Goal: Task Accomplishment & Management: Use online tool/utility

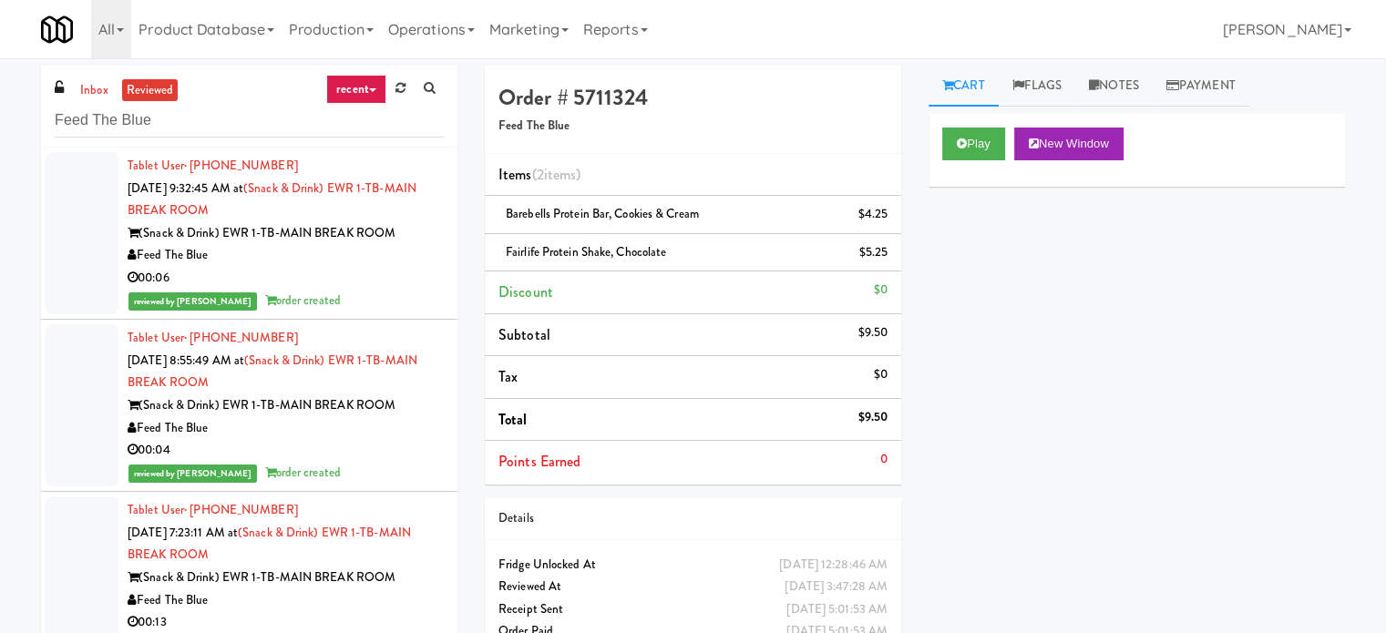
scroll to position [18346, 0]
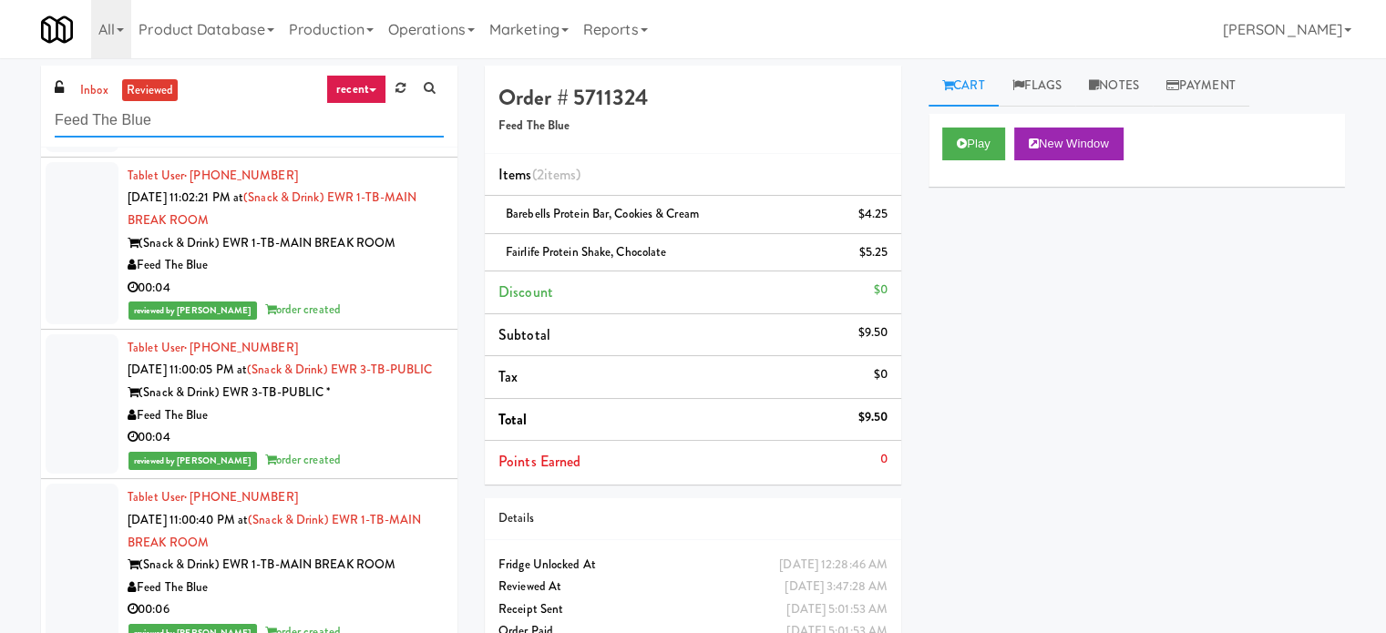
click at [183, 123] on input "Feed The Blue" at bounding box center [249, 121] width 389 height 34
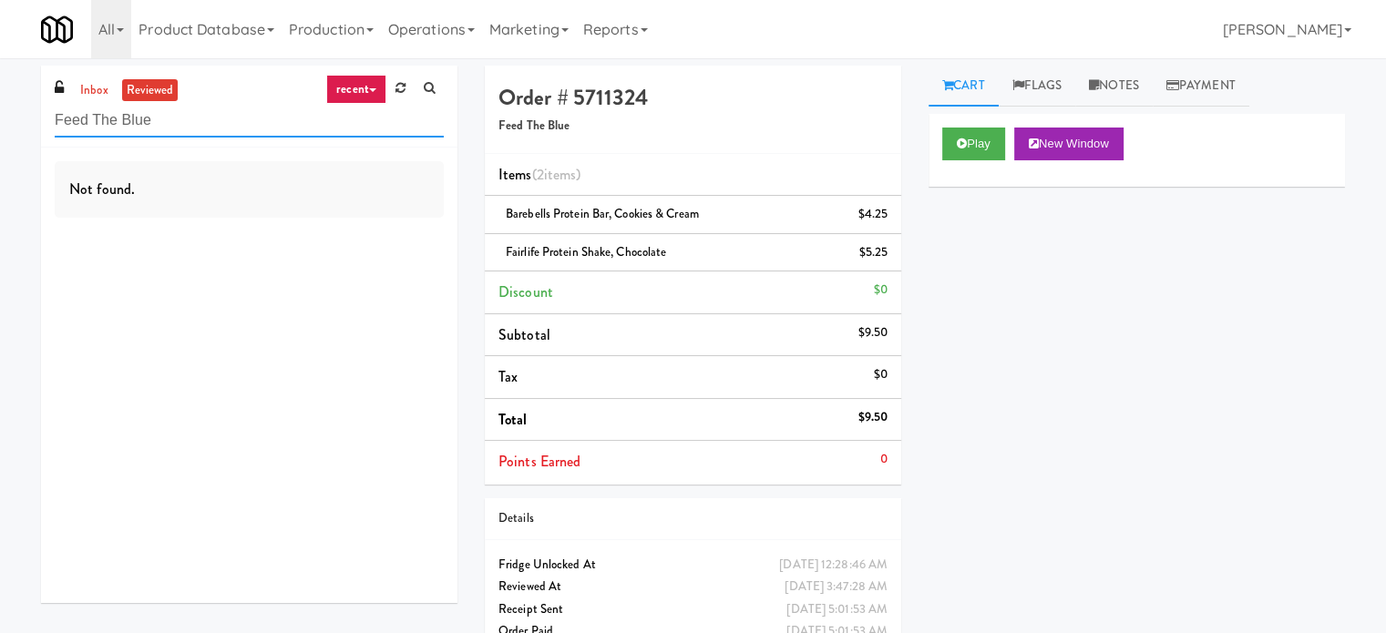
scroll to position [0, 0]
paste input "On Demand Ventures"
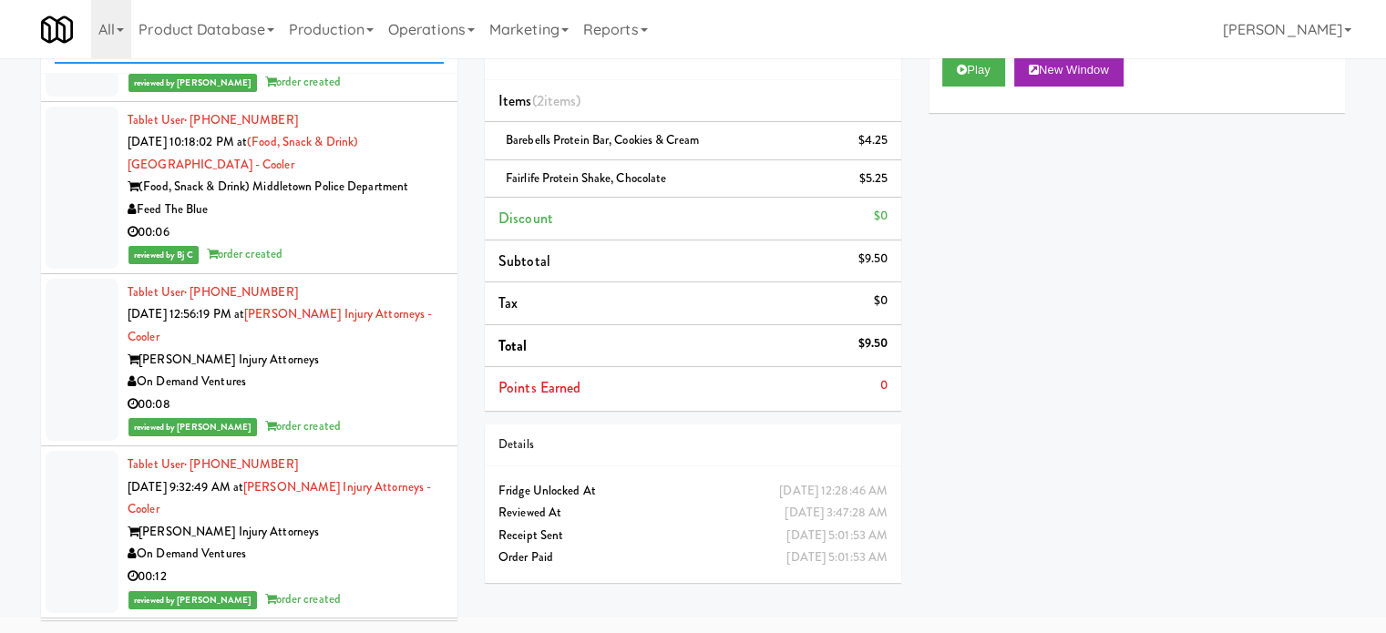
scroll to position [6603, 0]
type input "On Demand Ventures"
click at [310, 220] on div "Feed The Blue" at bounding box center [286, 209] width 316 height 23
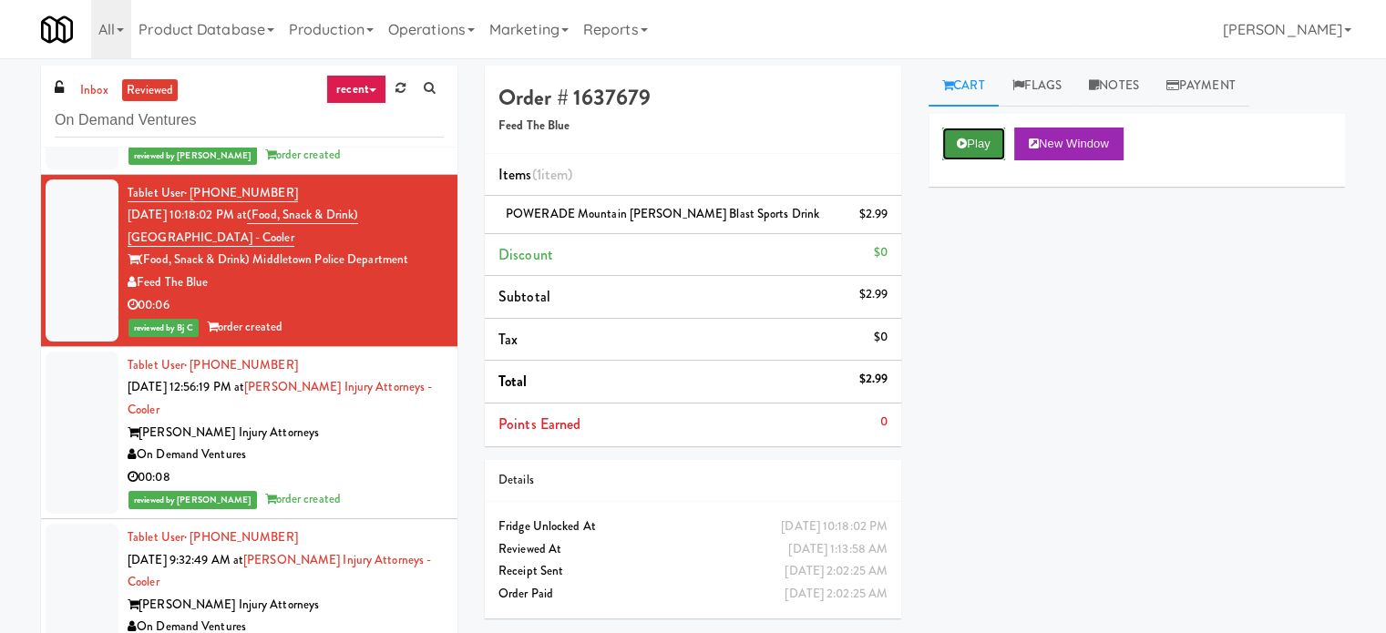
click at [974, 152] on button "Play" at bounding box center [973, 144] width 63 height 33
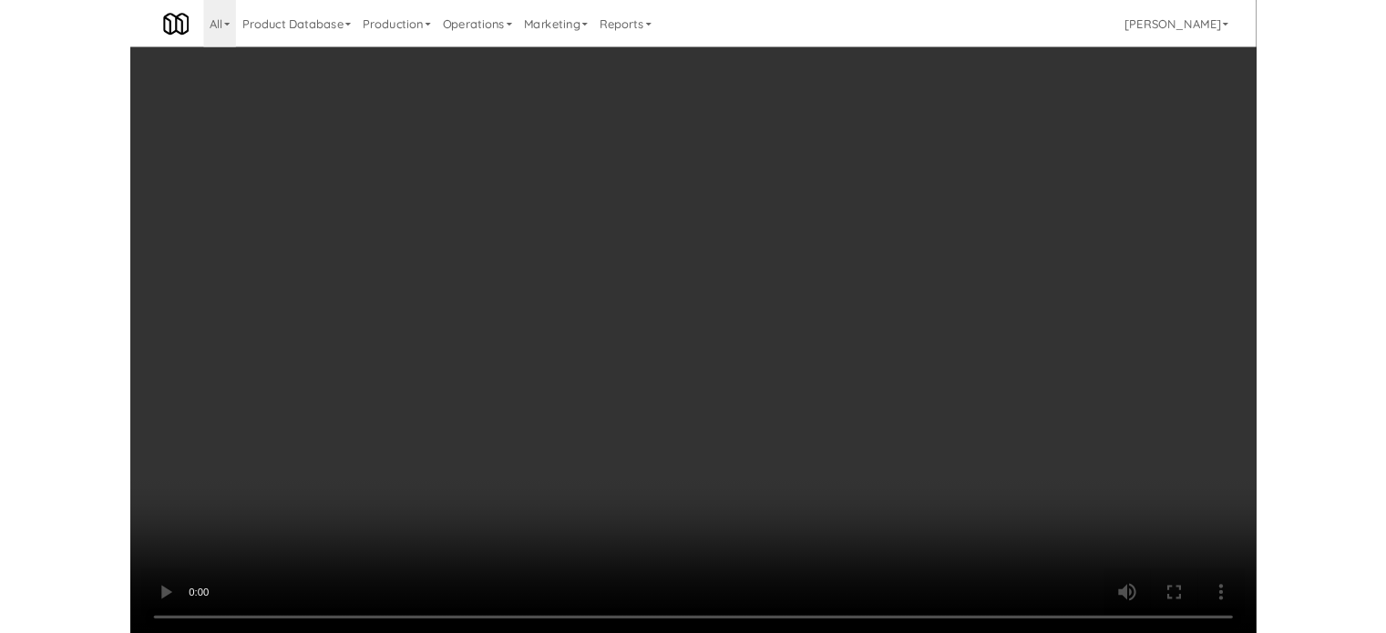
scroll to position [6603, 0]
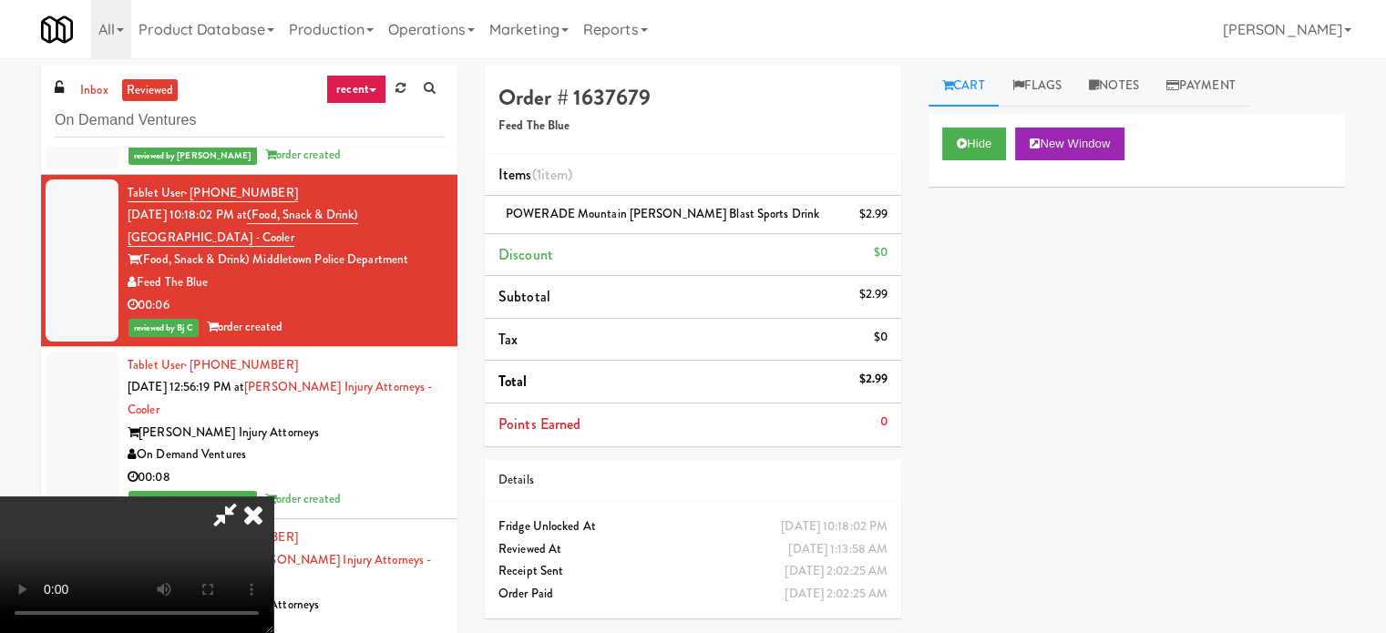
click at [246, 496] on icon at bounding box center [225, 514] width 42 height 36
click at [273, 496] on icon at bounding box center [253, 514] width 40 height 36
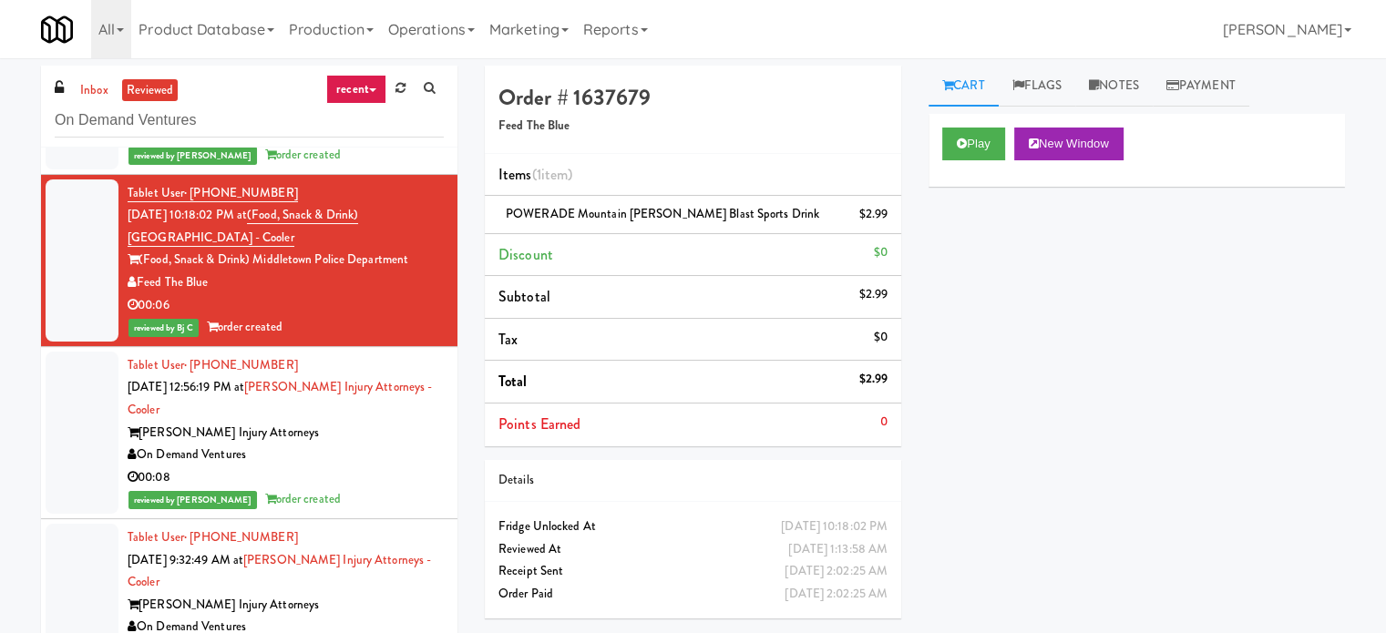
drag, startPoint x: 415, startPoint y: 387, endPoint x: 141, endPoint y: 385, distance: 274.2
click at [141, 271] on div "(Food, Snack & Drink) Middletown Police Department" at bounding box center [286, 260] width 316 height 23
copy div "(Food, Snack & Drink) Middletown Police Department"
drag, startPoint x: 752, startPoint y: 210, endPoint x: 499, endPoint y: 226, distance: 252.9
click at [499, 226] on li "POWERADE Mountain [PERSON_NAME] Blast Sports Drink $2.99" at bounding box center [693, 215] width 416 height 38
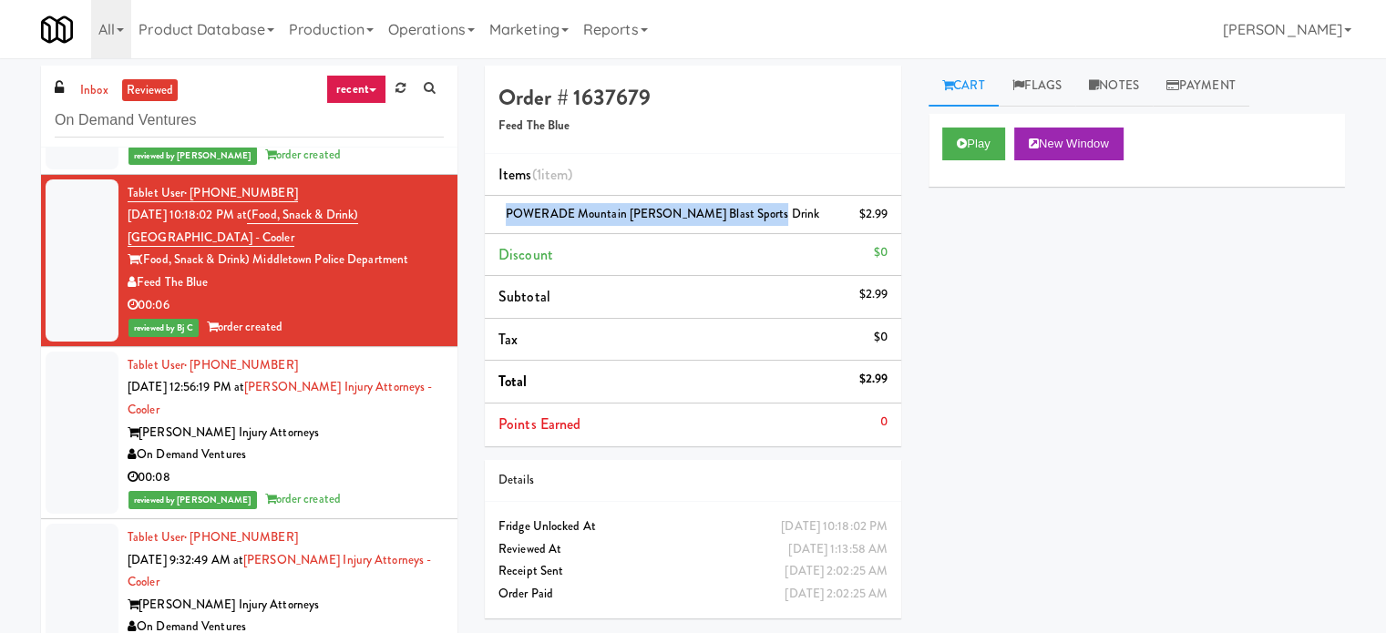
copy span "POWERADE Mountain [PERSON_NAME] Blast Sports Drink"
click at [330, 145] on div "00:22" at bounding box center [286, 133] width 316 height 23
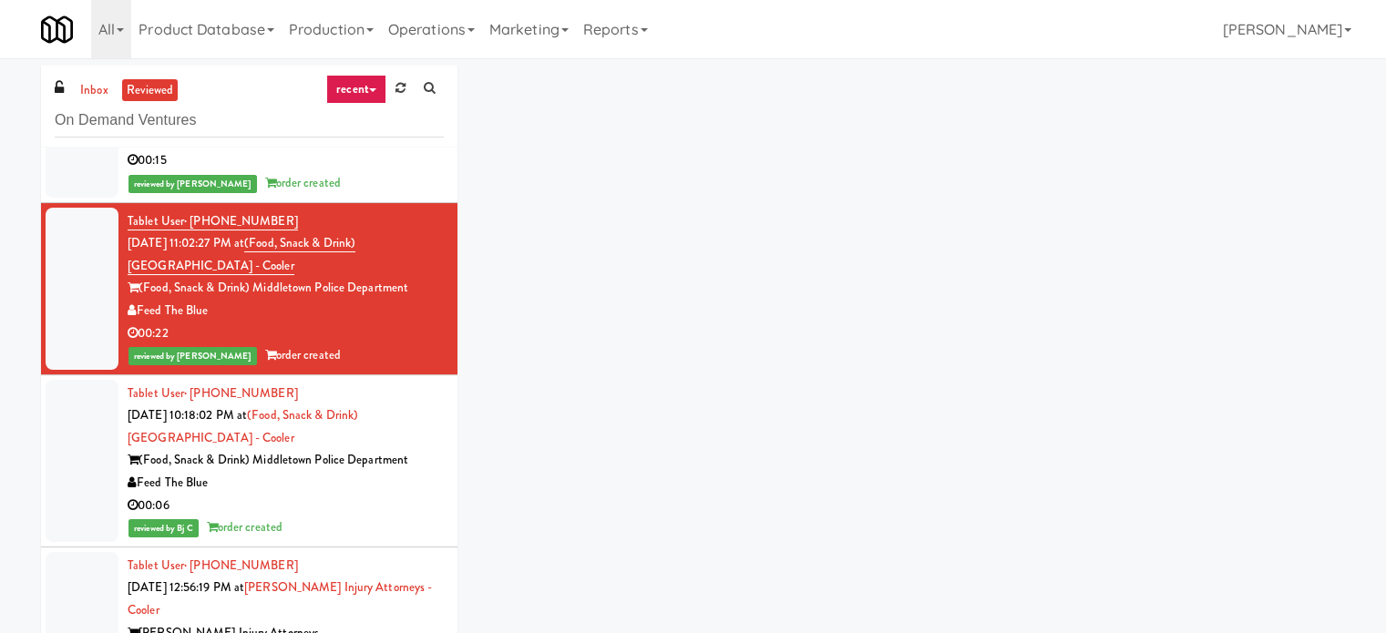
click at [350, 150] on div "Feed The Blue" at bounding box center [286, 139] width 316 height 23
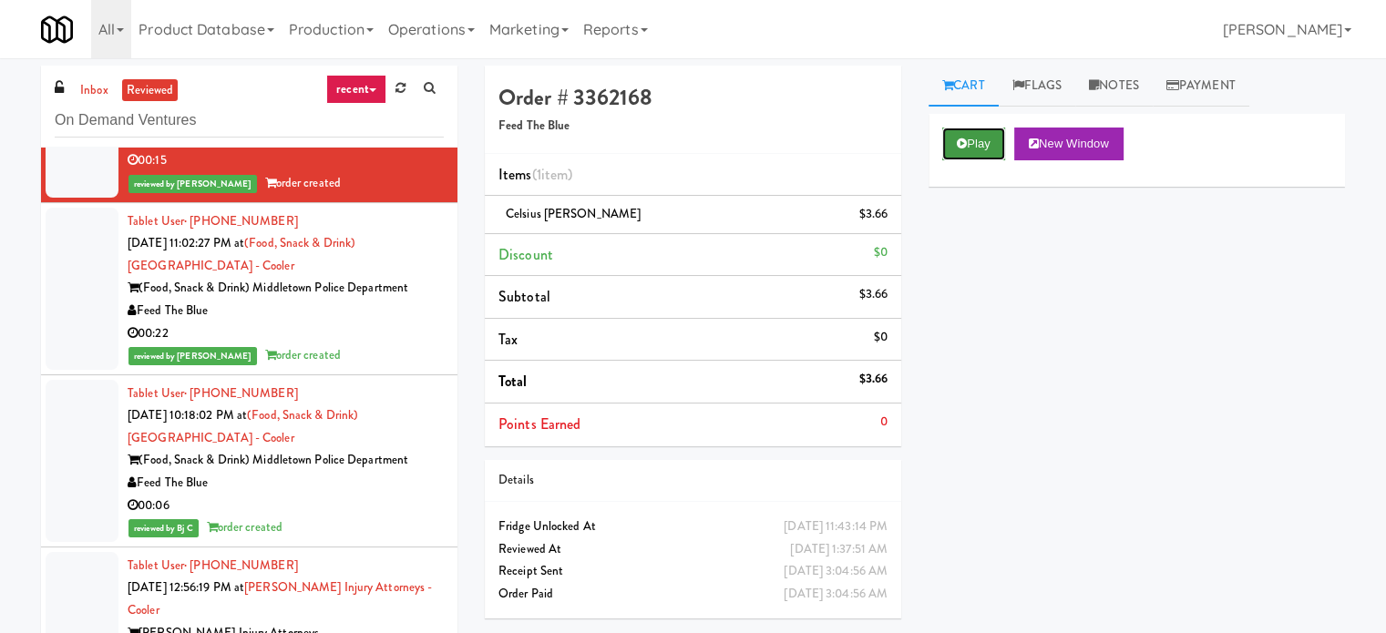
click at [979, 148] on button "Play" at bounding box center [973, 144] width 63 height 33
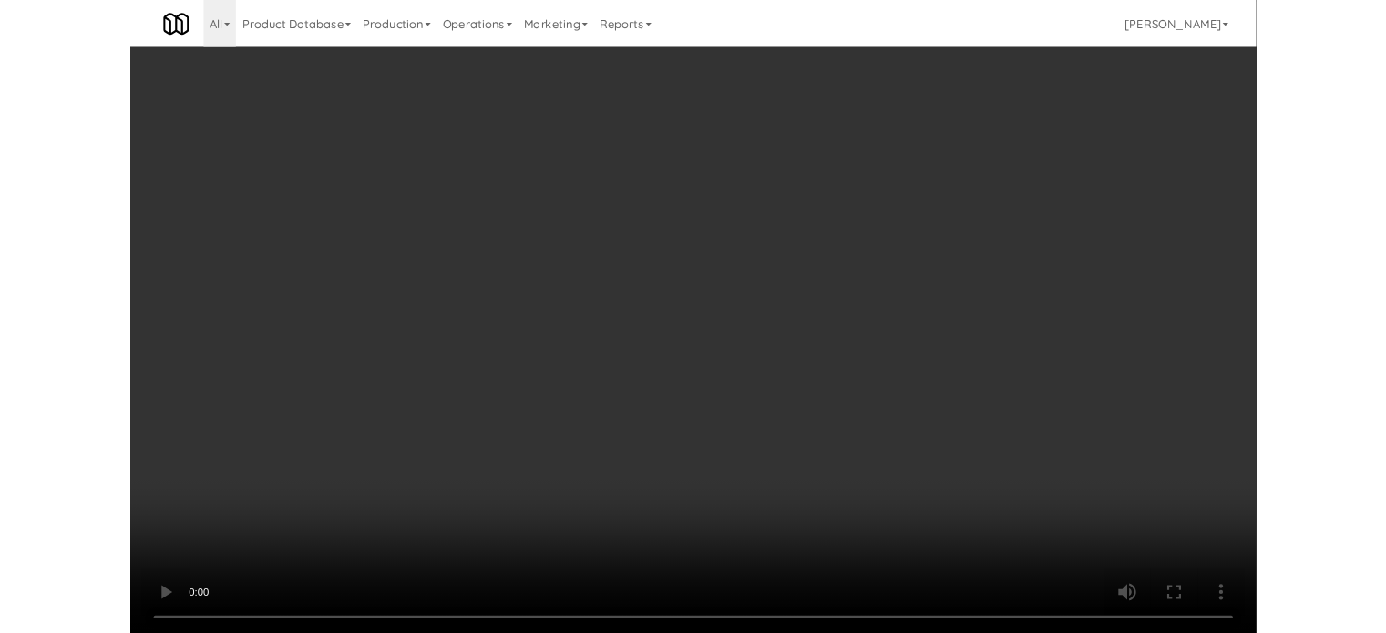
scroll to position [6403, 0]
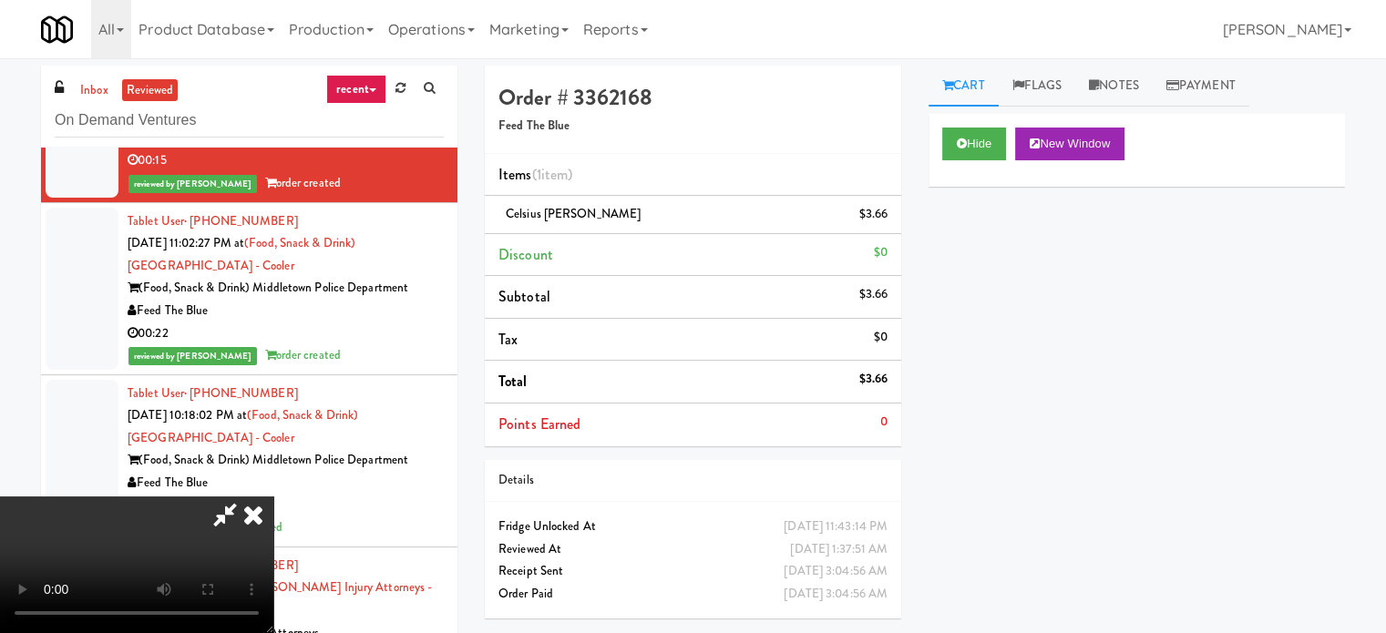
click at [246, 496] on icon at bounding box center [225, 514] width 42 height 36
click at [273, 496] on icon at bounding box center [253, 514] width 40 height 36
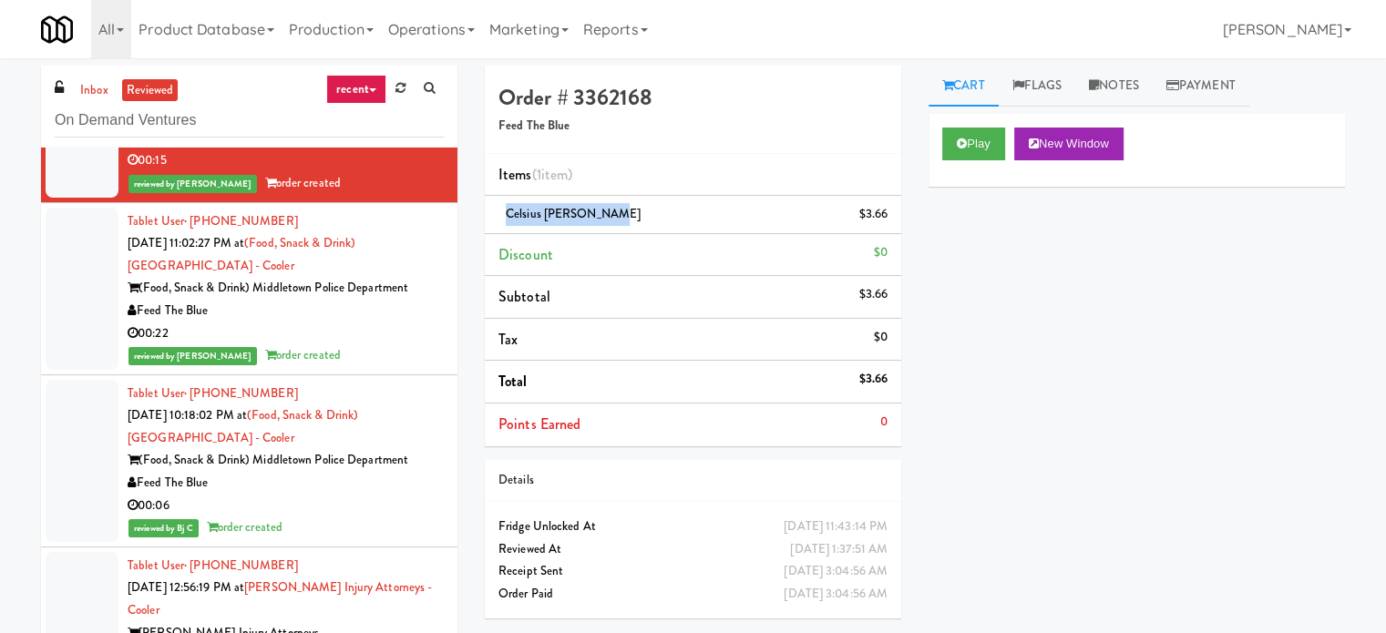
drag, startPoint x: 604, startPoint y: 215, endPoint x: 503, endPoint y: 226, distance: 101.7
click at [503, 226] on li "Celsius Kiwi Guava $3.66" at bounding box center [693, 215] width 416 height 38
copy span "Celsius [PERSON_NAME]"
click at [1018, 281] on div "Play New Window Primary Flag Clear Flag if unable to determine what was taken o…" at bounding box center [1136, 455] width 416 height 683
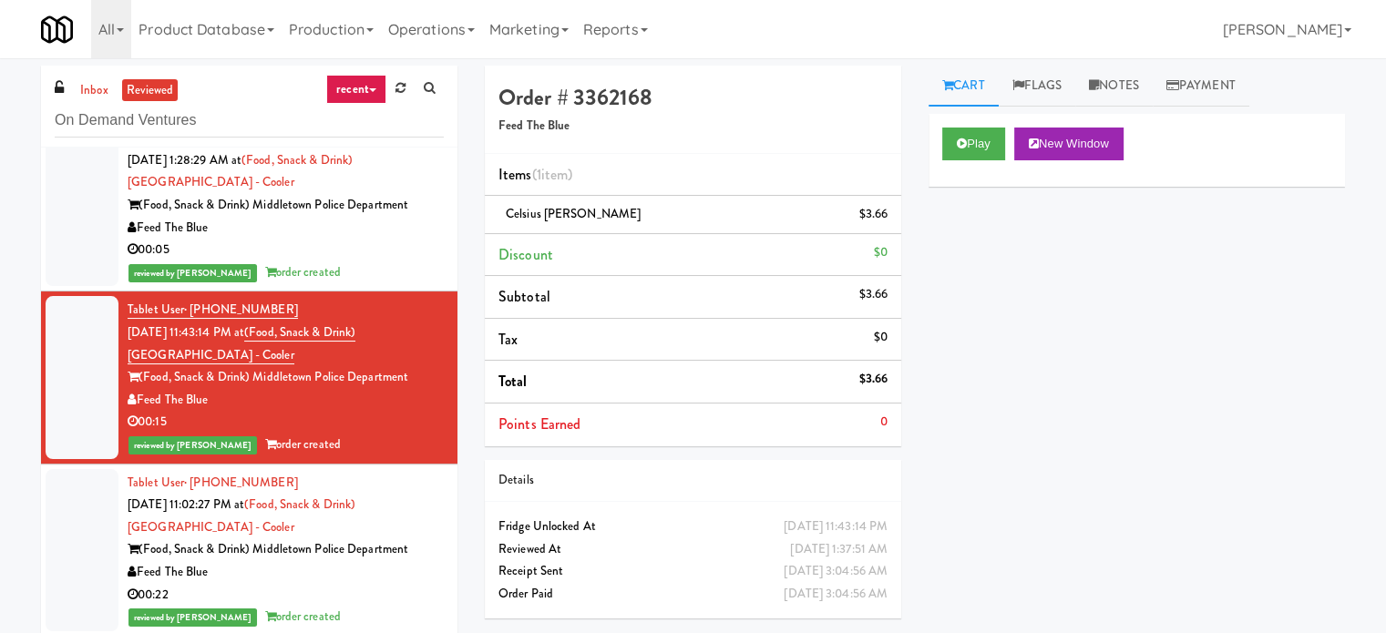
scroll to position [6132, 0]
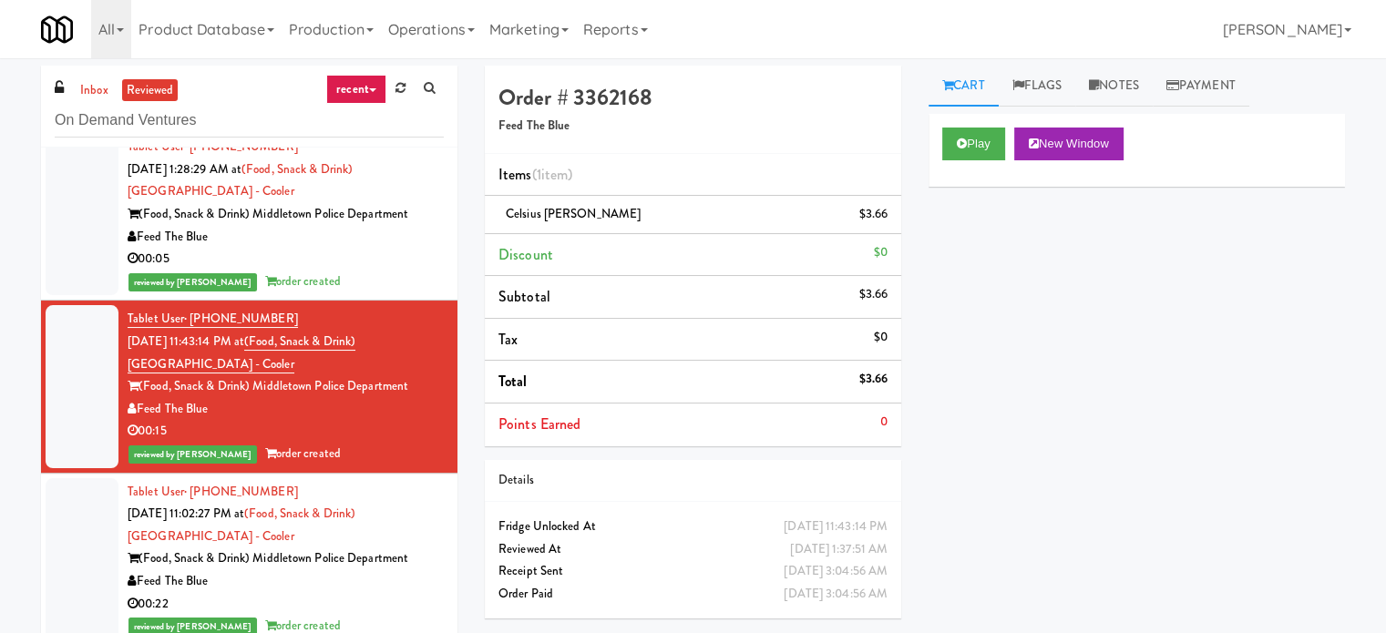
click at [1049, 230] on div "Play New Window Primary Flag Clear Flag if unable to determine what was taken o…" at bounding box center [1136, 455] width 416 height 683
click at [284, 249] on div "Feed The Blue" at bounding box center [286, 237] width 316 height 23
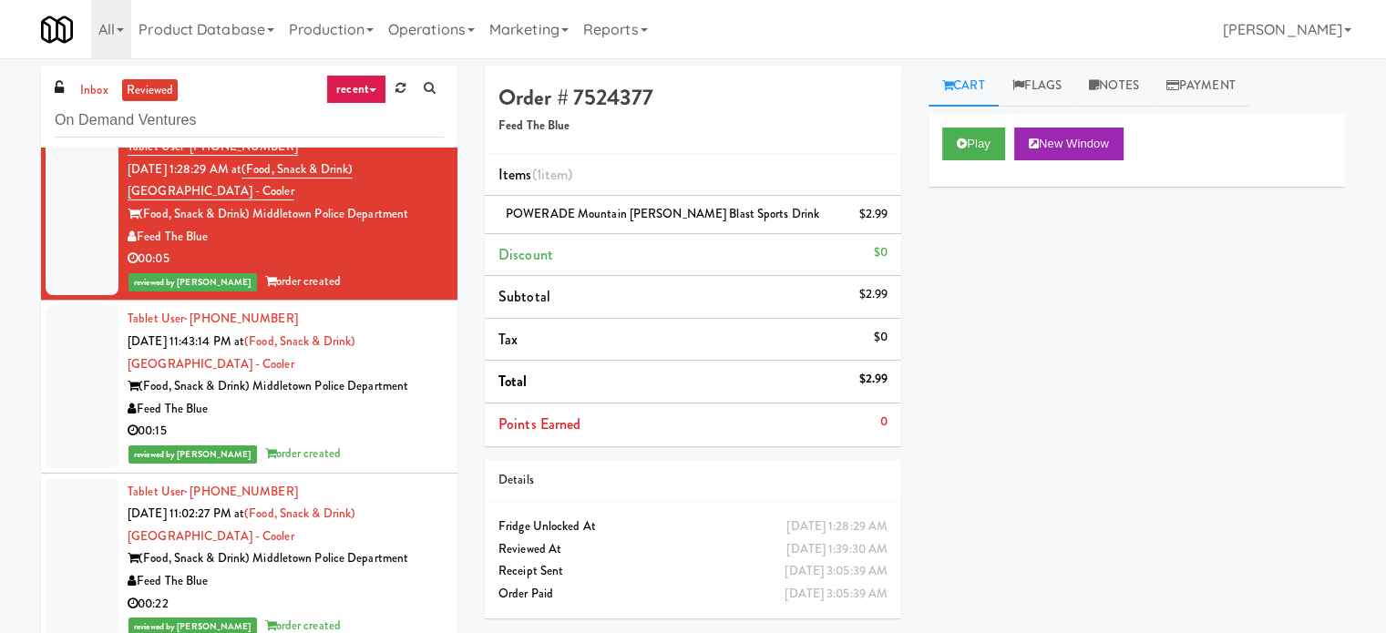
click at [337, 98] on div "00:03" at bounding box center [286, 87] width 316 height 23
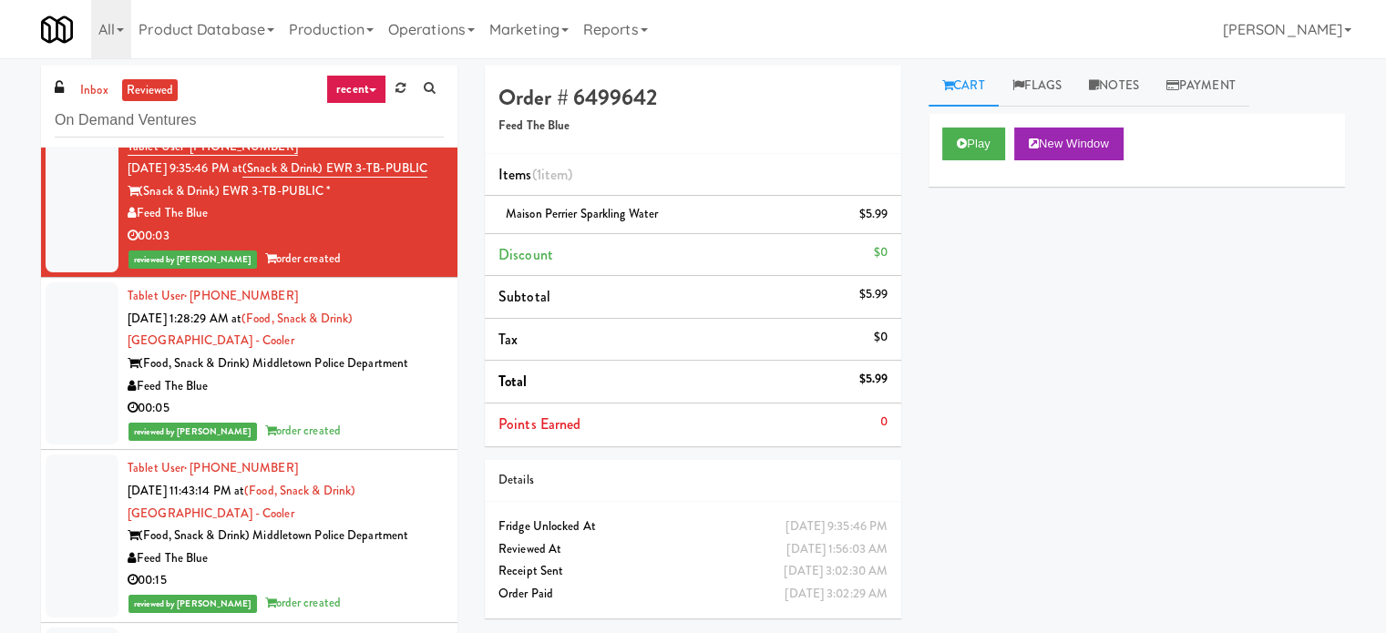
scroll to position [5983, 0]
click at [1071, 359] on div "Play New Window Primary Flag Clear Flag if unable to determine what was taken o…" at bounding box center [1136, 455] width 416 height 683
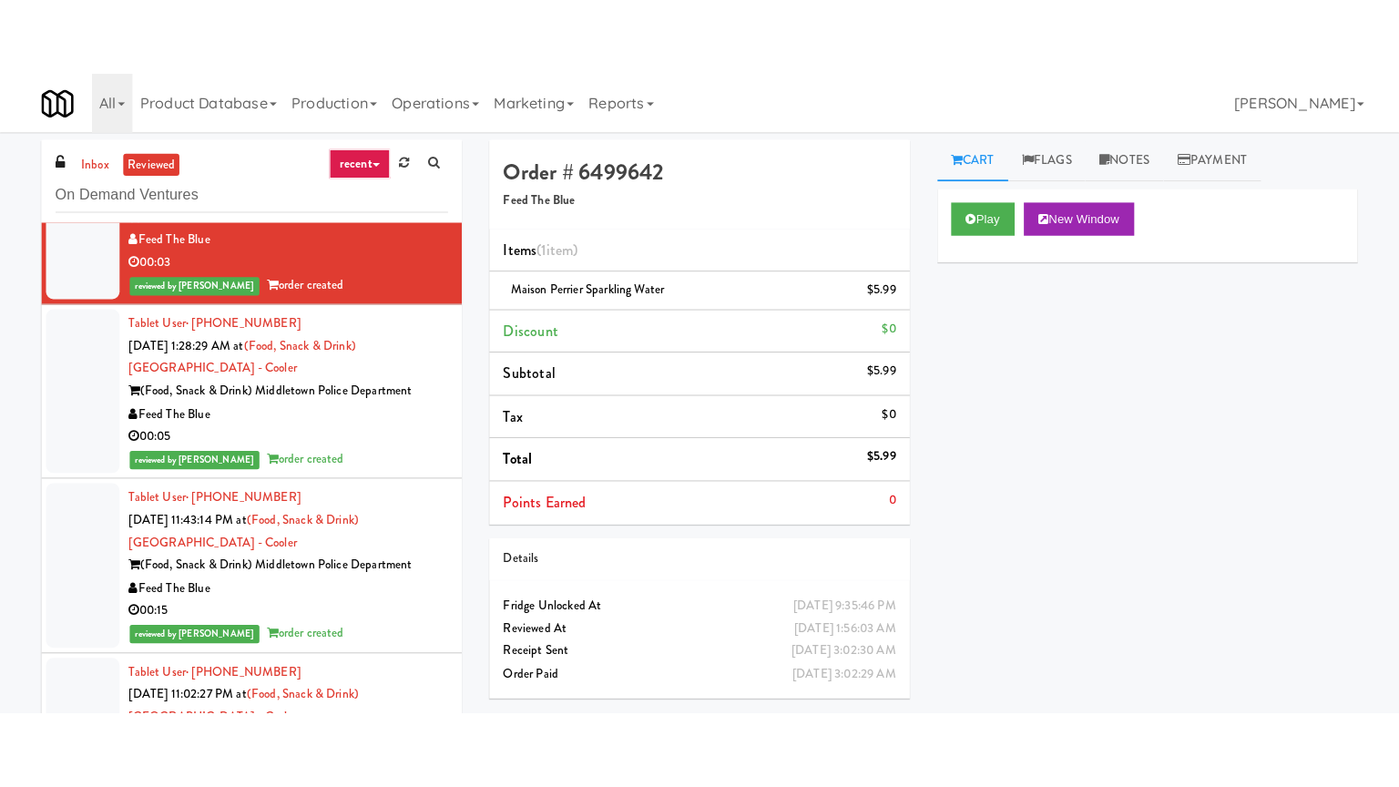
scroll to position [6035, 0]
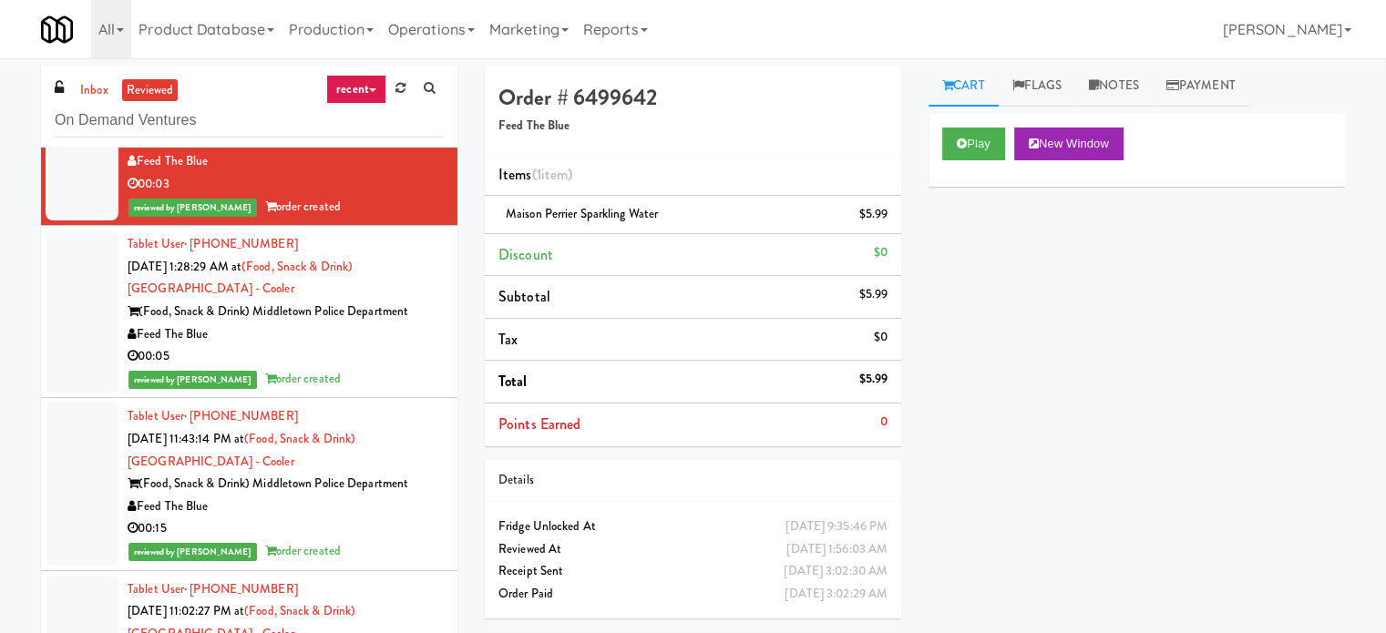
click at [420, 390] on div "Tablet User · (908) 601-9872 [DATE] 1:28:29 AM at (Food, Snack & Drink) Middlet…" at bounding box center [286, 311] width 316 height 157
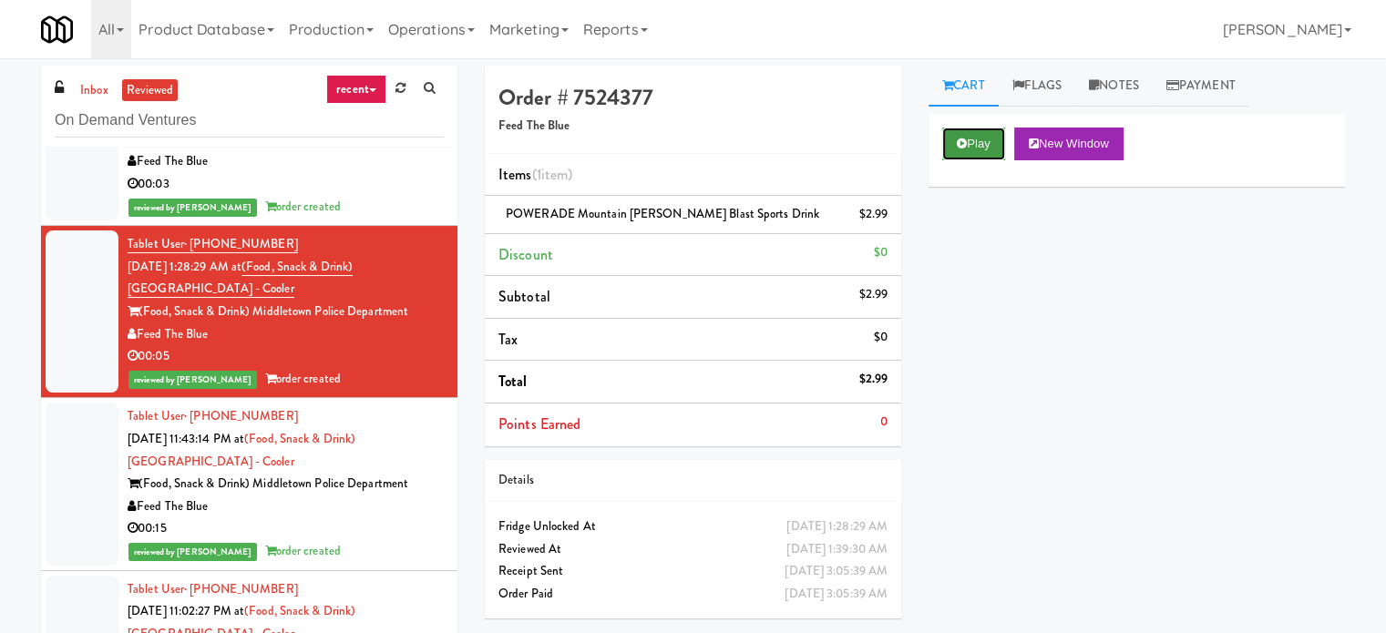
click at [967, 145] on button "Play" at bounding box center [973, 144] width 63 height 33
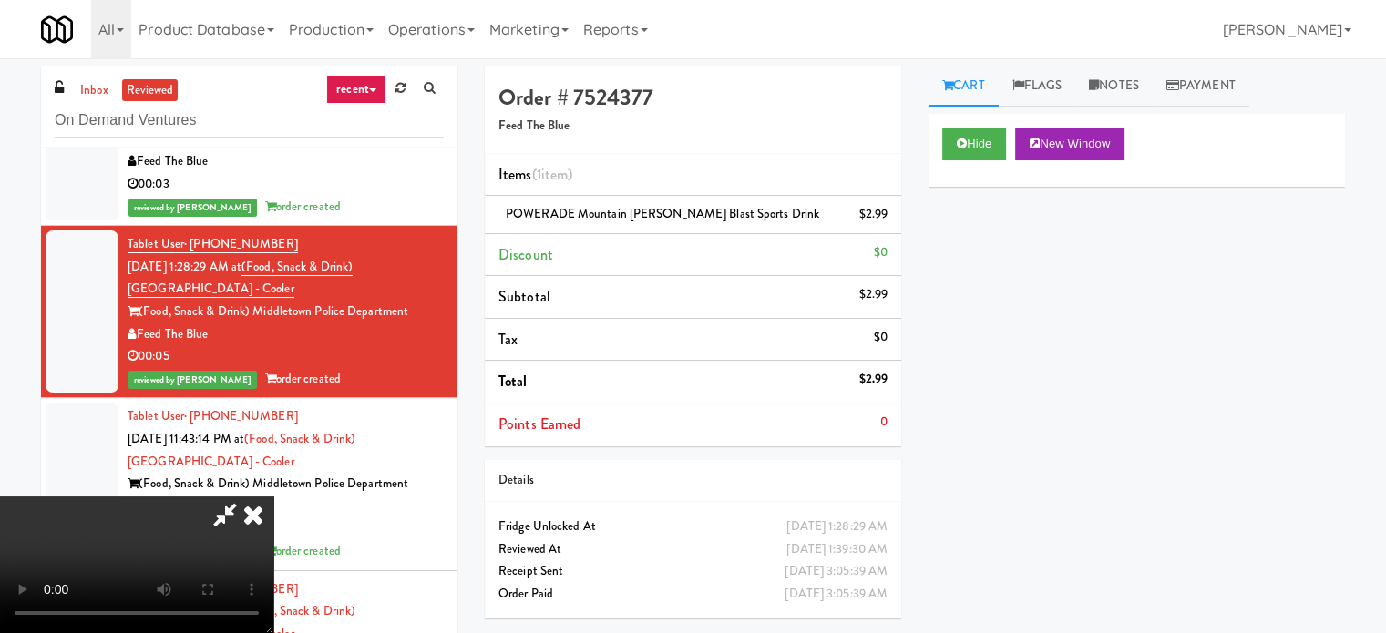
click at [1174, 321] on div "Hide New Window Primary Flag Clear Flag if unable to determine what was taken o…" at bounding box center [1136, 455] width 416 height 683
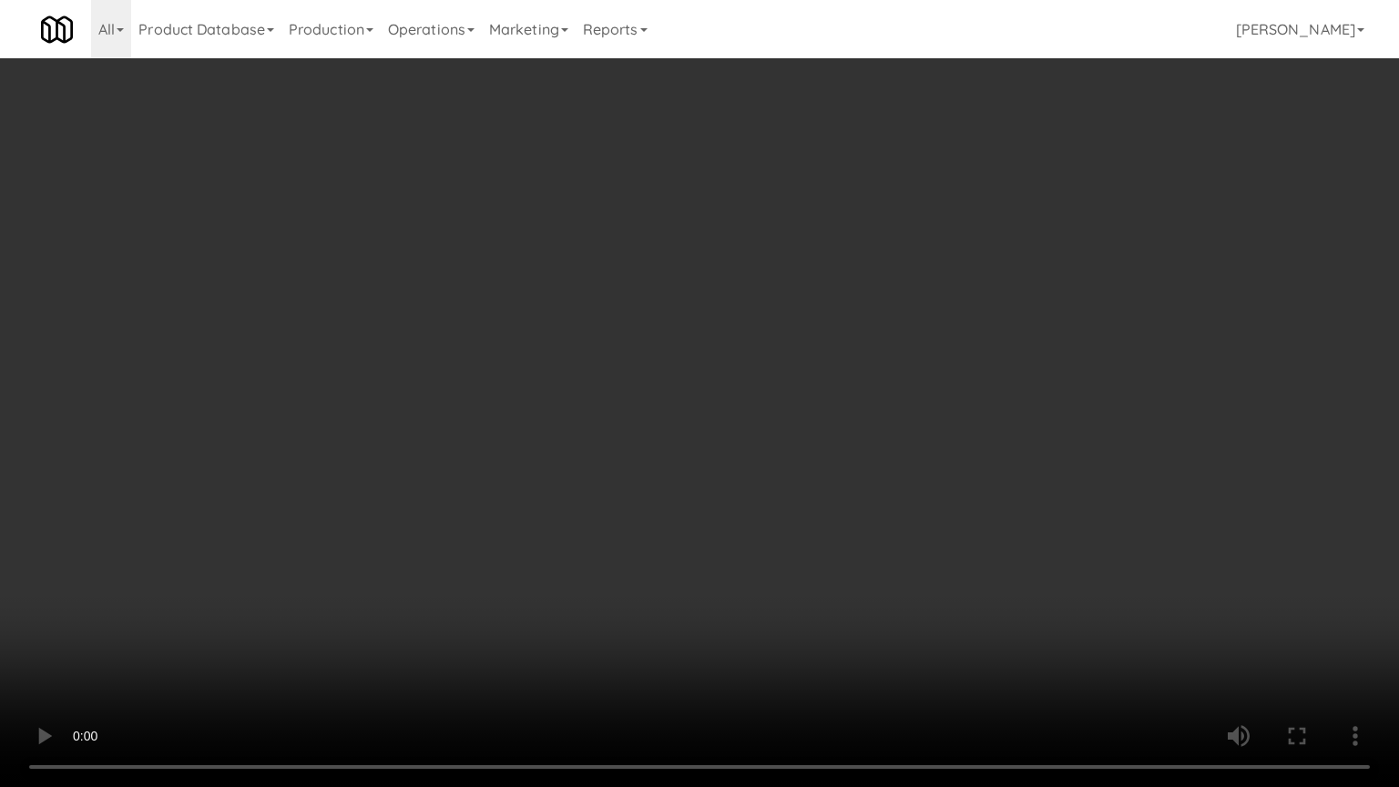
click at [1128, 609] on video at bounding box center [699, 393] width 1399 height 787
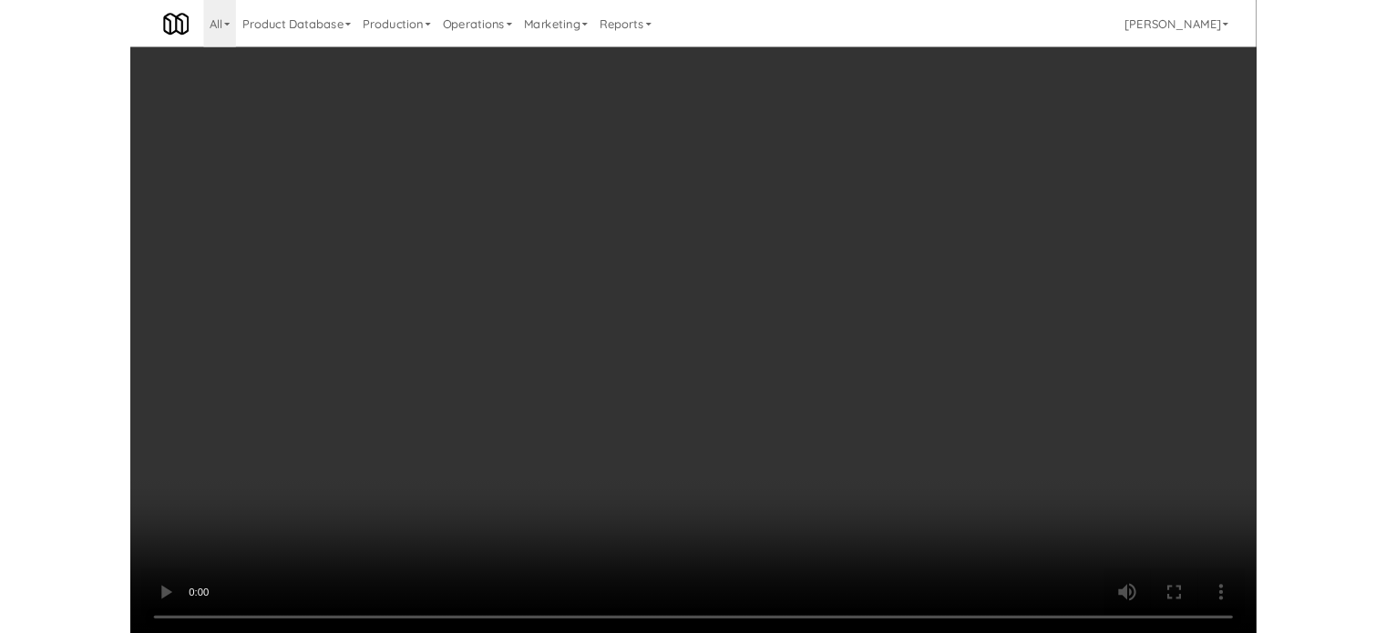
scroll to position [6035, 0]
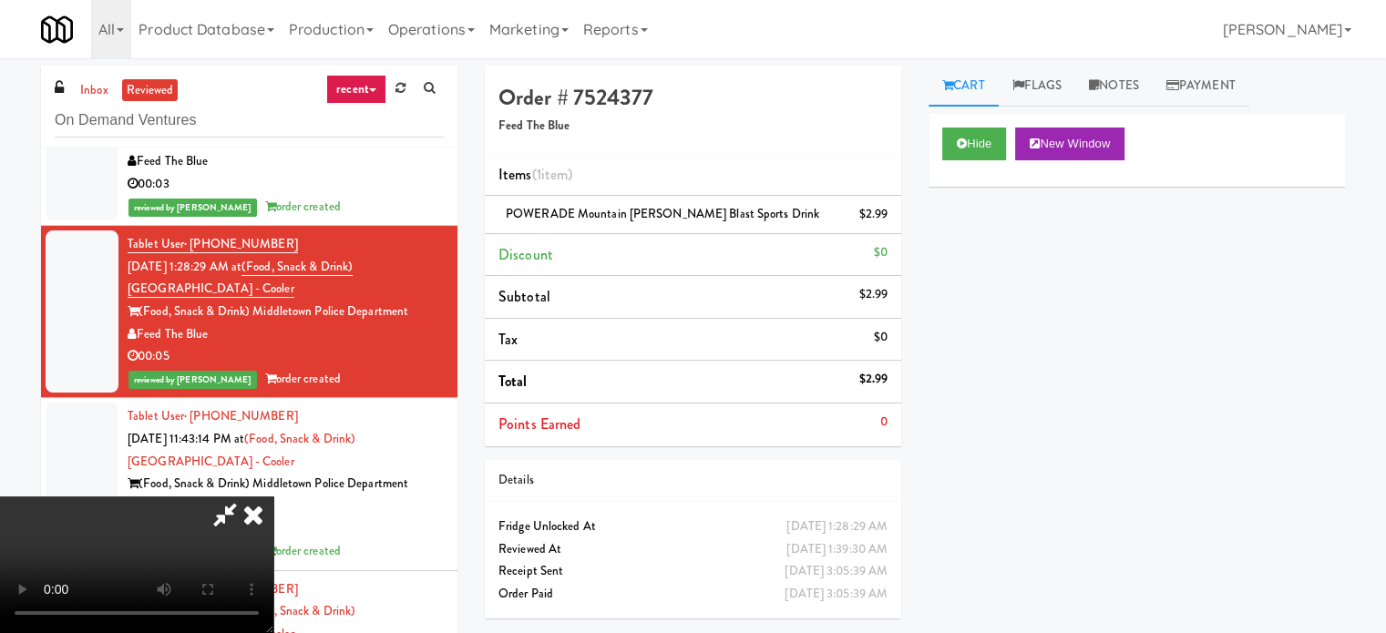
click at [273, 496] on icon at bounding box center [253, 514] width 40 height 36
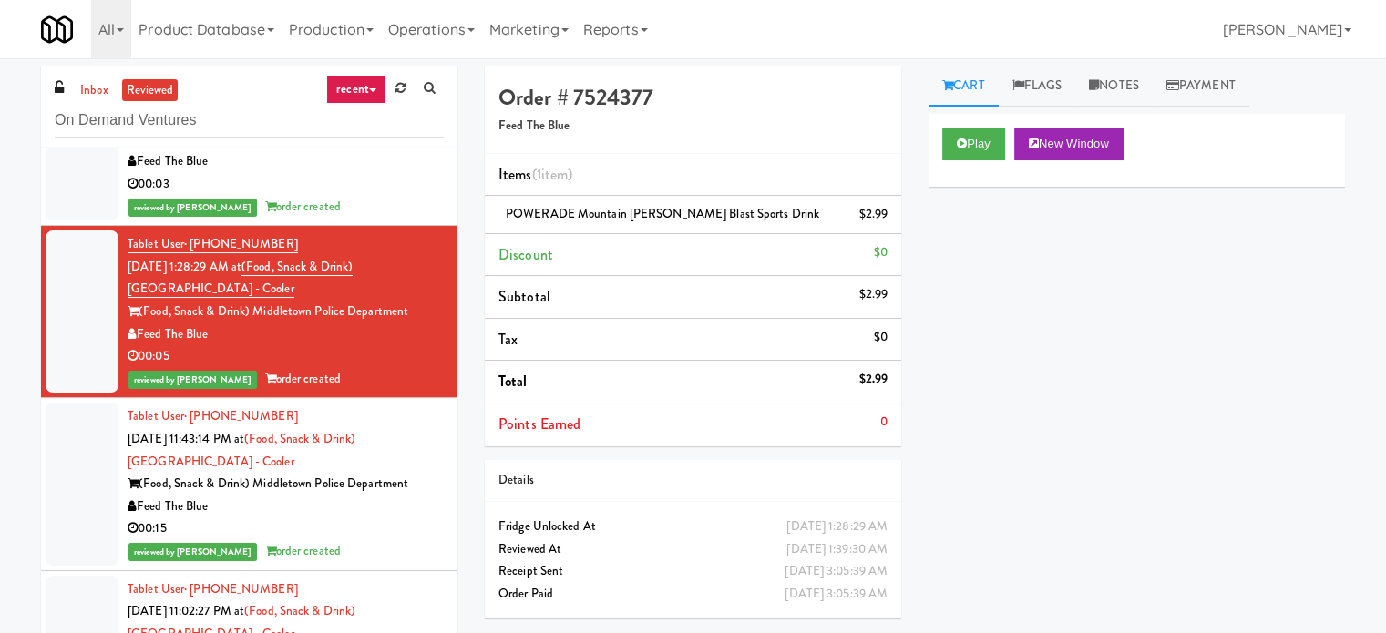
drag, startPoint x: 140, startPoint y: 440, endPoint x: 408, endPoint y: 440, distance: 267.8
click at [408, 323] on div "(Food, Snack & Drink) Middletown Police Department" at bounding box center [286, 312] width 316 height 23
copy div "(Food, Snack & Drink) Middletown Police Department"
drag, startPoint x: 764, startPoint y: 219, endPoint x: 491, endPoint y: 210, distance: 273.4
click at [491, 210] on li "POWERADE Mountain [PERSON_NAME] Blast Sports Drink $2.99" at bounding box center [693, 215] width 416 height 38
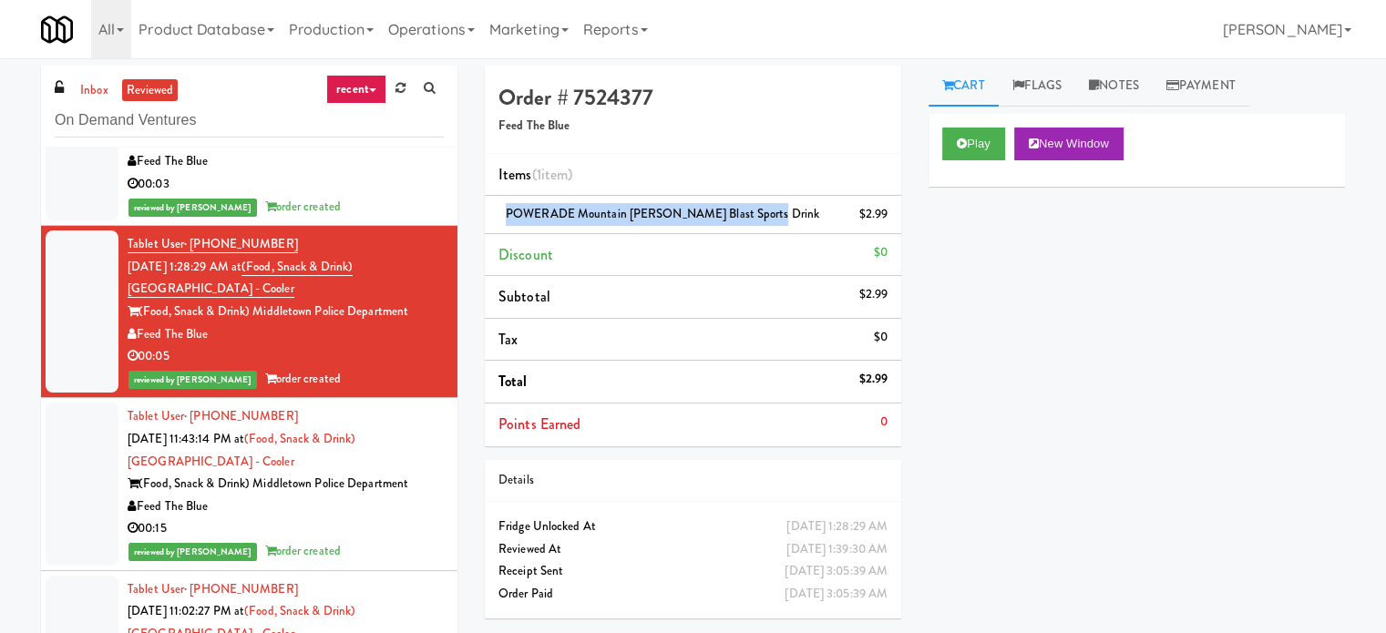
copy span "POWERADE Mountain [PERSON_NAME] Blast Sports Drink"
click at [1120, 258] on div "Play New Window Primary Flag Clear Flag if unable to determine what was taken o…" at bounding box center [1136, 455] width 416 height 683
click at [401, 173] on div "Feed The Blue" at bounding box center [286, 161] width 316 height 23
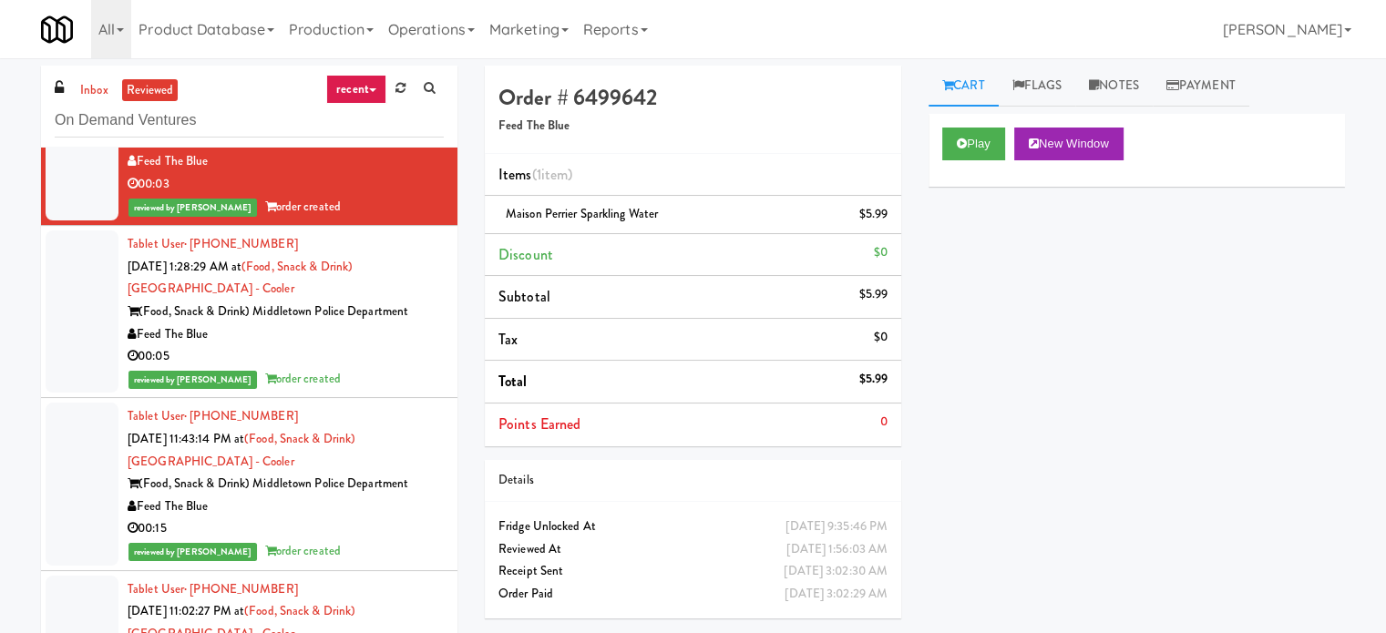
click at [1280, 466] on div "Play New Window Primary Flag Clear Flag if unable to determine what was taken o…" at bounding box center [1136, 455] width 416 height 683
click at [335, 346] on div "Feed The Blue" at bounding box center [286, 334] width 316 height 23
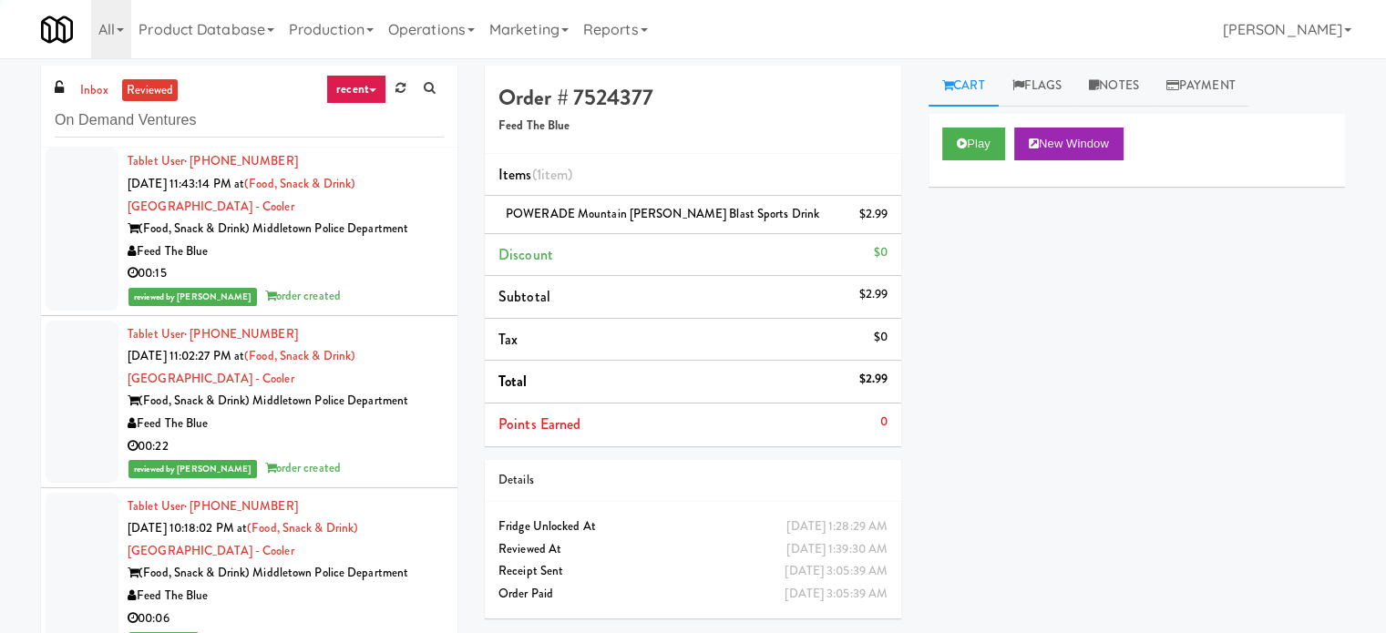
scroll to position [6300, 0]
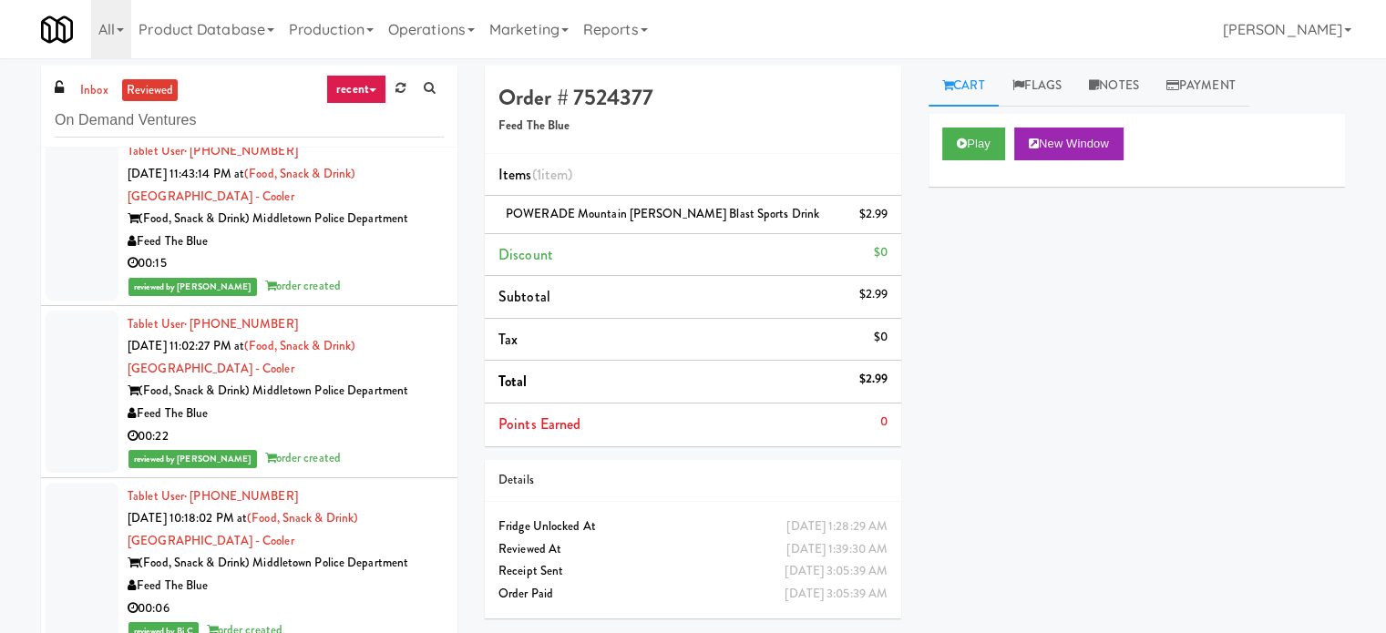
click at [343, 275] on div "00:15" at bounding box center [286, 263] width 316 height 23
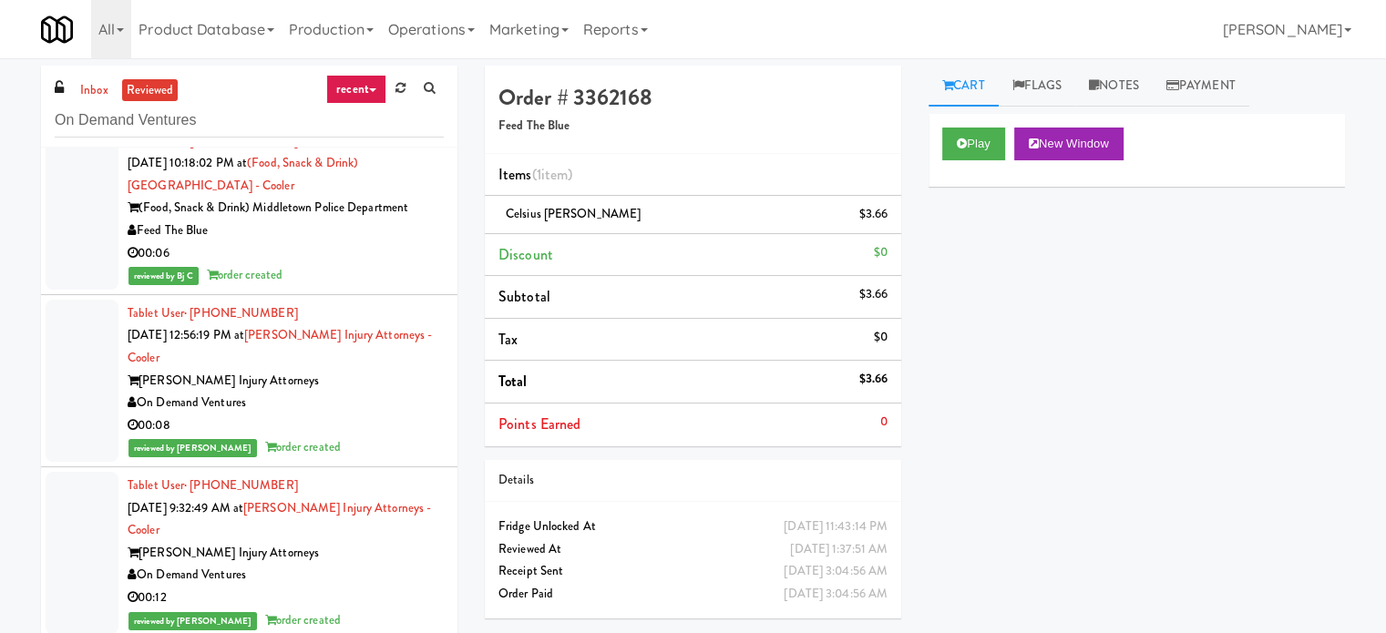
scroll to position [6657, 0]
click at [332, 240] on div "Feed The Blue" at bounding box center [286, 229] width 316 height 23
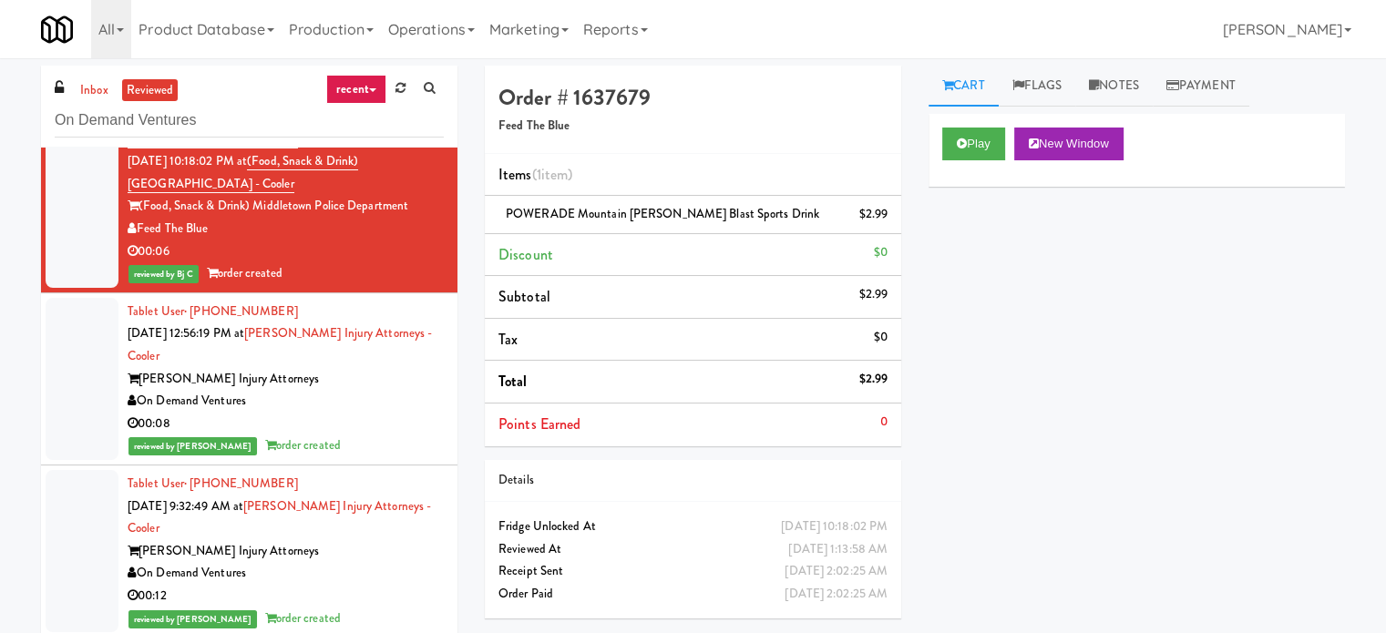
click at [361, 113] on div "reviewed by Jenet R order created" at bounding box center [286, 101] width 316 height 23
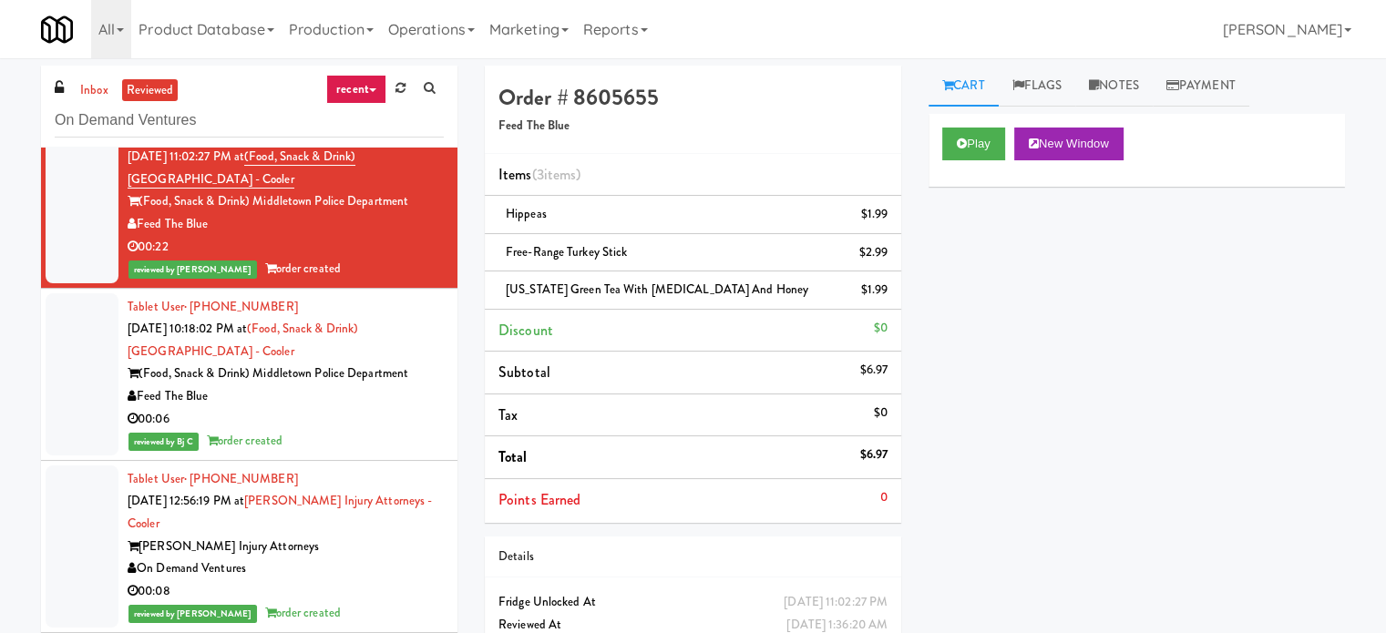
scroll to position [6490, 0]
click at [361, 108] on div "reviewed by Jenet R order created" at bounding box center [286, 97] width 316 height 23
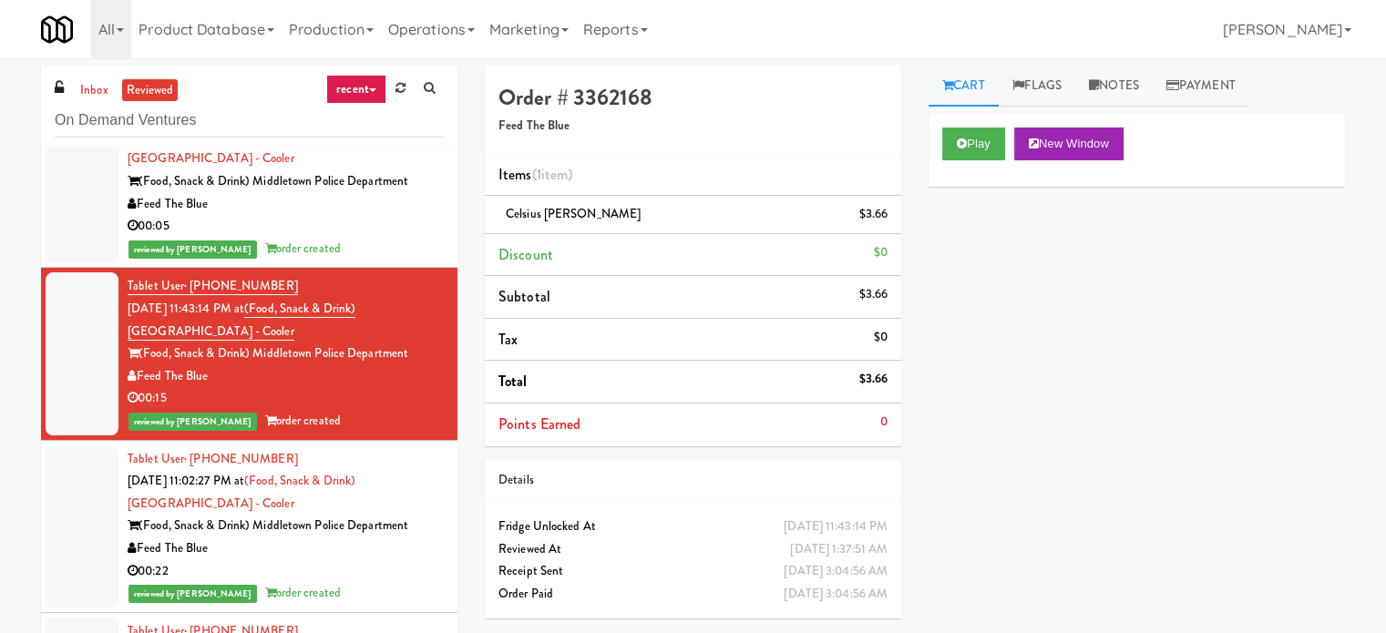
scroll to position [6165, 0]
click at [353, 216] on div "Feed The Blue" at bounding box center [286, 204] width 316 height 23
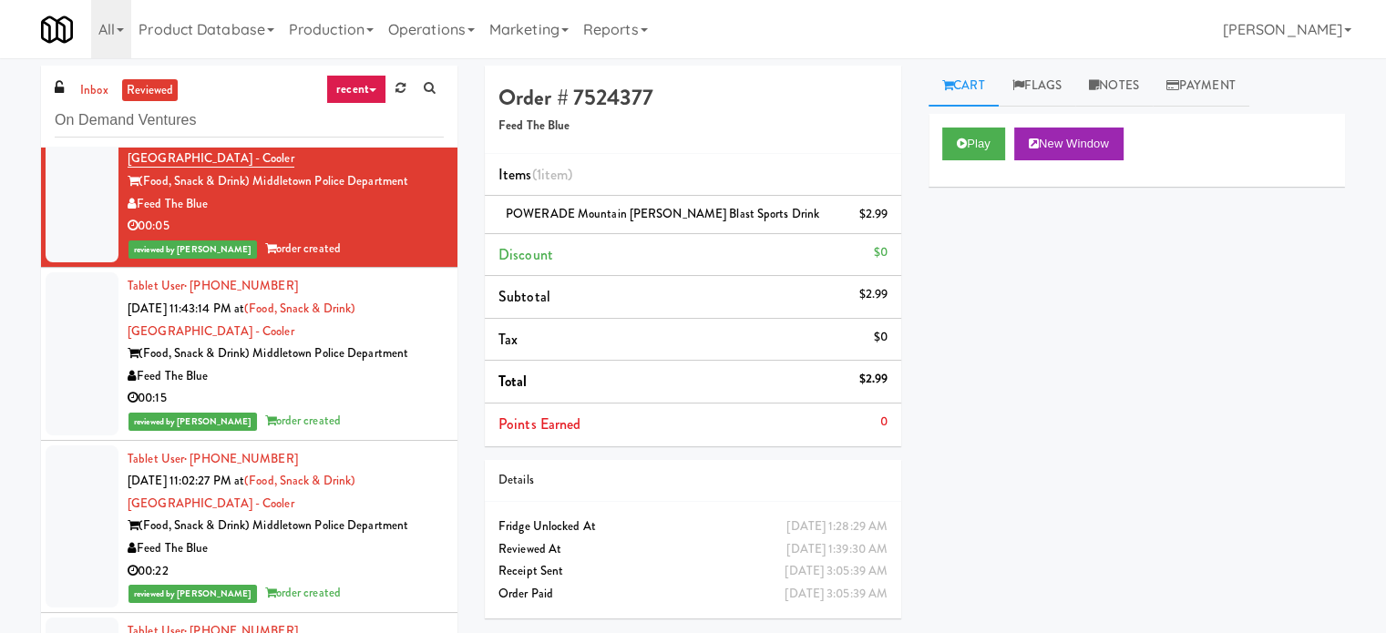
click at [360, 66] on div "00:03" at bounding box center [286, 54] width 316 height 23
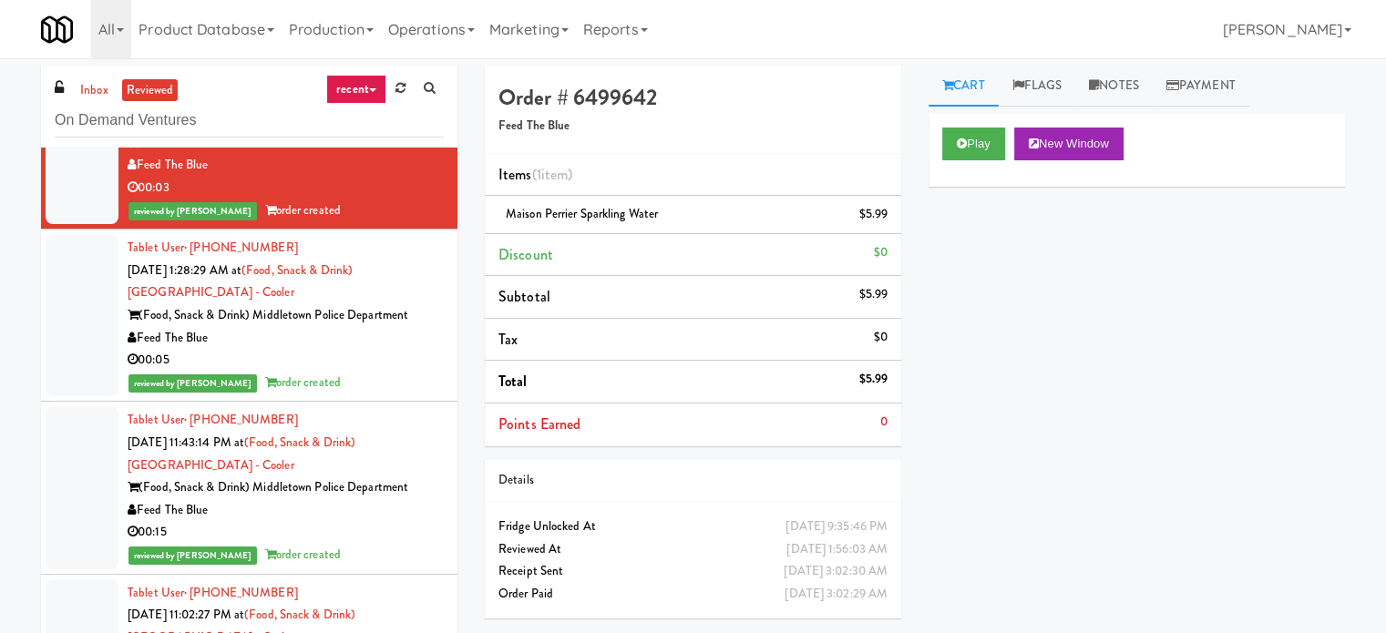
scroll to position [6009, 0]
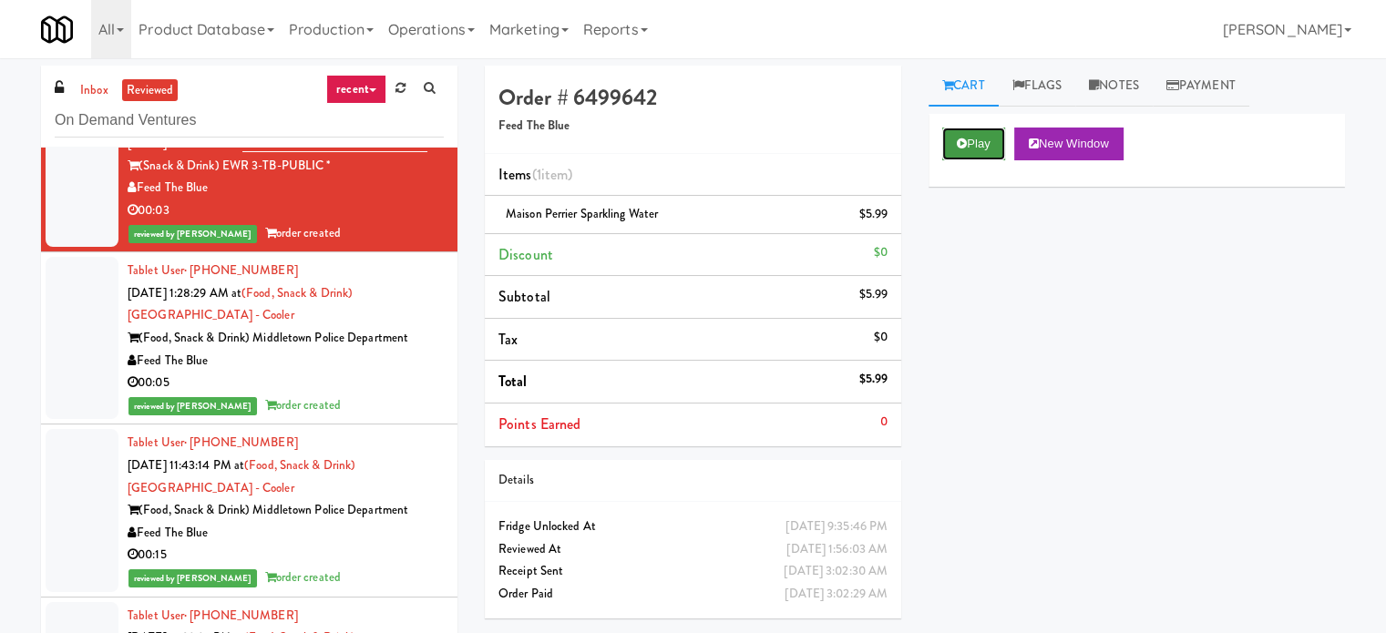
click at [969, 139] on button "Play" at bounding box center [973, 144] width 63 height 33
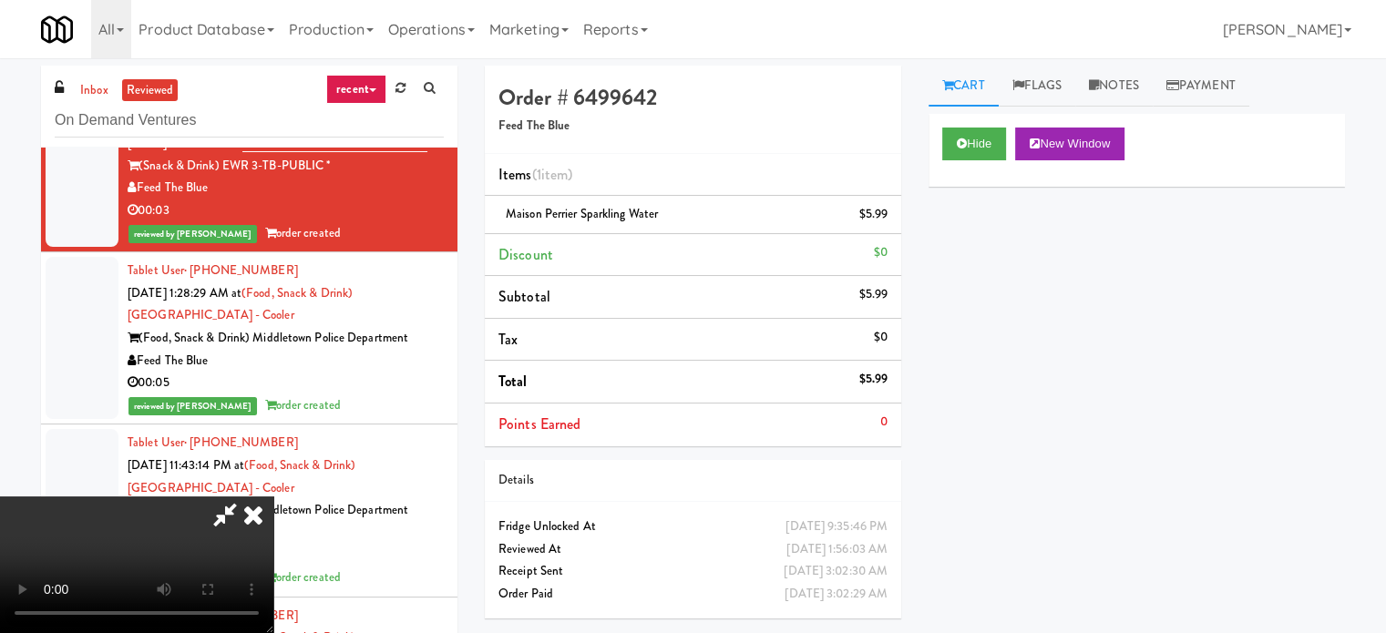
click at [258, 522] on icon at bounding box center [253, 514] width 40 height 36
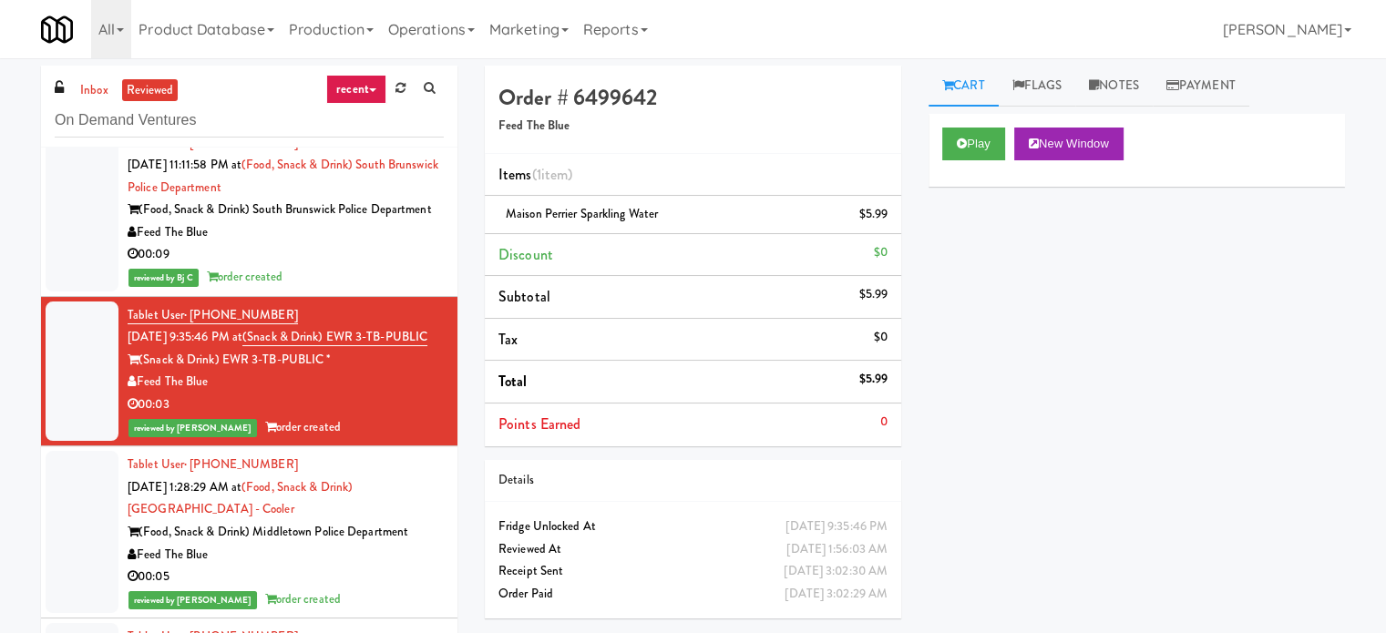
scroll to position [5813, 0]
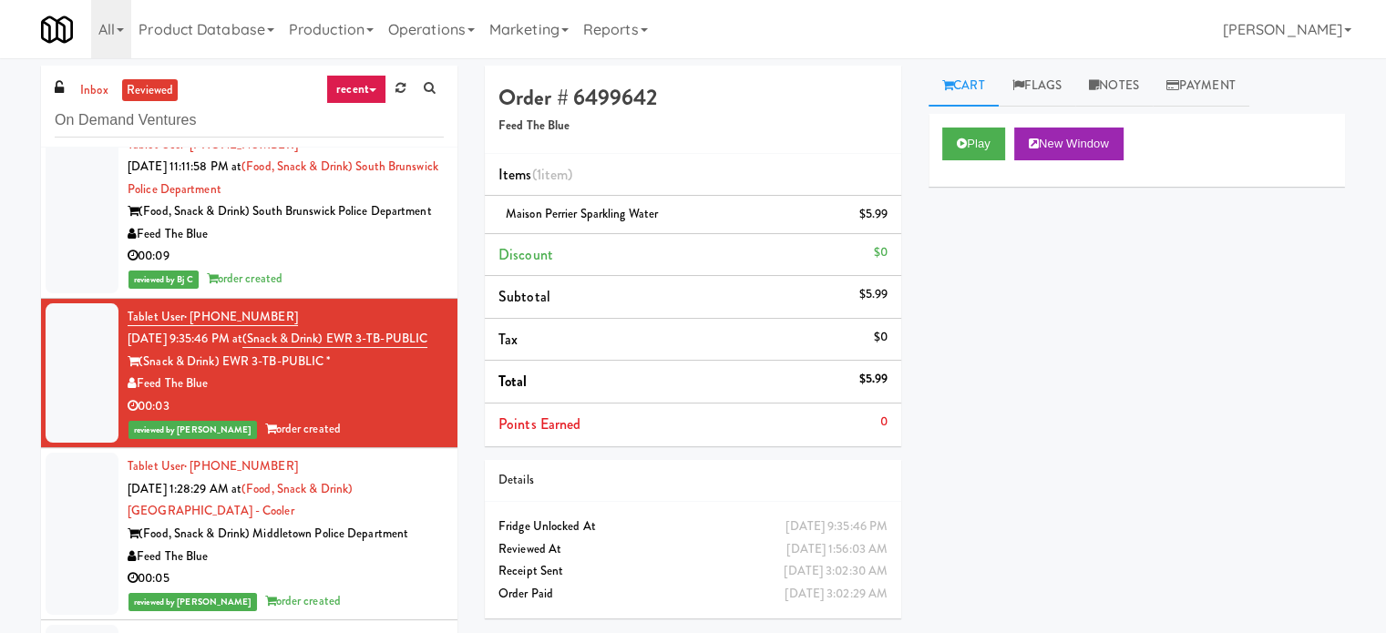
click at [412, 281] on div "Tablet User · (732) 991-5288 [DATE] 11:11:58 PM at (Food, Snack & Drink) South …" at bounding box center [286, 212] width 316 height 157
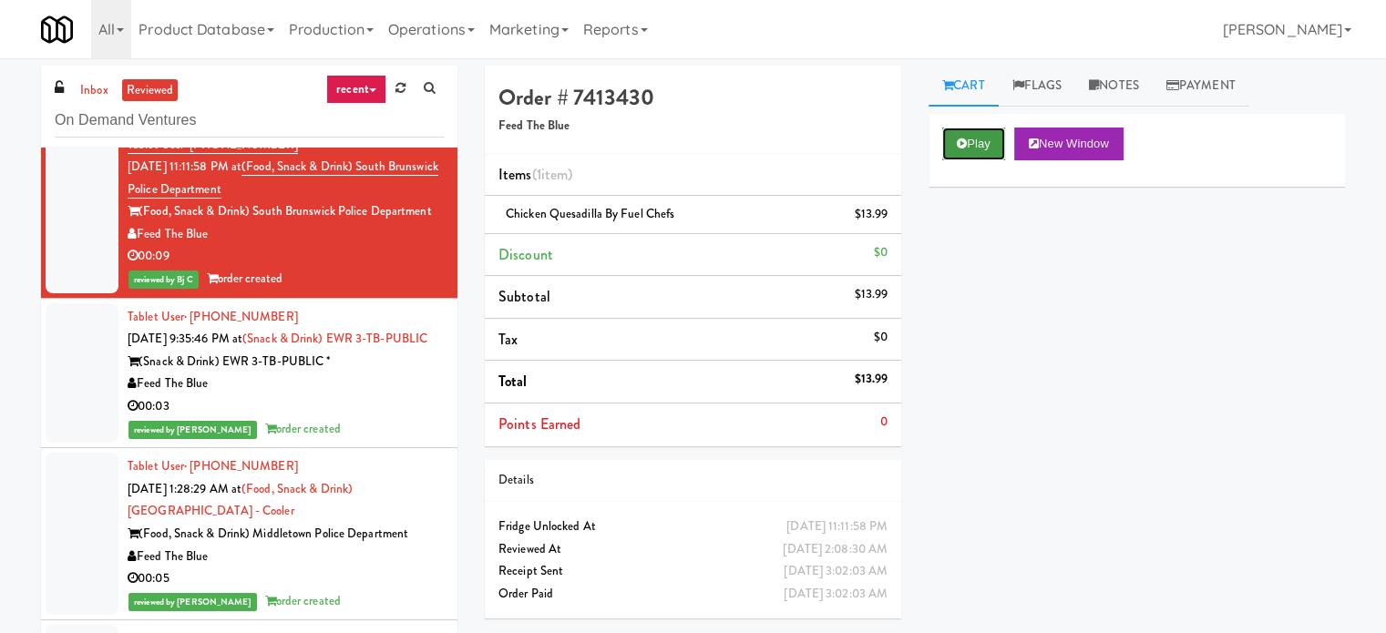
click at [962, 148] on icon at bounding box center [961, 144] width 10 height 12
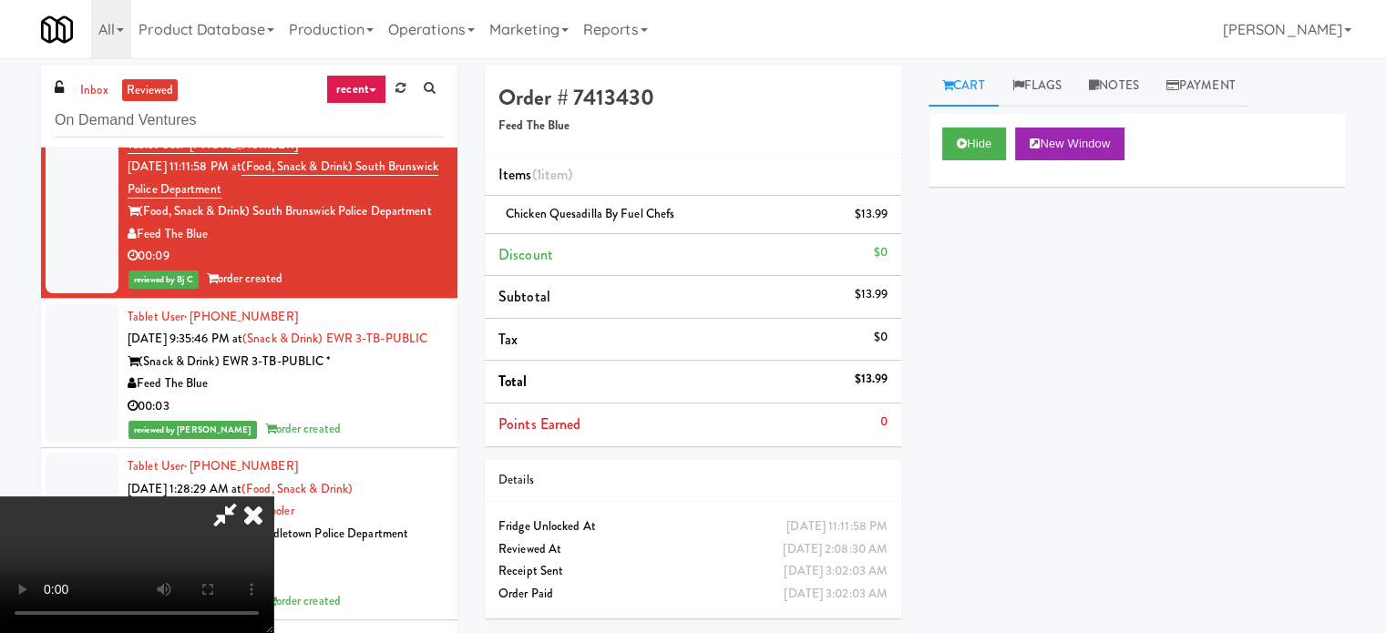
click at [273, 496] on icon at bounding box center [253, 514] width 40 height 36
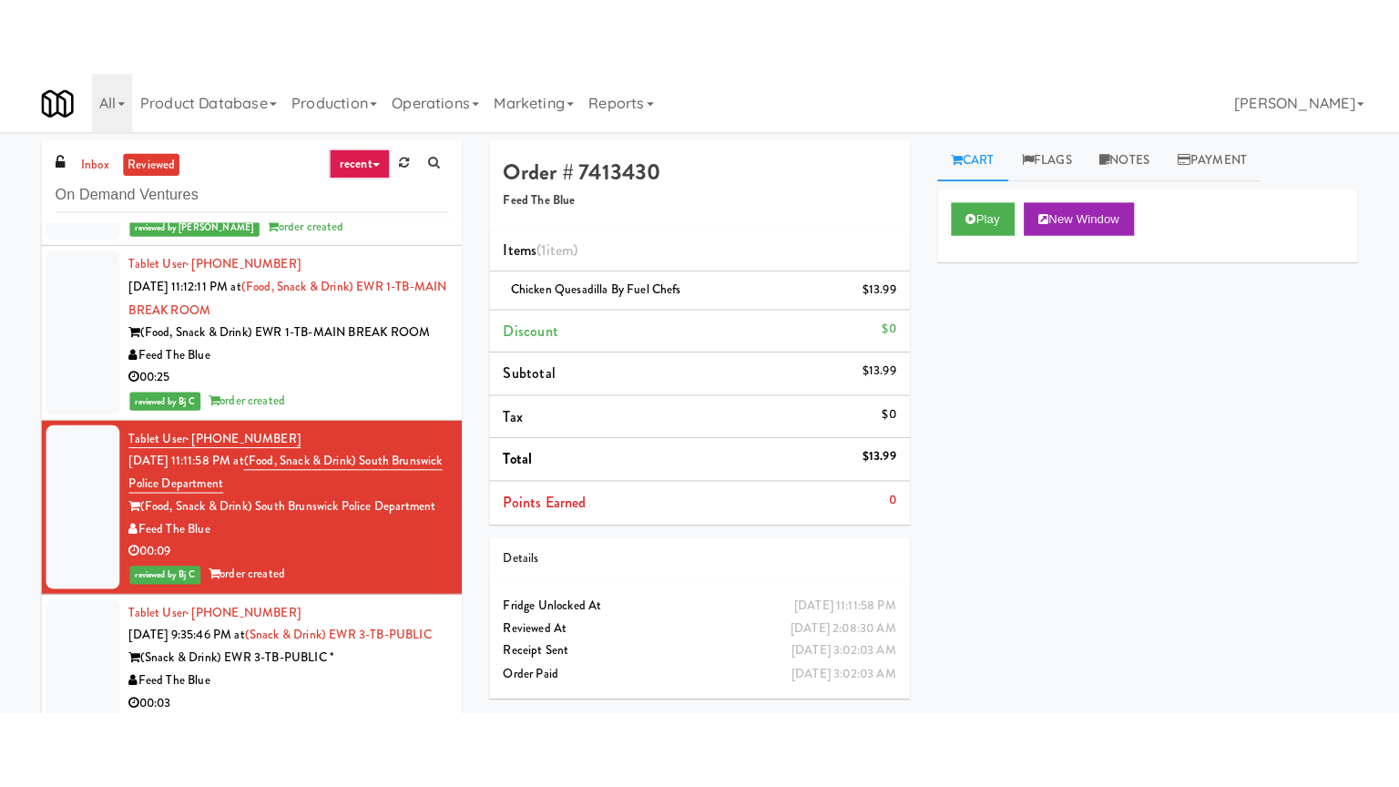
scroll to position [5597, 0]
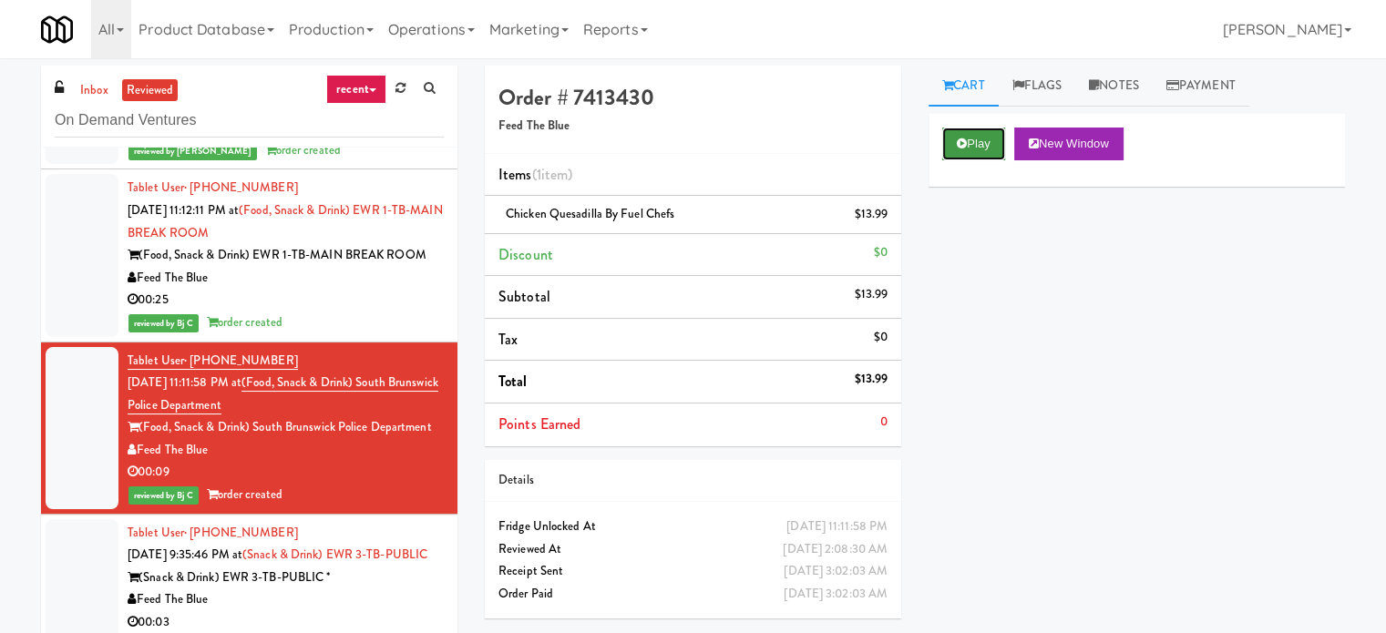
click at [973, 152] on button "Play" at bounding box center [973, 144] width 63 height 33
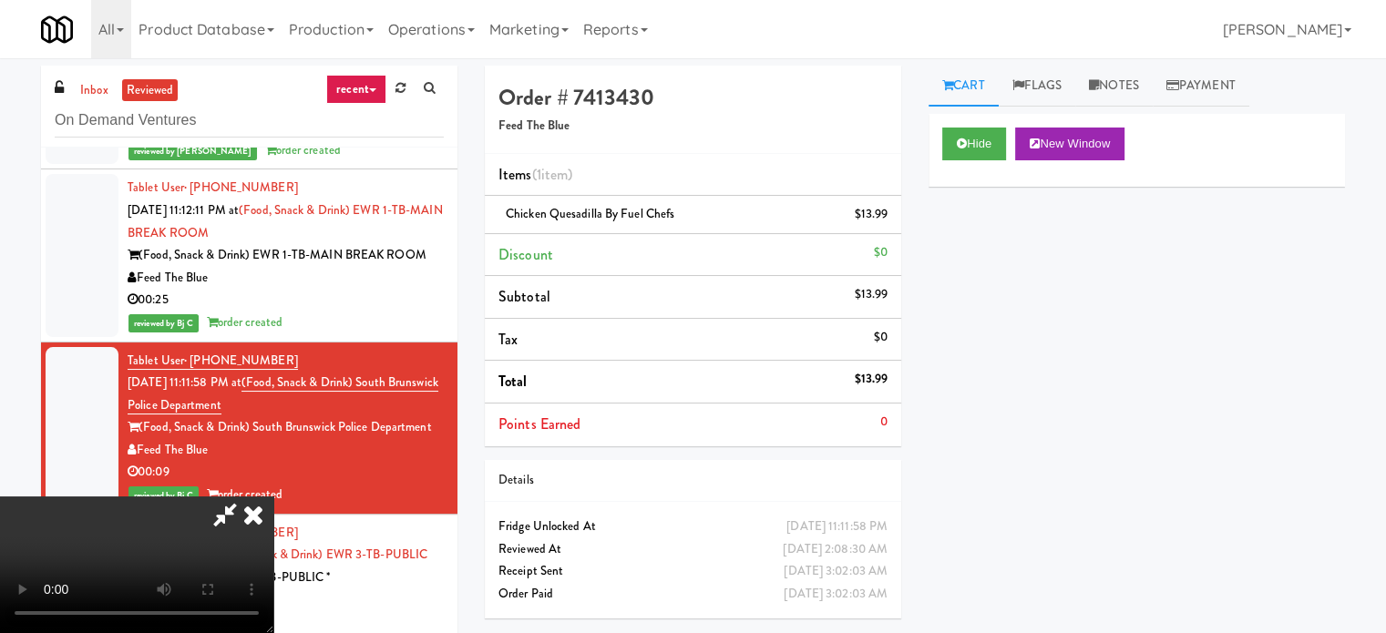
click at [252, 518] on icon at bounding box center [253, 514] width 40 height 36
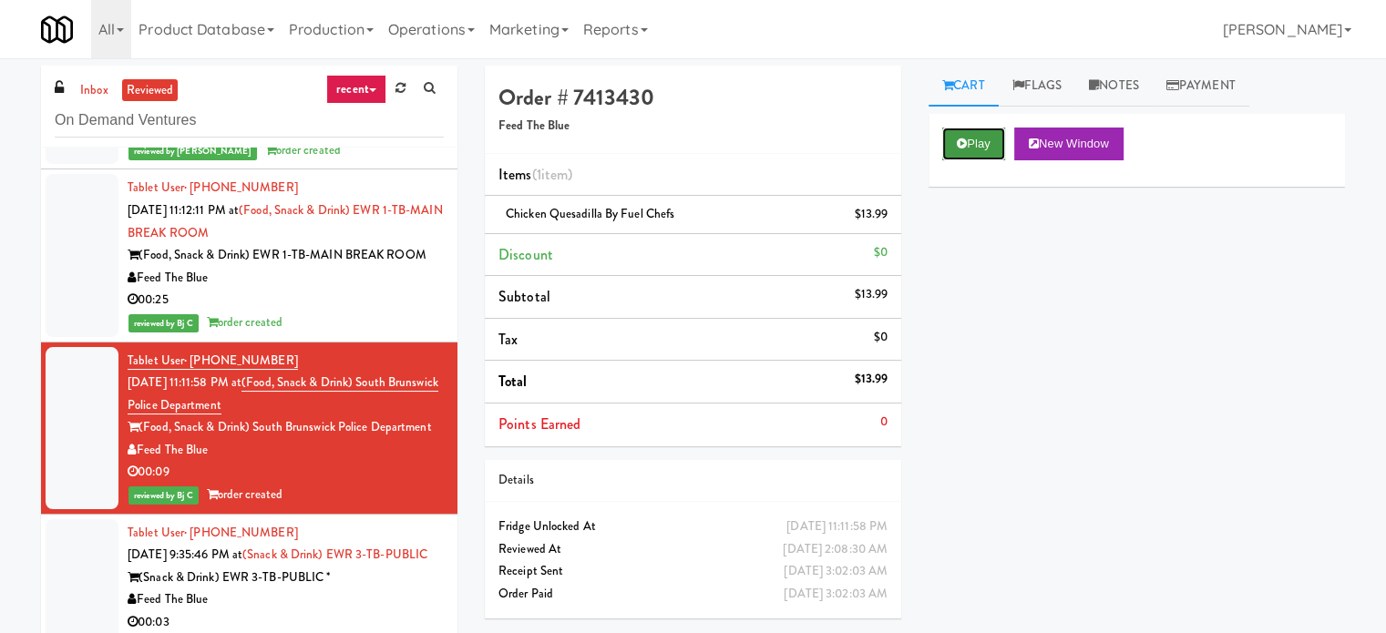
click at [968, 138] on button "Play" at bounding box center [973, 144] width 63 height 33
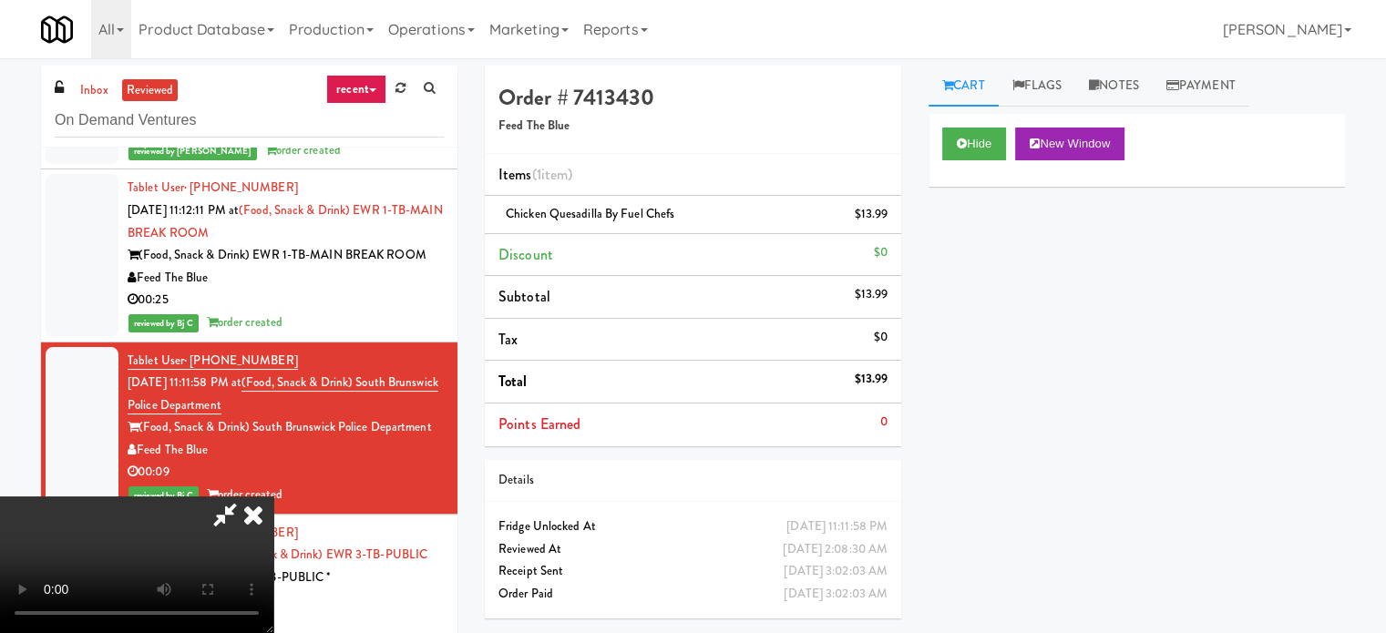
drag, startPoint x: 968, startPoint y: 138, endPoint x: 936, endPoint y: 227, distance: 94.8
click at [936, 227] on div "Hide New Window Primary Flag Clear Flag if unable to determine what was taken o…" at bounding box center [1136, 455] width 416 height 683
click at [961, 145] on icon at bounding box center [961, 144] width 10 height 12
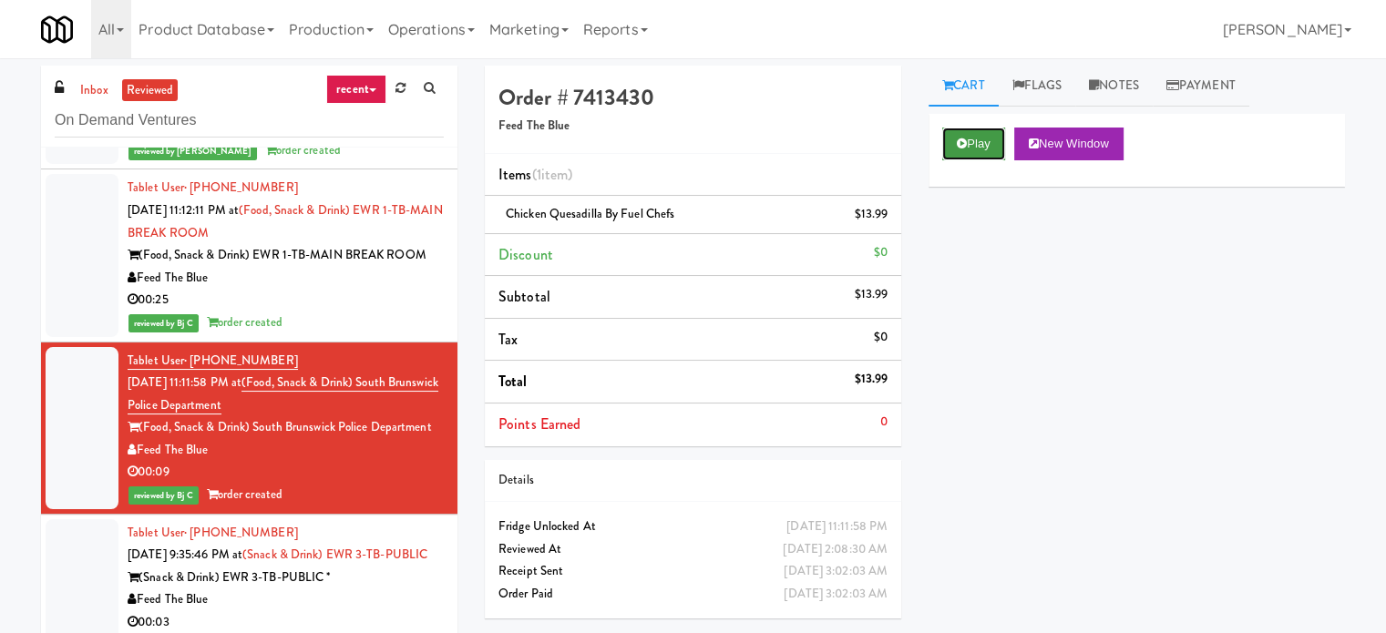
click at [961, 145] on icon at bounding box center [961, 144] width 10 height 12
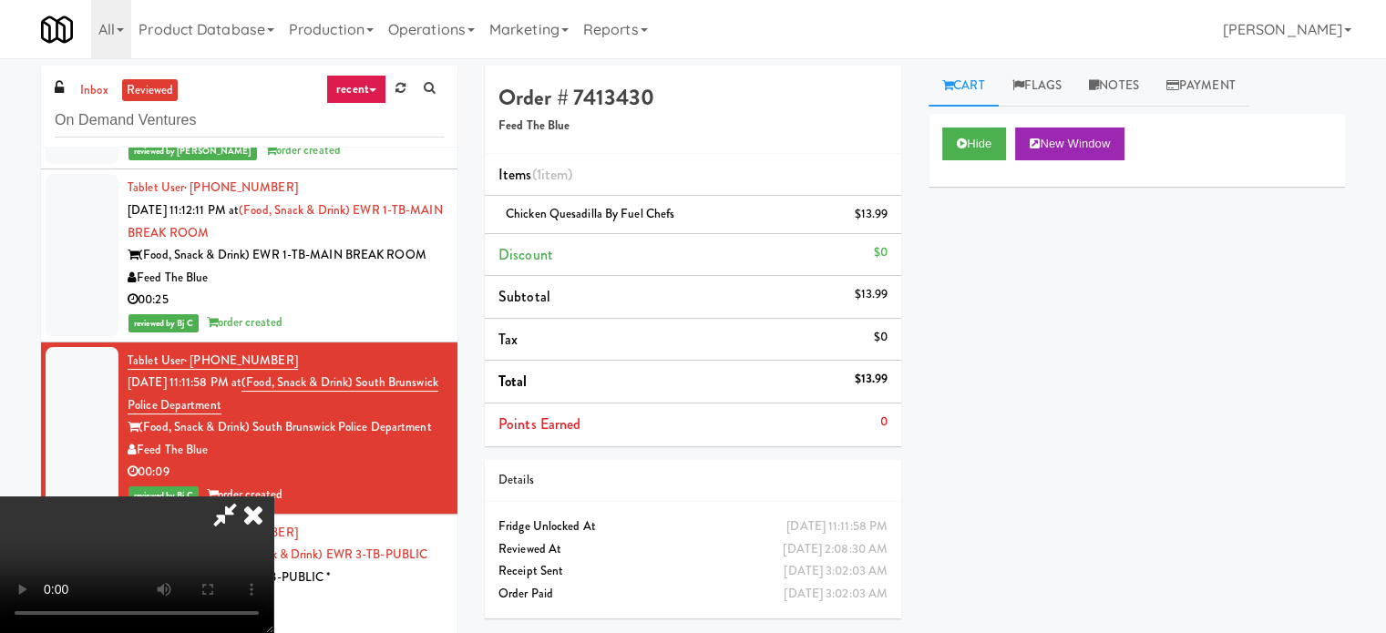
click at [258, 506] on icon at bounding box center [253, 514] width 40 height 36
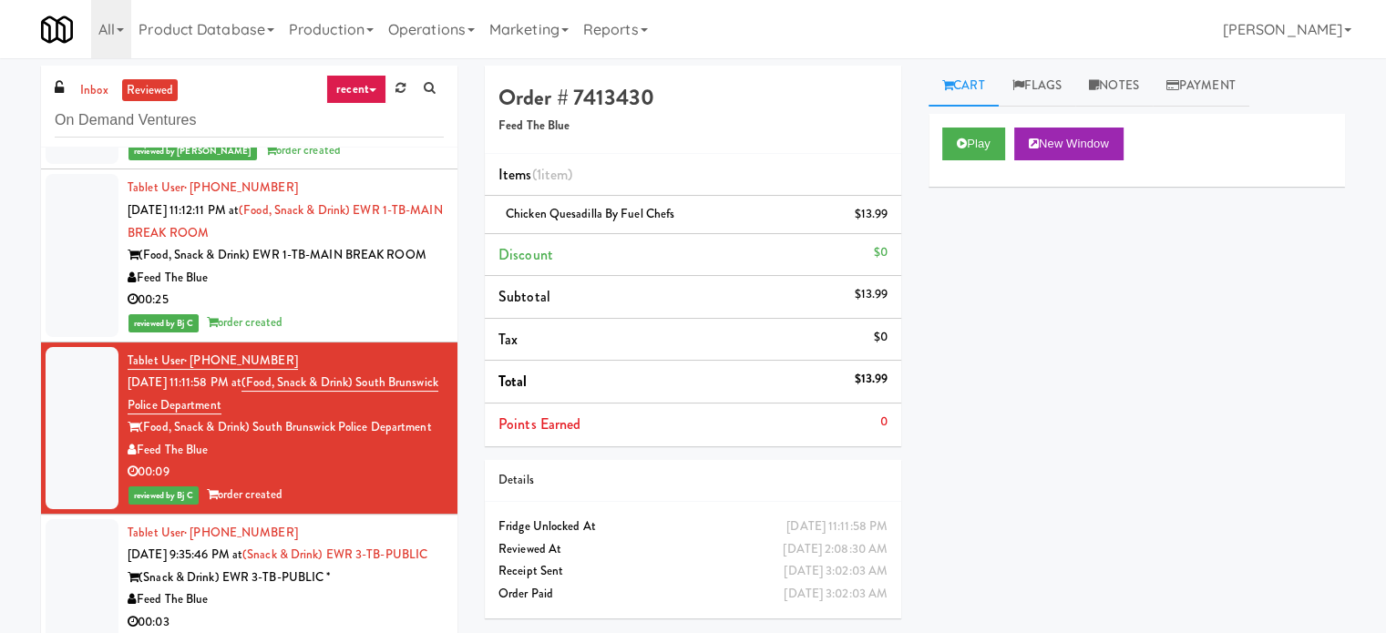
click at [338, 312] on div "00:25" at bounding box center [286, 300] width 316 height 23
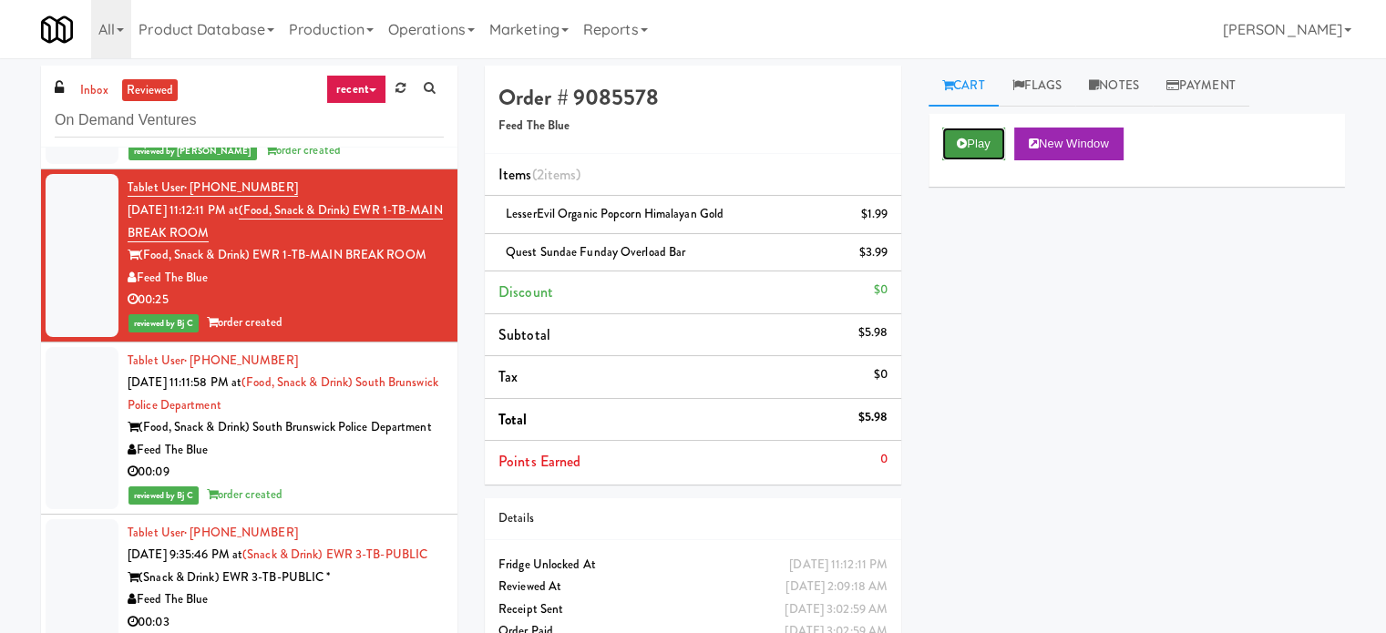
click at [992, 145] on button "Play" at bounding box center [973, 144] width 63 height 33
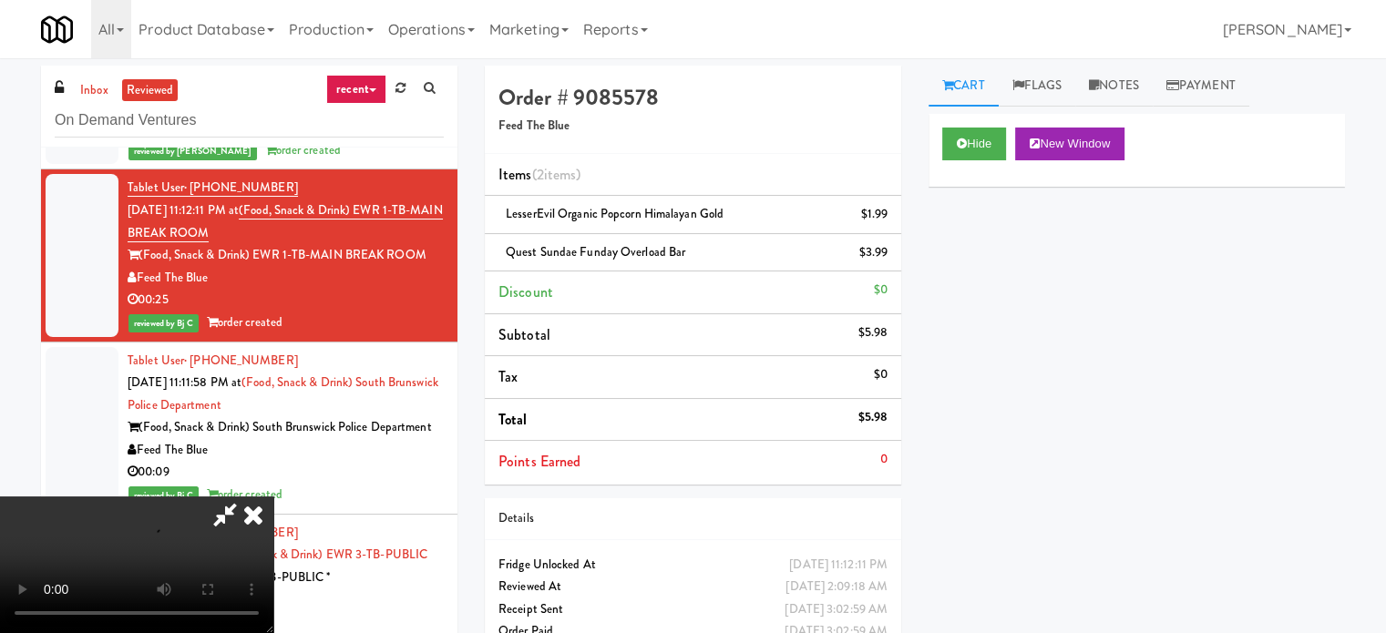
scroll to position [5575, 0]
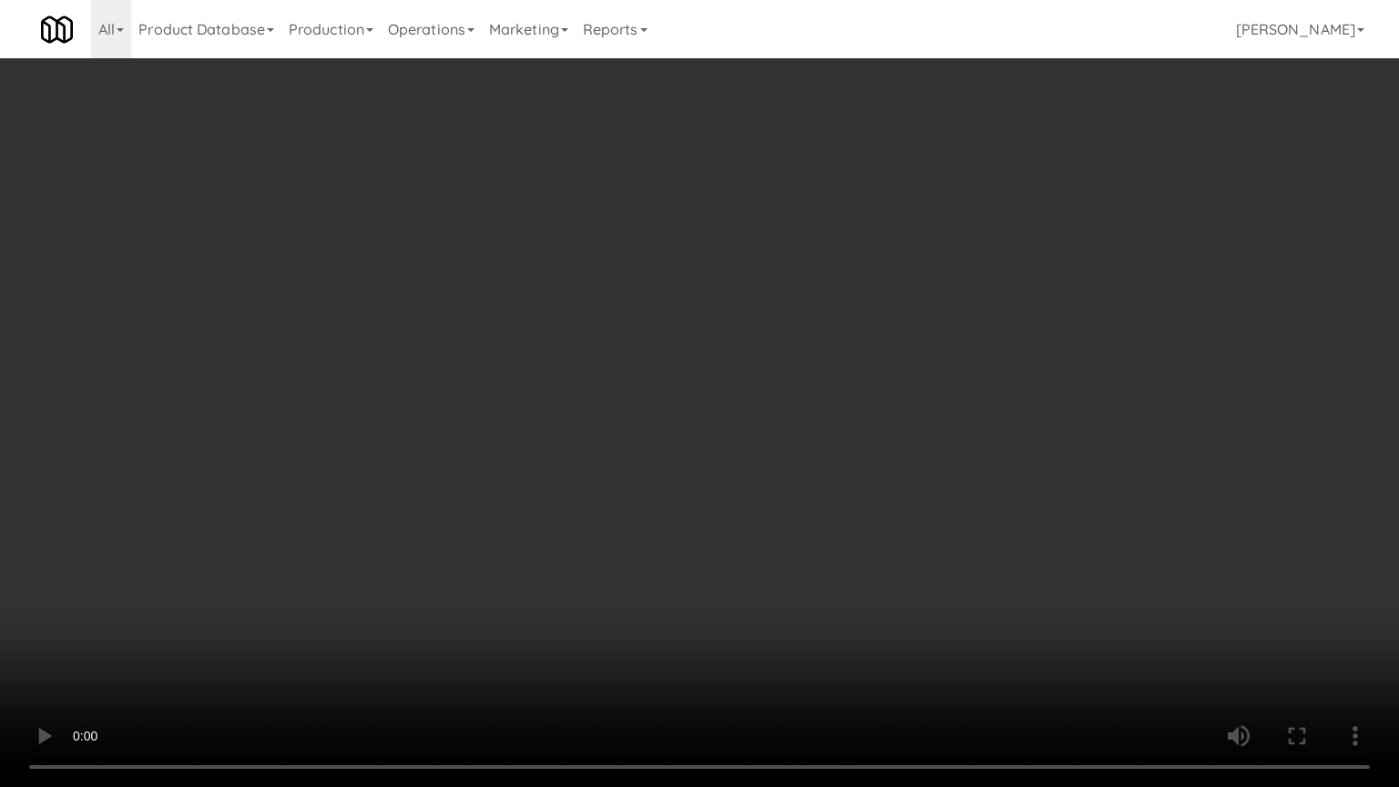
click at [980, 609] on video at bounding box center [699, 393] width 1399 height 787
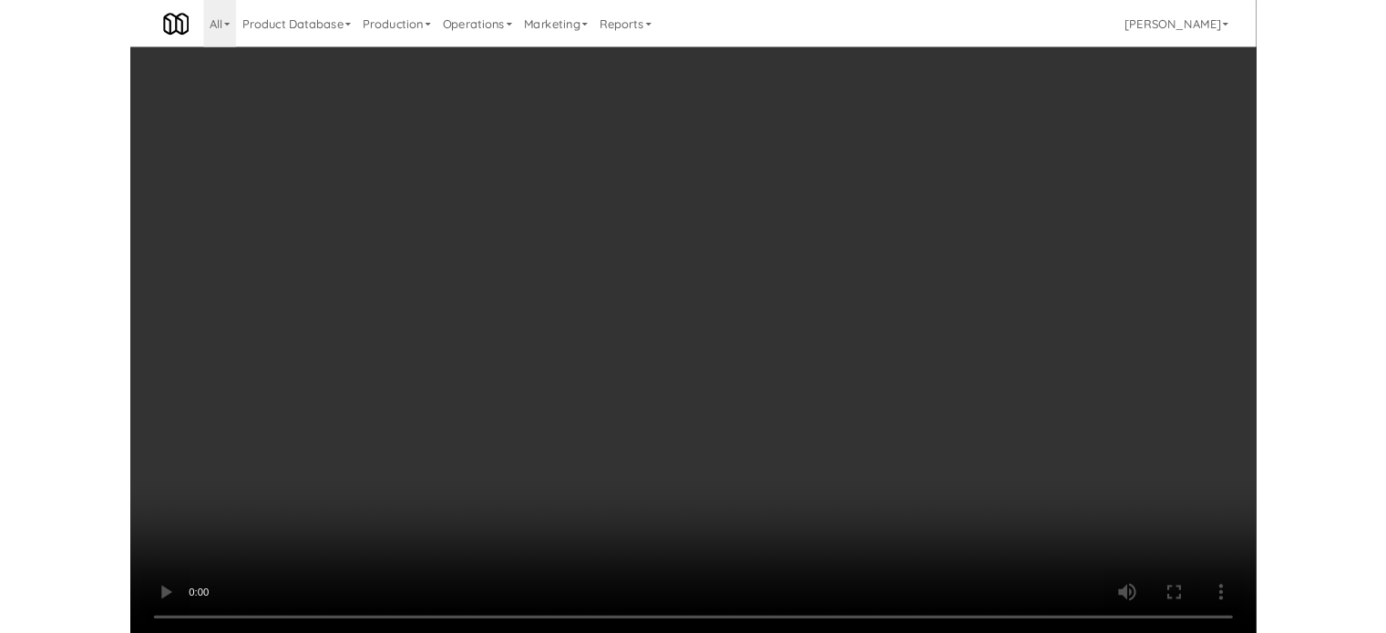
scroll to position [5597, 0]
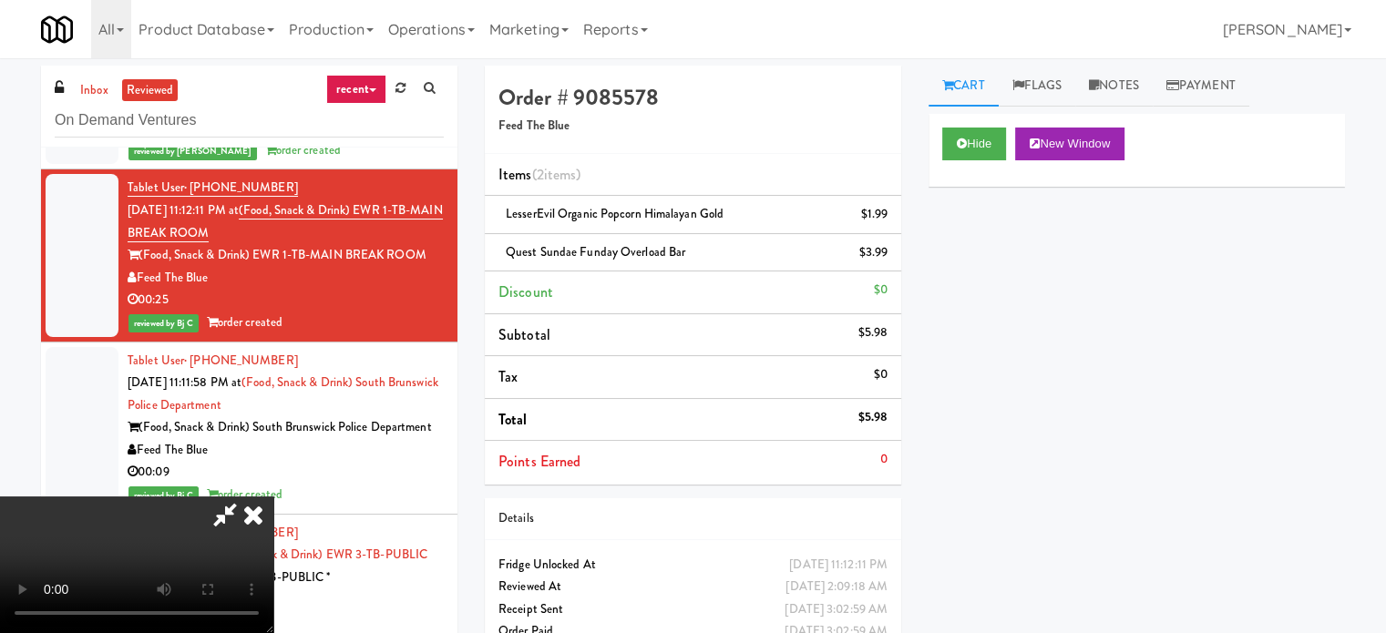
click at [246, 496] on icon at bounding box center [225, 514] width 42 height 36
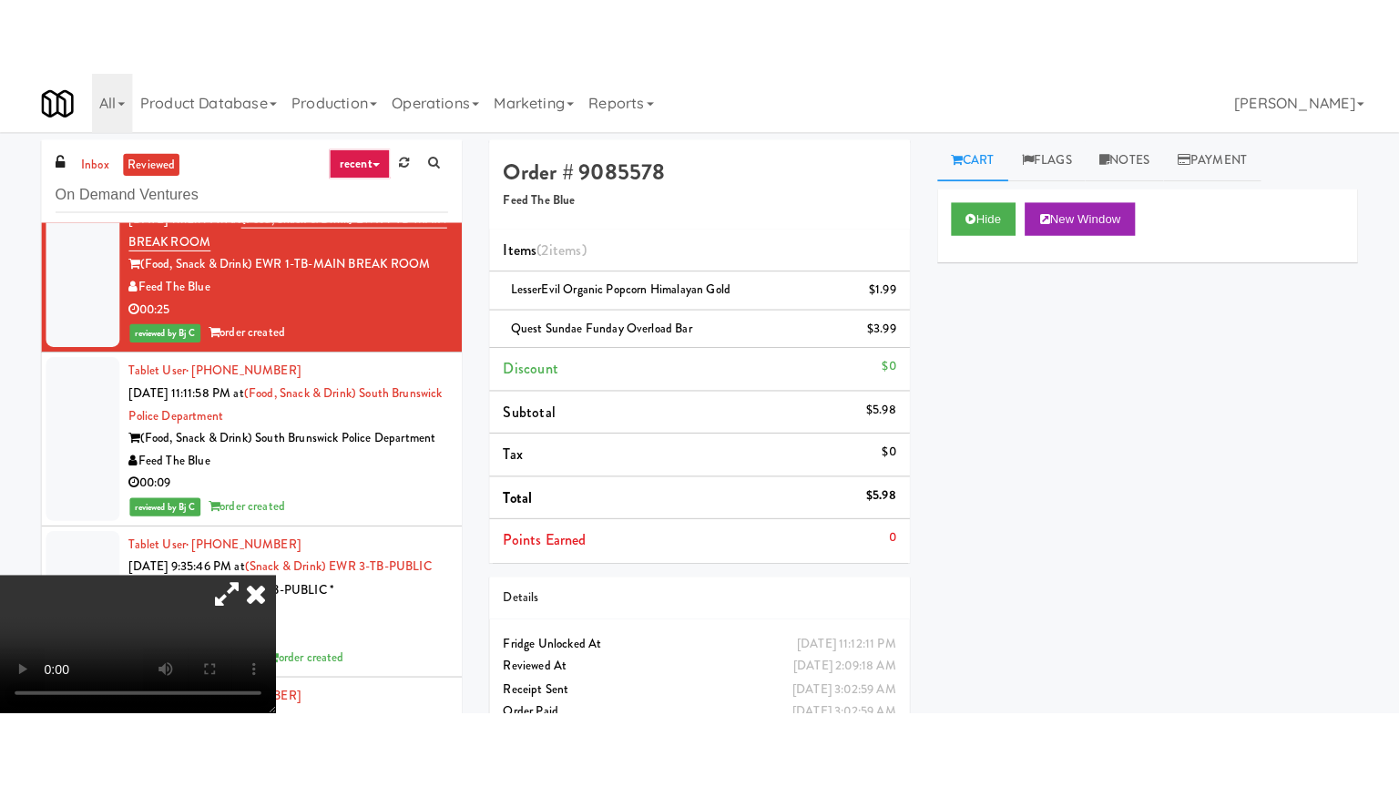
scroll to position [5670, 0]
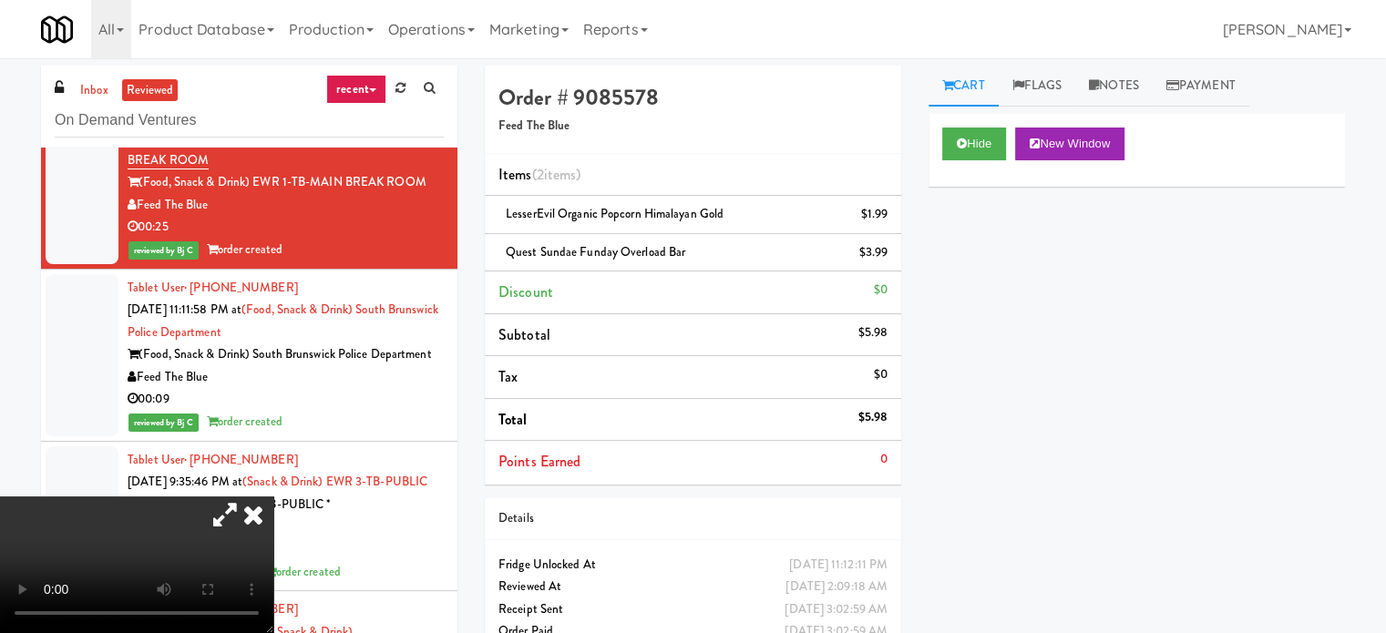
drag, startPoint x: 142, startPoint y: 286, endPoint x: 213, endPoint y: 289, distance: 71.1
click at [213, 217] on div "Feed The Blue" at bounding box center [286, 205] width 316 height 23
copy div "Feed The Blue"
click at [237, 217] on div "Feed The Blue" at bounding box center [286, 205] width 316 height 23
drag, startPoint x: 140, startPoint y: 260, endPoint x: 428, endPoint y: 269, distance: 288.0
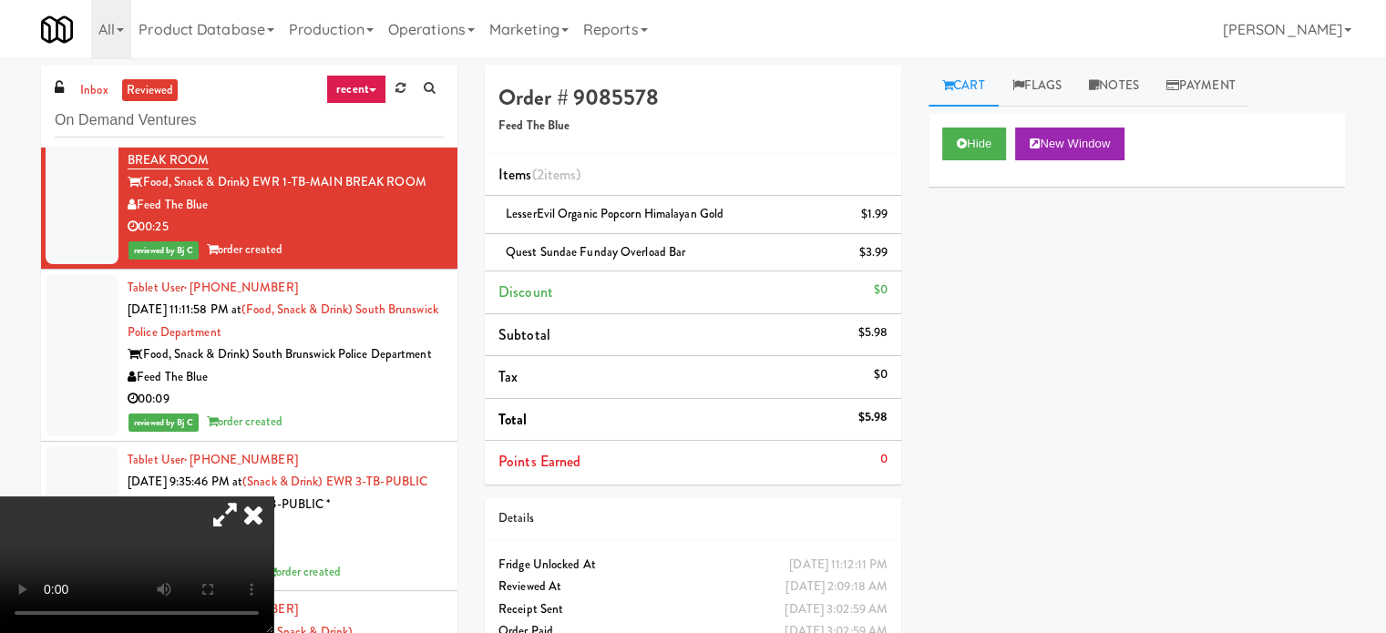
click at [428, 194] on div "(Food, Snack & Drink) EWR 1-TB-MAIN BREAK ROOM" at bounding box center [286, 182] width 316 height 23
copy div "(Food, Snack & Drink) EWR 1-TB-MAIN BREAK ROOM"
click at [246, 496] on icon at bounding box center [225, 514] width 42 height 36
click at [273, 496] on icon at bounding box center [253, 514] width 40 height 36
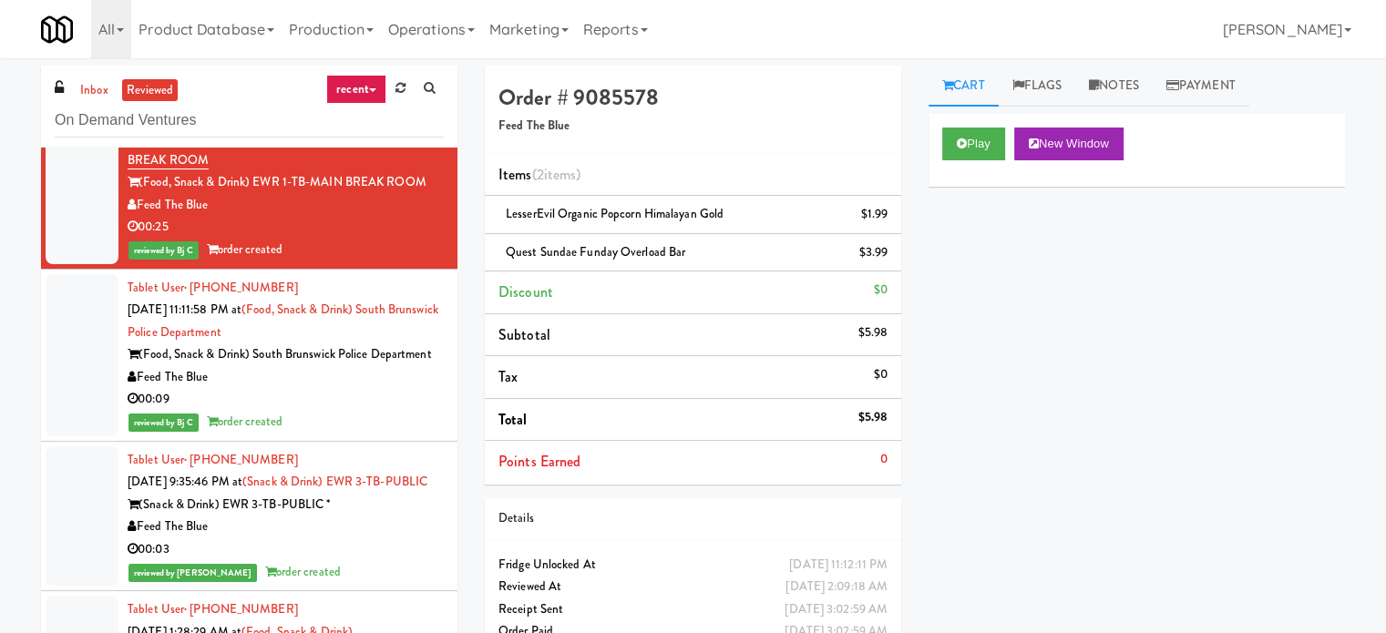
click at [566, 275] on li "Discount $0" at bounding box center [693, 292] width 416 height 43
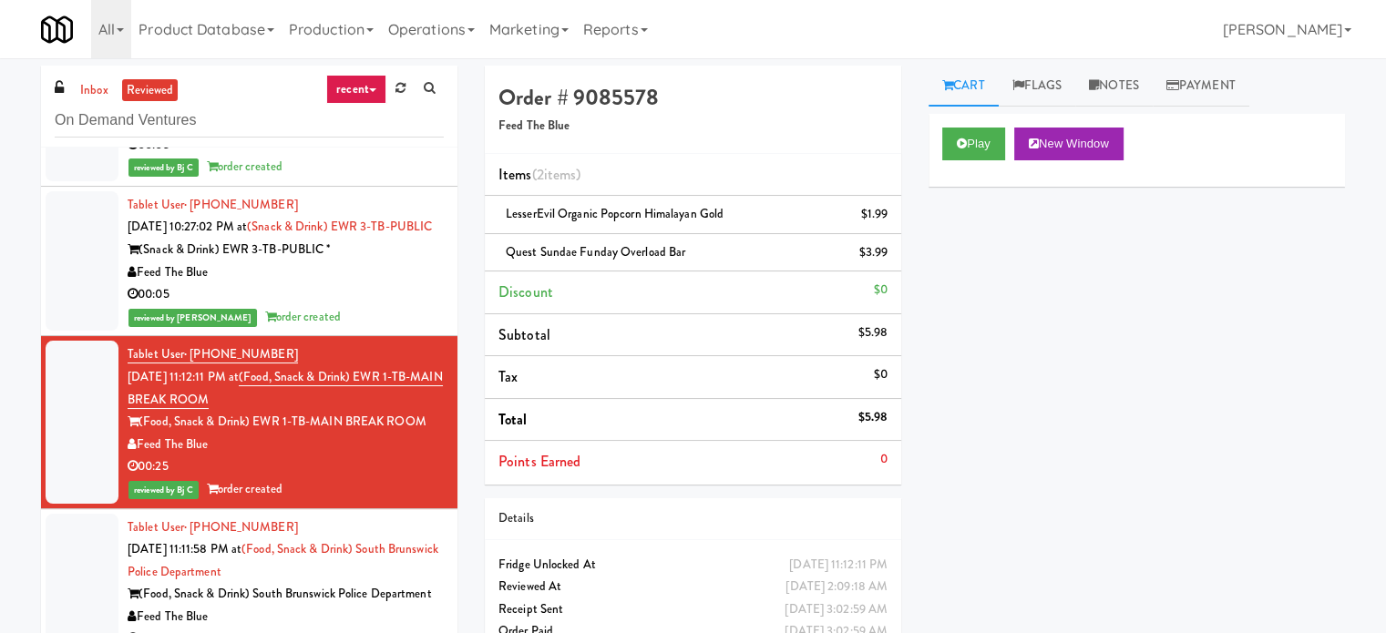
scroll to position [5432, 0]
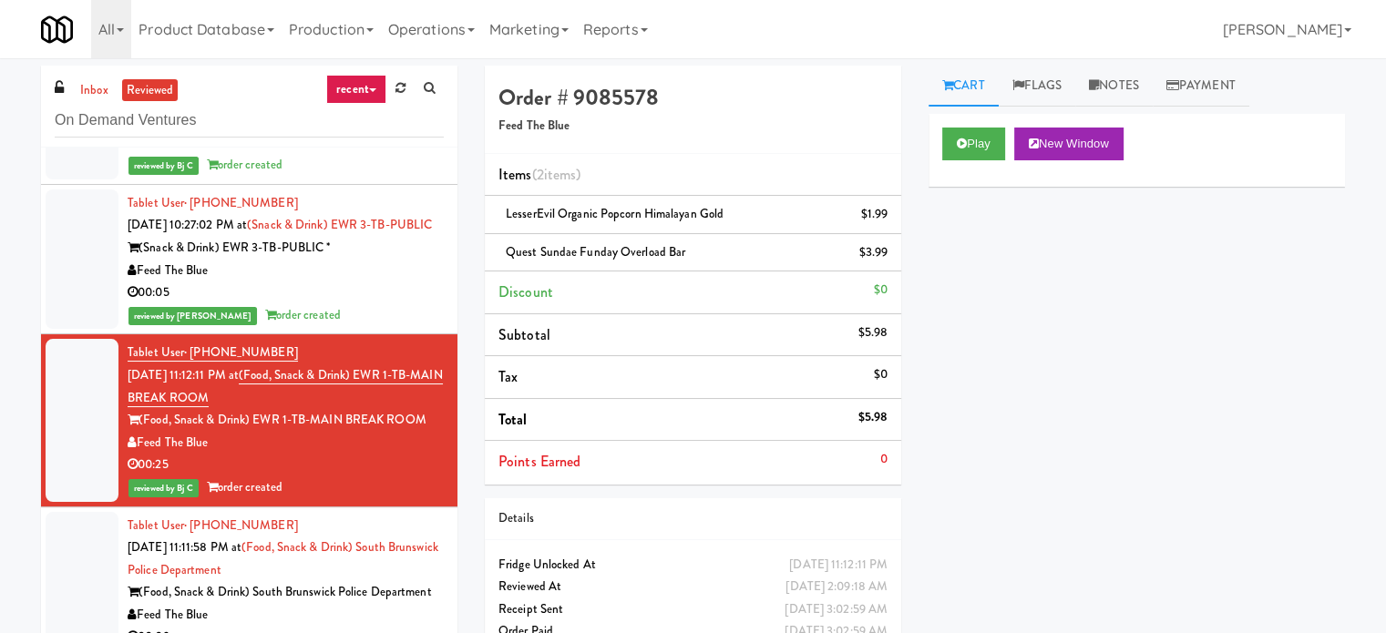
click at [389, 282] on div "Feed The Blue" at bounding box center [286, 271] width 316 height 23
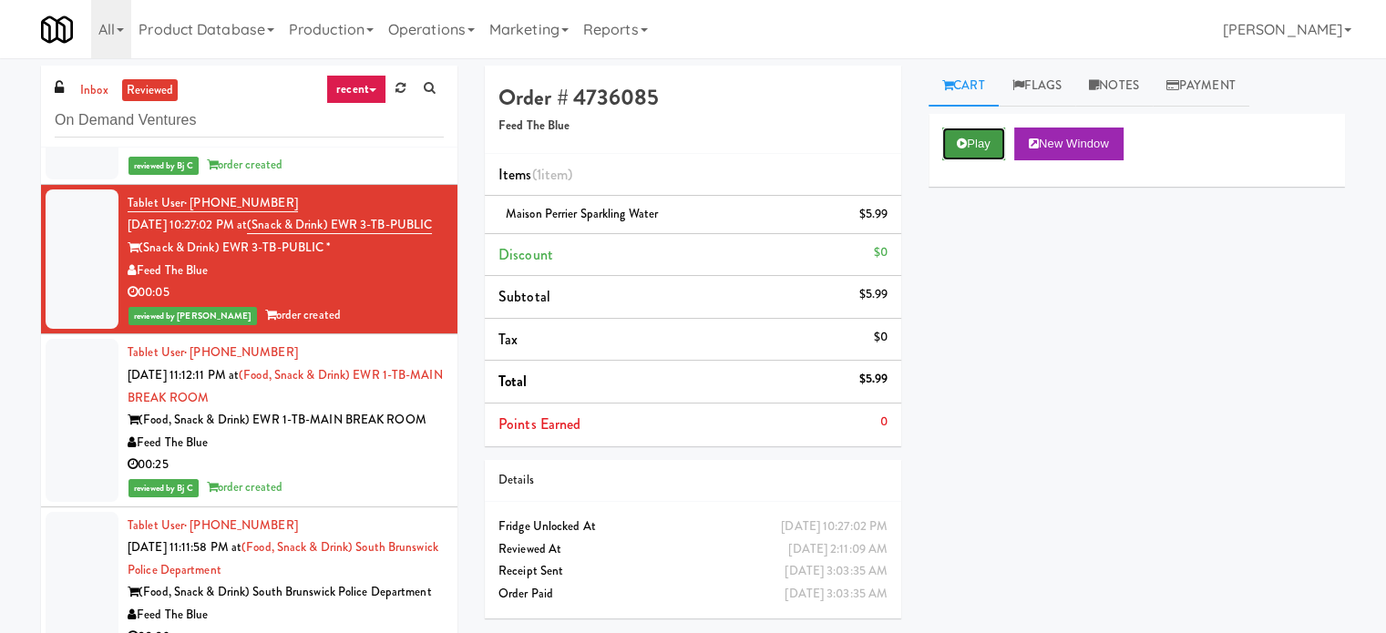
click at [973, 148] on button "Play" at bounding box center [973, 144] width 63 height 33
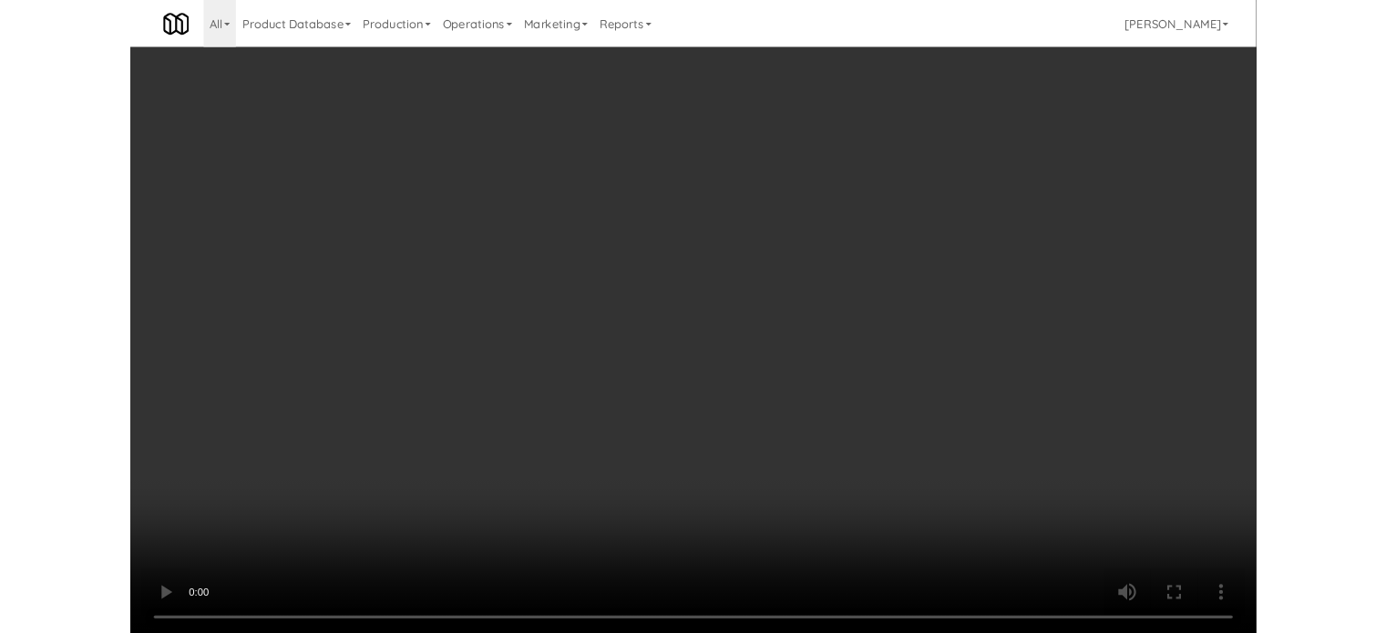
scroll to position [5432, 0]
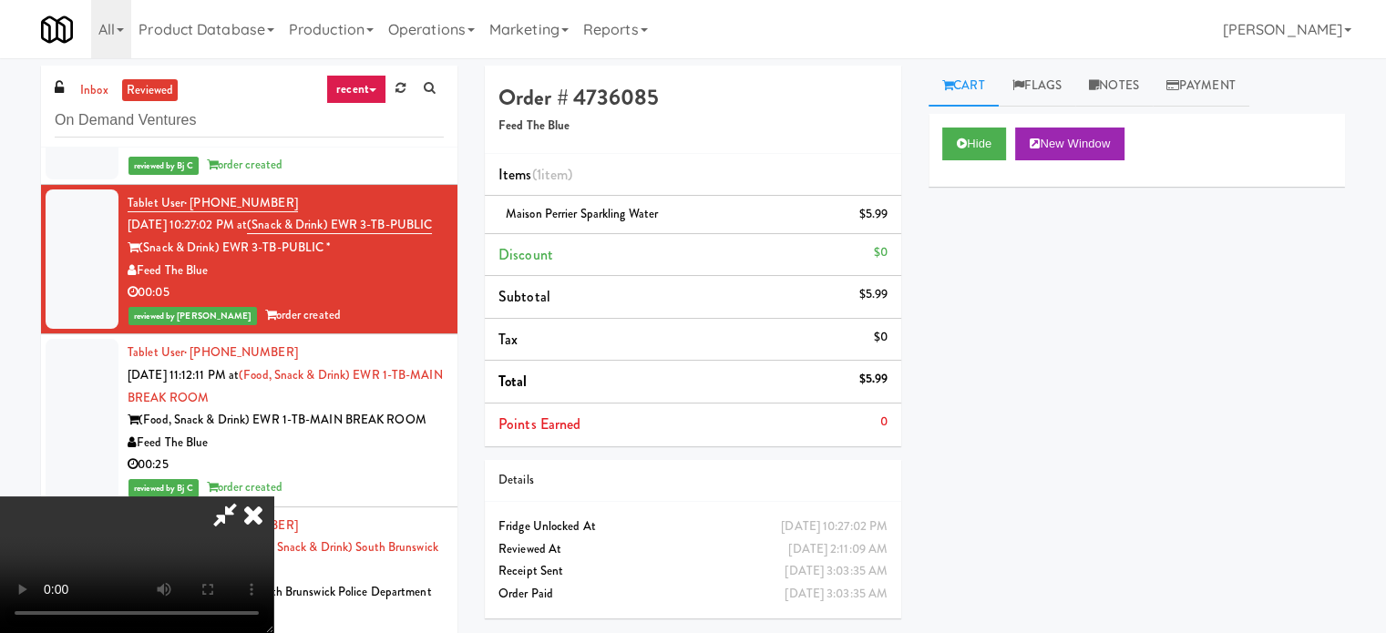
click at [246, 496] on icon at bounding box center [225, 514] width 42 height 36
click at [273, 496] on icon at bounding box center [253, 514] width 40 height 36
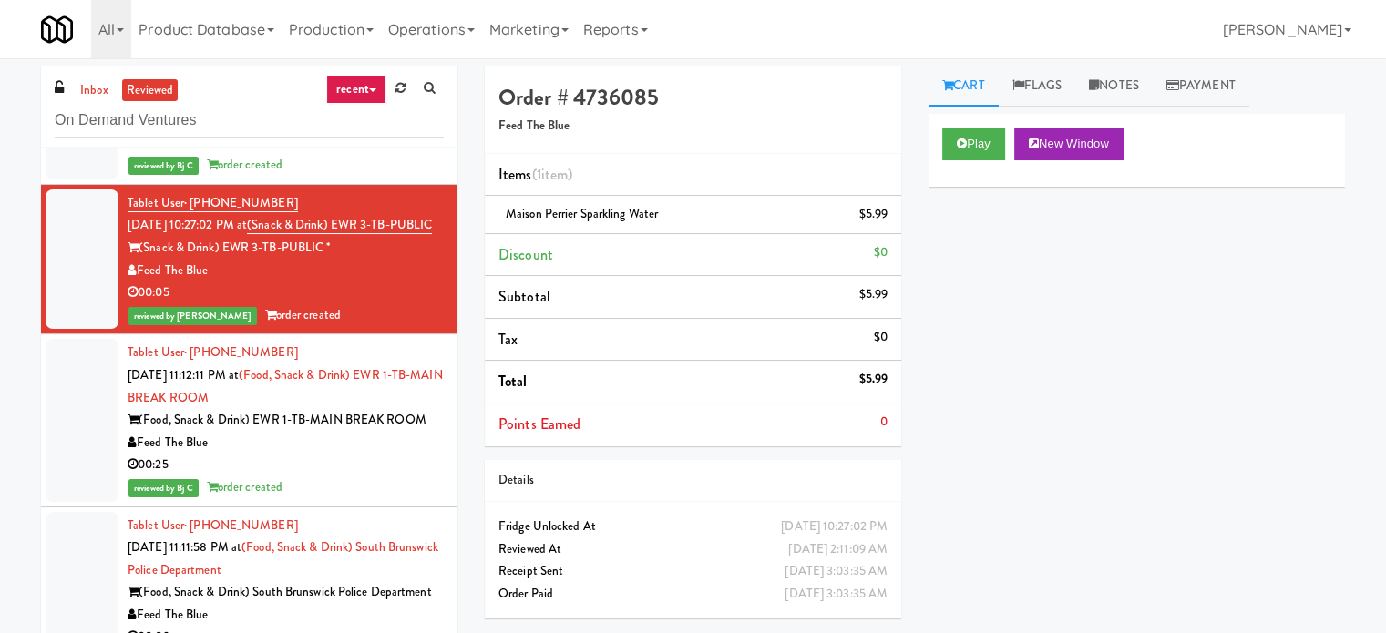
drag, startPoint x: 142, startPoint y: 326, endPoint x: 331, endPoint y: 338, distance: 188.9
click at [331, 260] on div "(Snack & Drink) EWR 3-TB-PUBLIC *" at bounding box center [286, 248] width 316 height 23
copy div "(Snack & Drink) EWR 3-TB-PUBLIC *"
click at [995, 360] on div "Play New Window Primary Flag Clear Flag if unable to determine what was taken o…" at bounding box center [1136, 455] width 416 height 683
click at [400, 155] on div "00:05" at bounding box center [286, 143] width 316 height 23
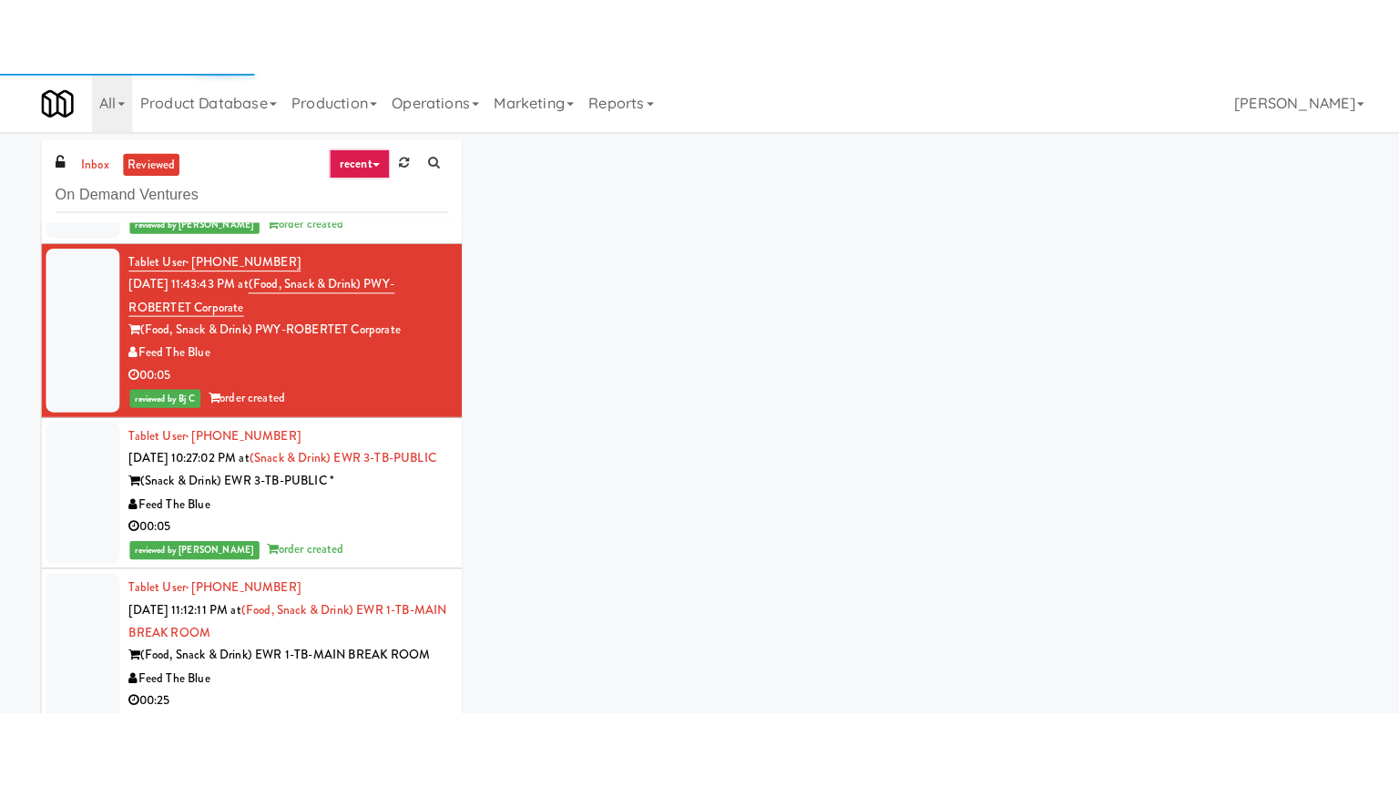
scroll to position [5246, 0]
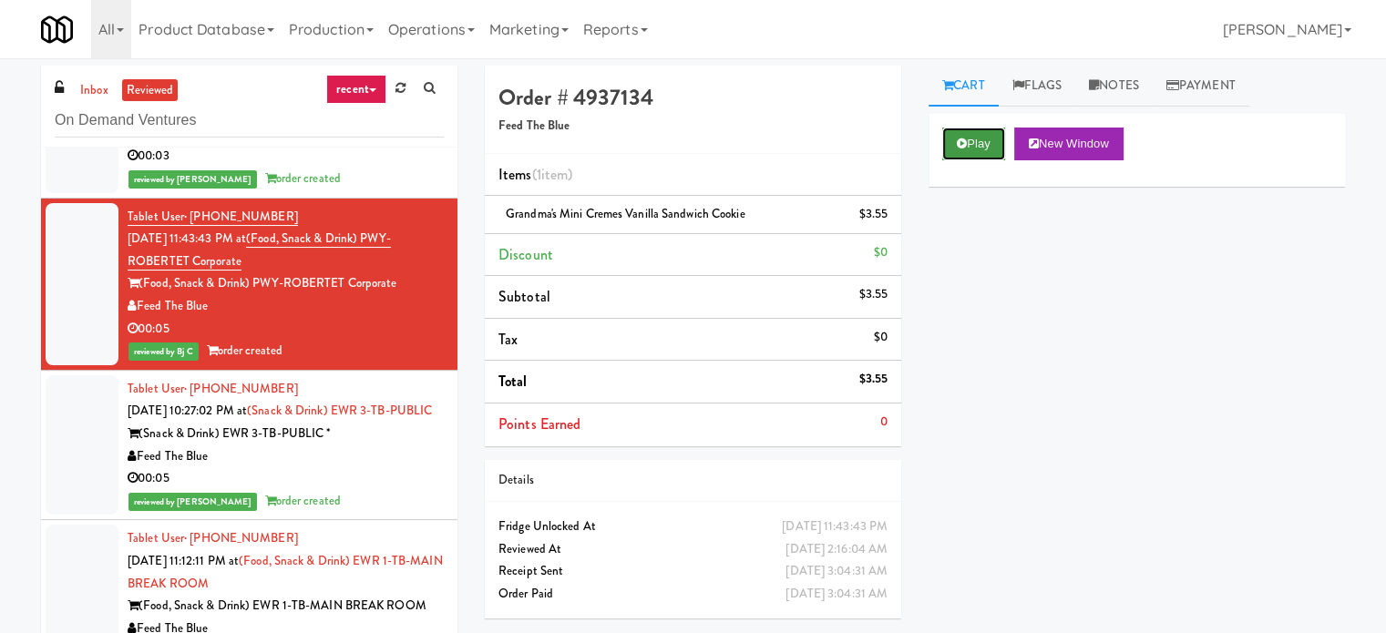
click at [1000, 136] on button "Play" at bounding box center [973, 144] width 63 height 33
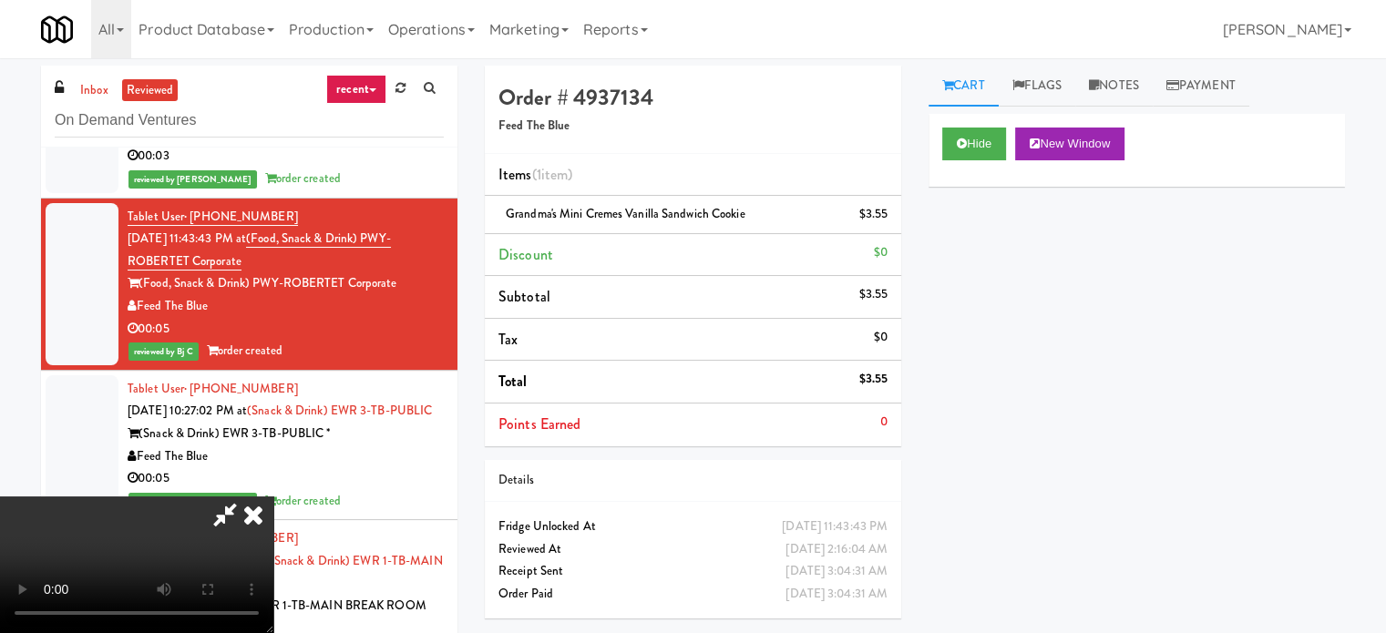
click at [246, 496] on icon at bounding box center [225, 514] width 42 height 36
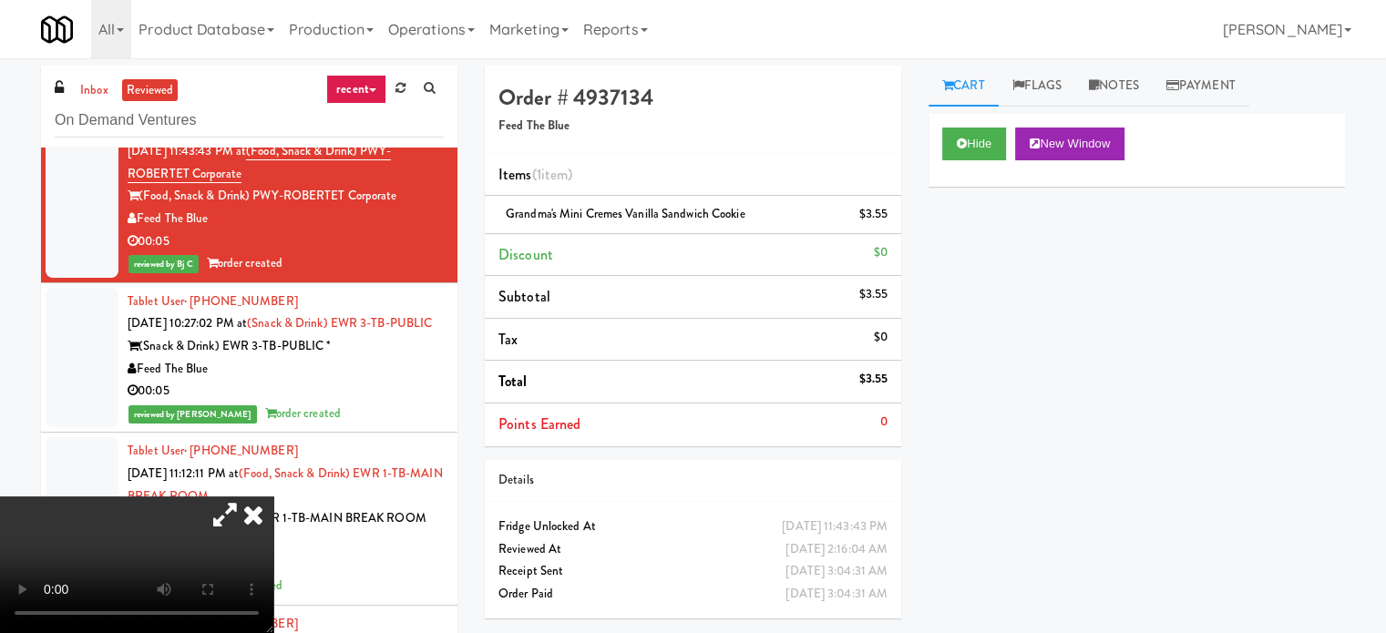
scroll to position [5331, 0]
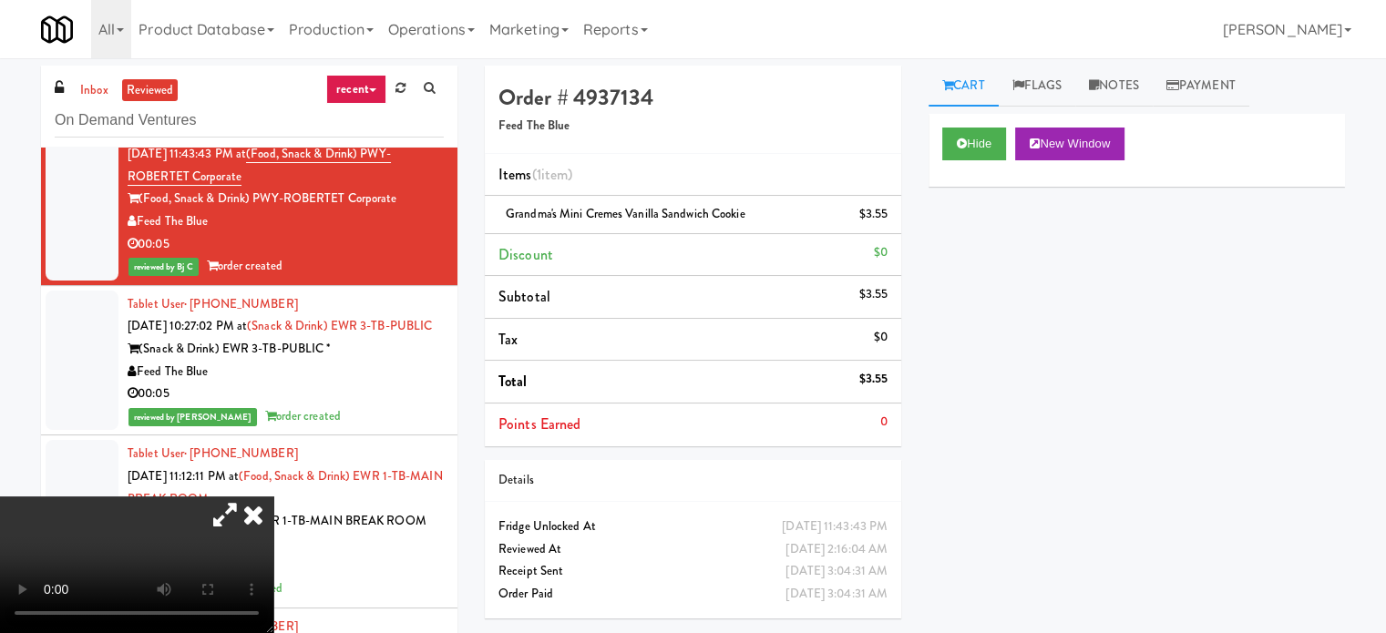
drag, startPoint x: 140, startPoint y: 255, endPoint x: 413, endPoint y: 256, distance: 272.4
click at [413, 210] on div "(Food, Snack & Drink) PWY-ROBERTET Corporate" at bounding box center [286, 199] width 316 height 23
copy div "(Food, Snack & Drink) PWY-ROBERTET Corporate"
click at [273, 496] on icon at bounding box center [253, 514] width 40 height 36
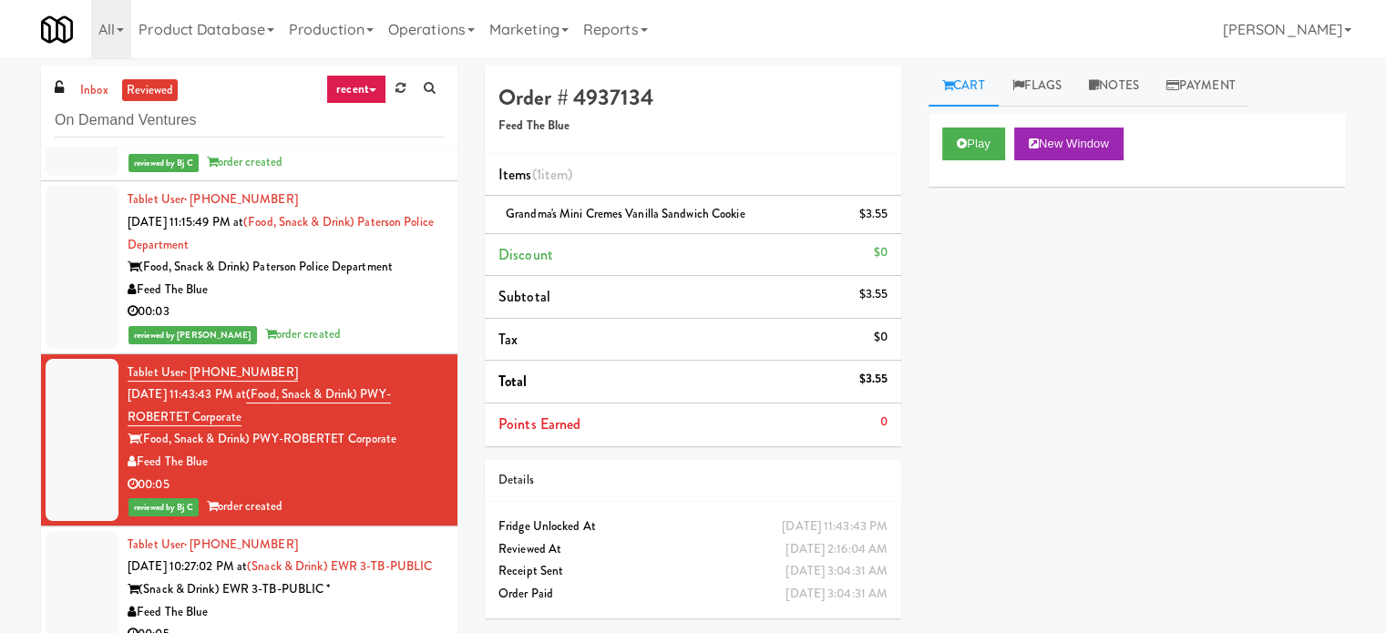
scroll to position [5087, 0]
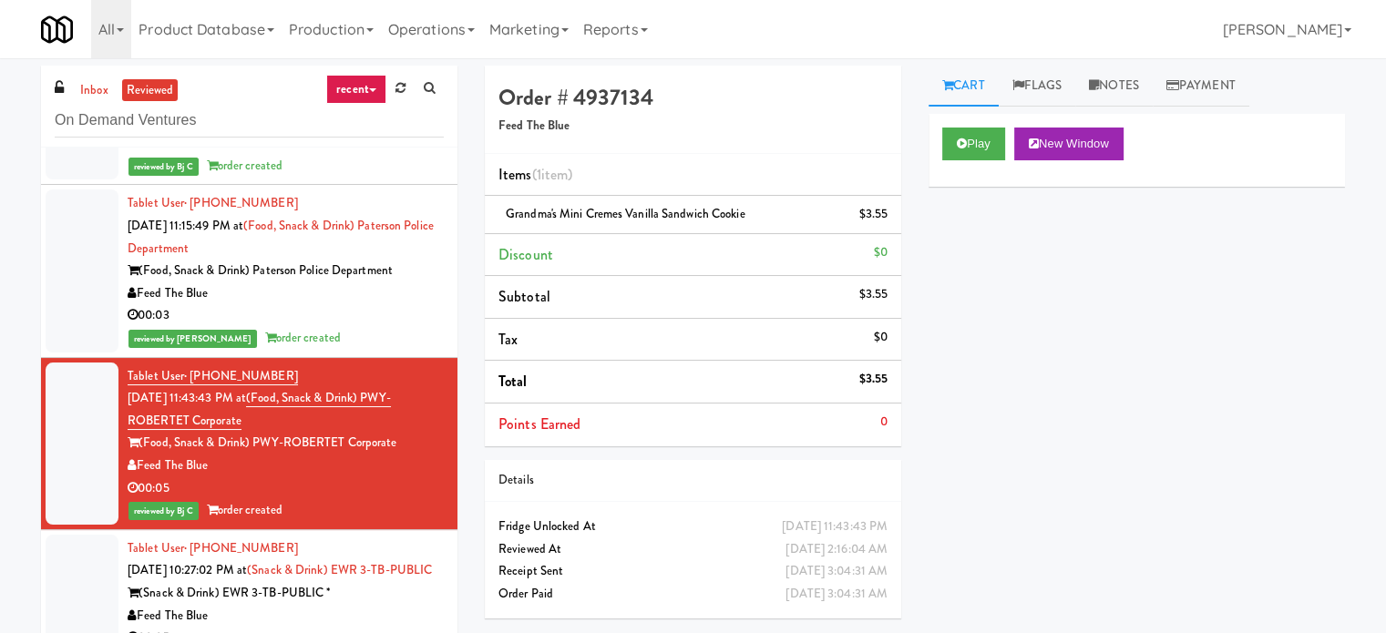
click at [380, 305] on div "Feed The Blue" at bounding box center [286, 293] width 316 height 23
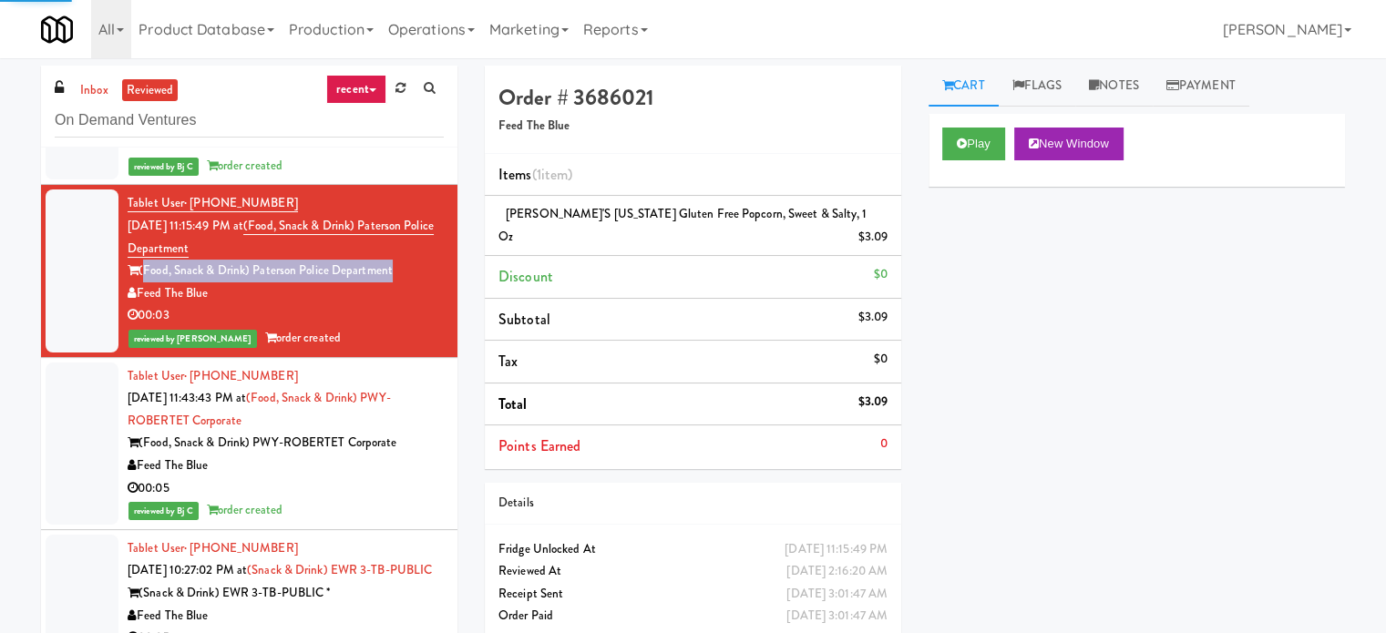
drag, startPoint x: 142, startPoint y: 331, endPoint x: 395, endPoint y: 330, distance: 253.2
click at [395, 282] on div "(Food, Snack & Drink) Paterson Police Department" at bounding box center [286, 271] width 316 height 23
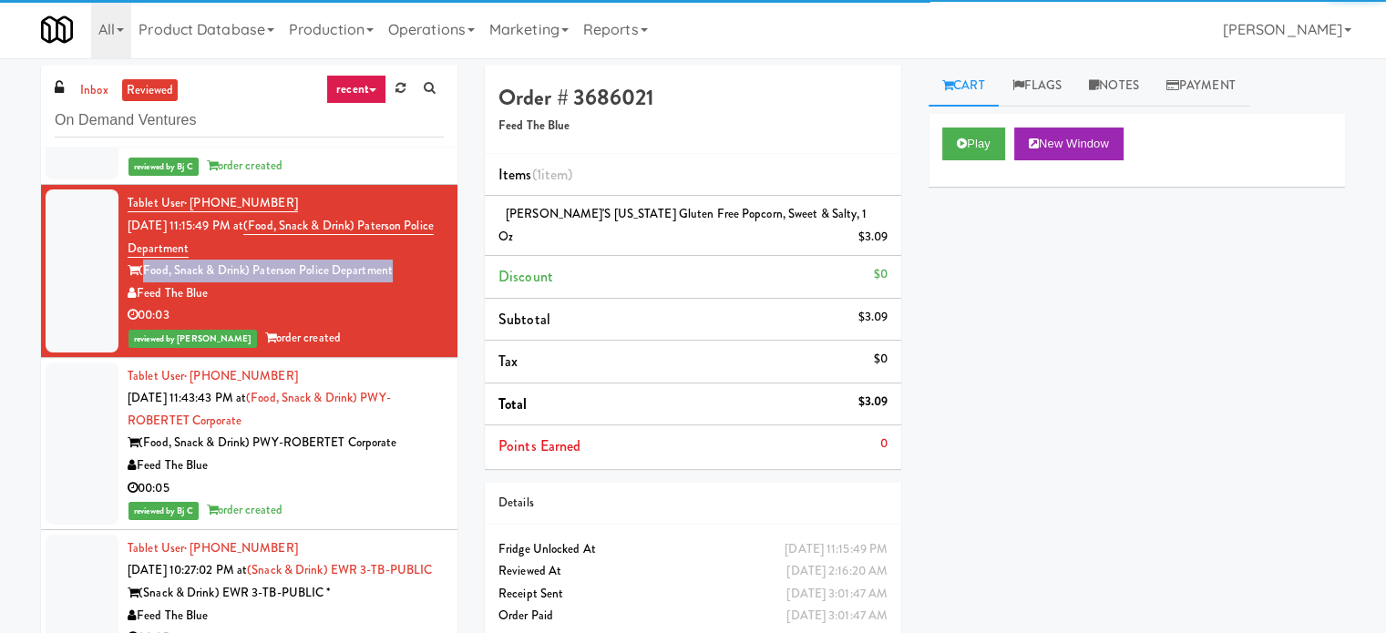
copy div "(Food, Snack & Drink) Paterson Police Department"
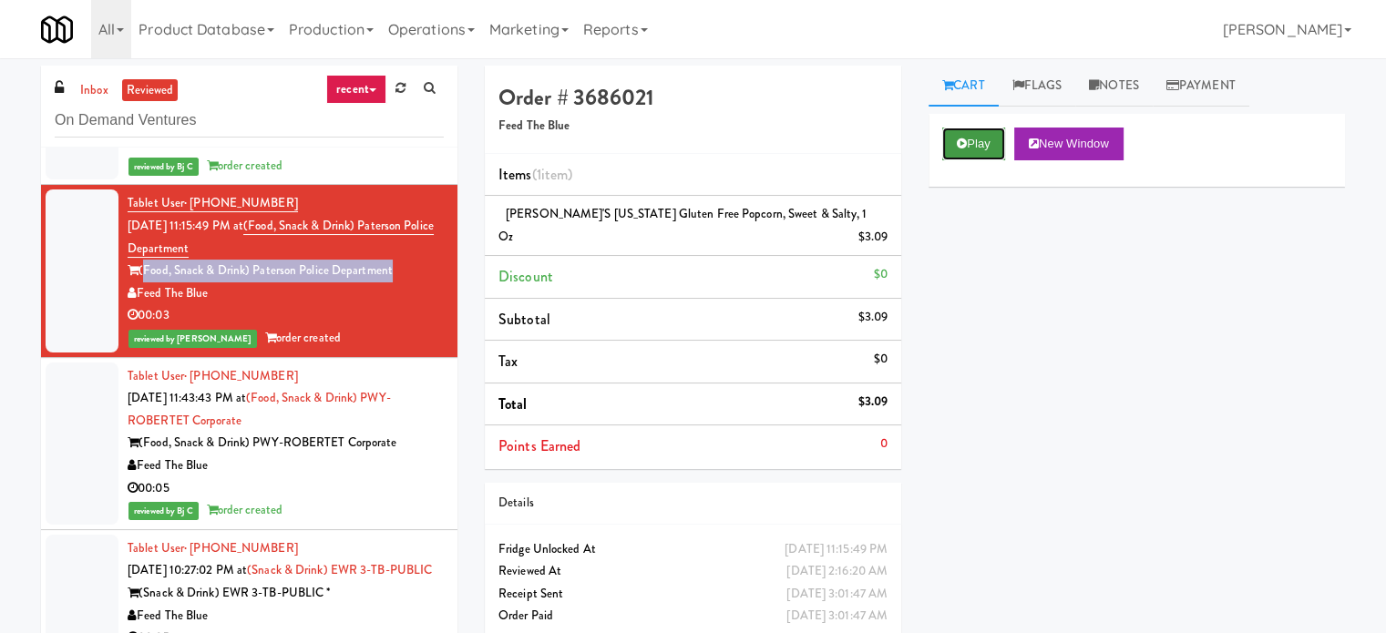
click at [967, 135] on button "Play" at bounding box center [973, 144] width 63 height 33
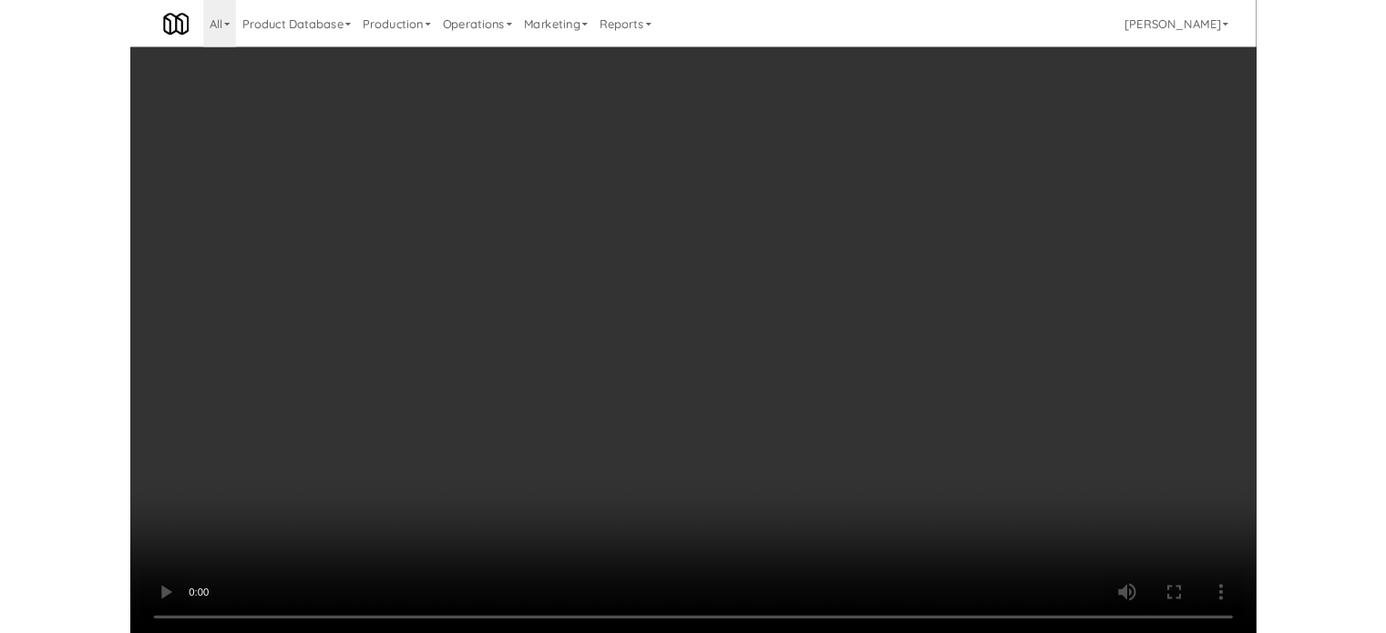
scroll to position [5087, 0]
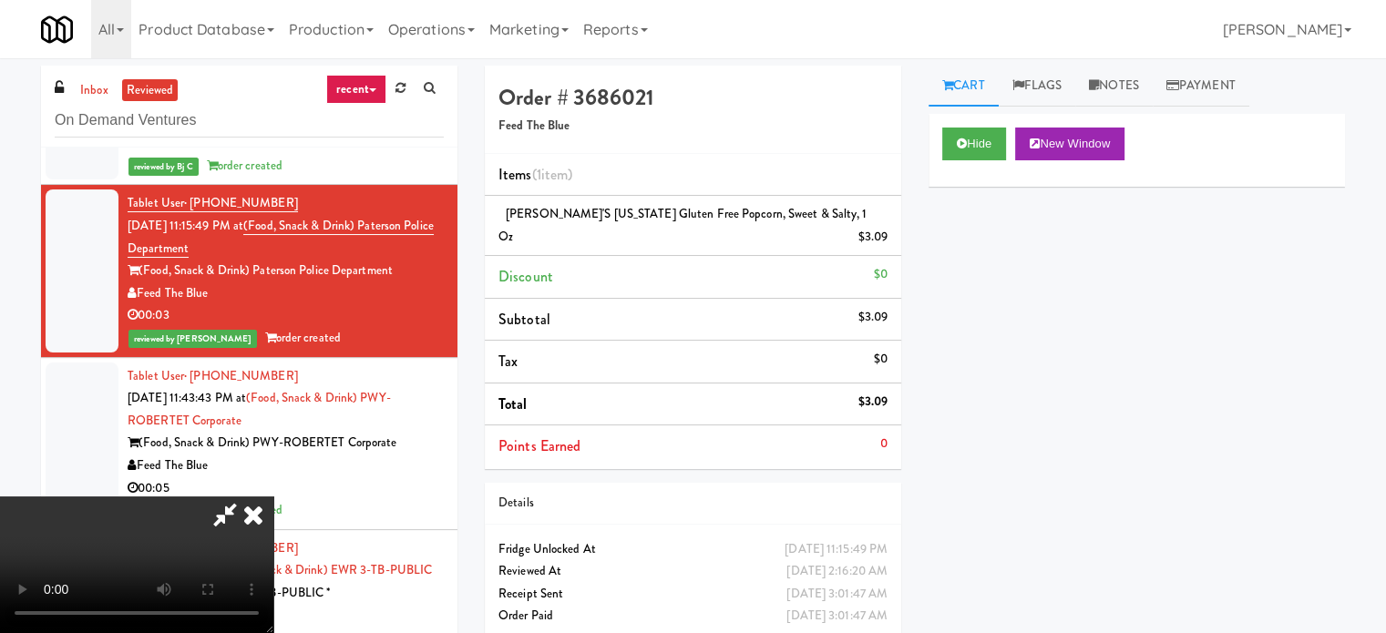
click at [246, 496] on icon at bounding box center [225, 514] width 42 height 36
click at [273, 496] on icon at bounding box center [253, 514] width 40 height 36
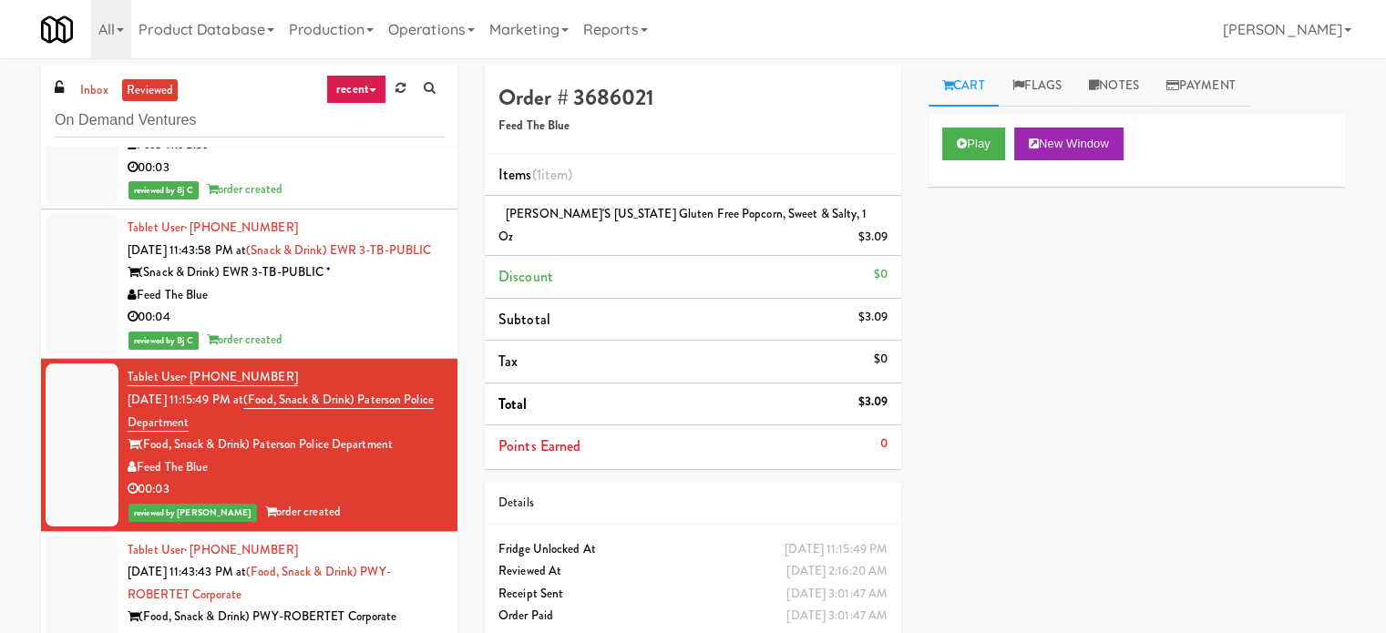
scroll to position [4912, 0]
click at [353, 309] on div "Tablet User · (929) 695-7085 [DATE] 11:43:58 PM at (Snack & Drink) EWR 3-TB-PUB…" at bounding box center [286, 285] width 316 height 135
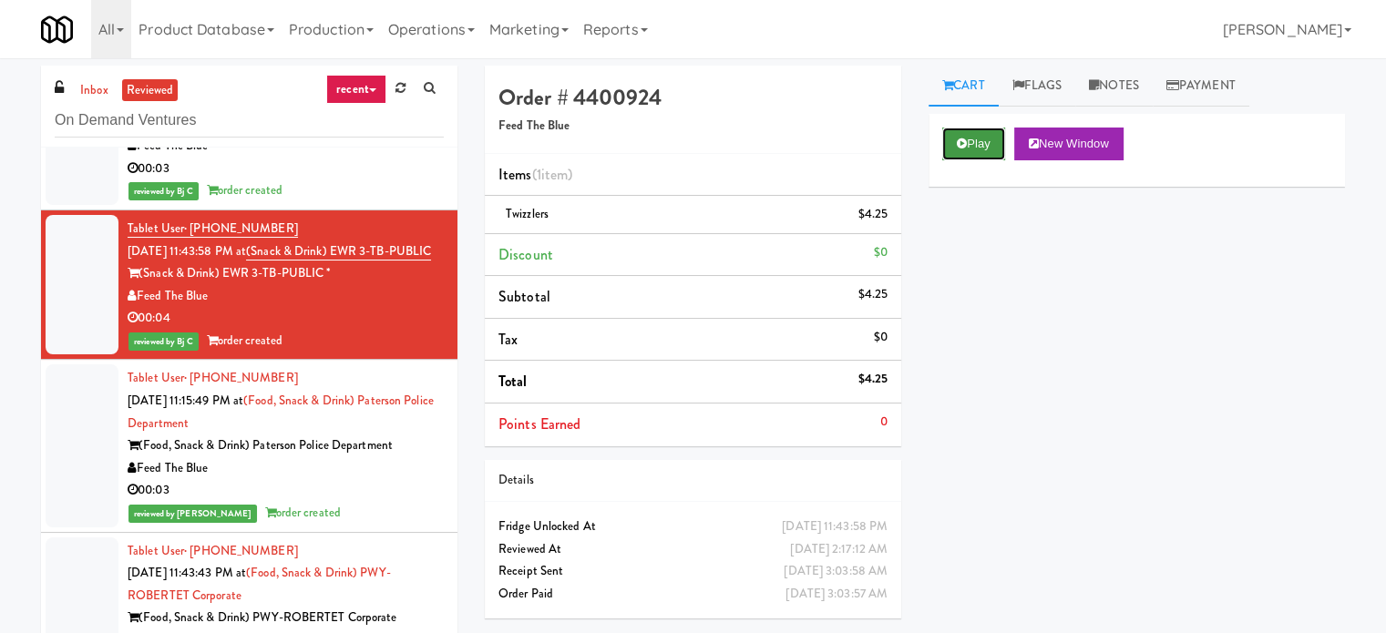
click at [951, 146] on button "Play" at bounding box center [973, 144] width 63 height 33
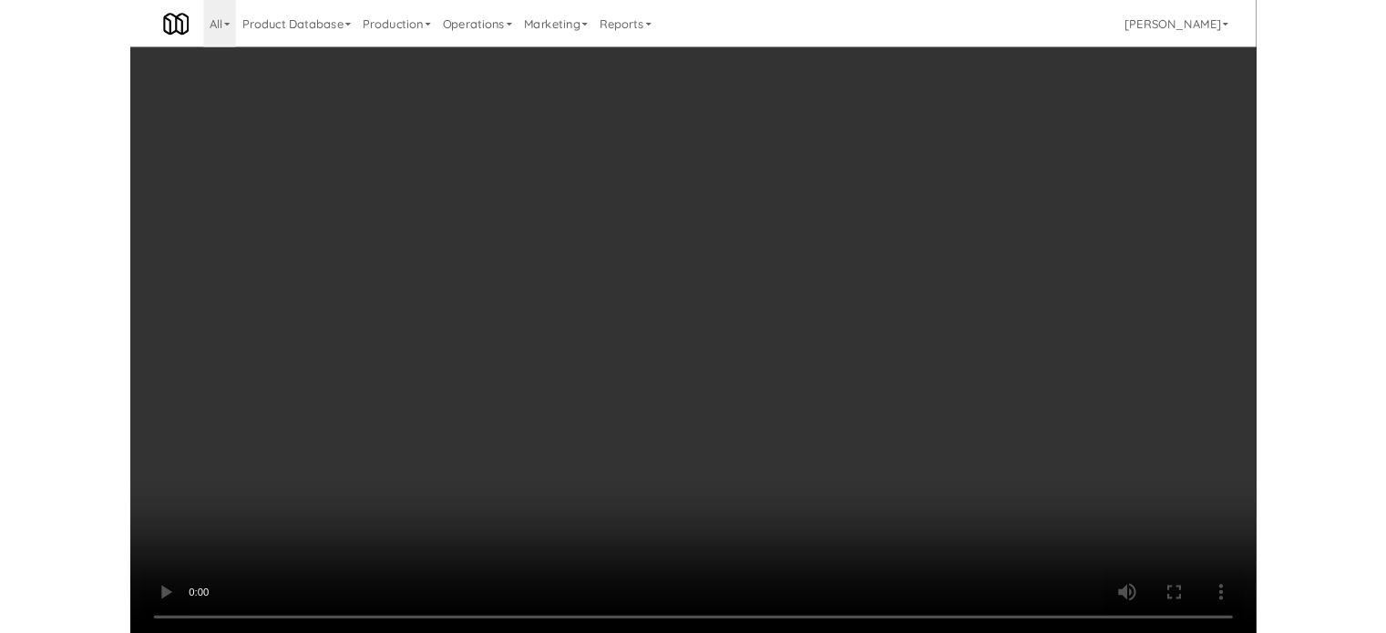
scroll to position [4912, 0]
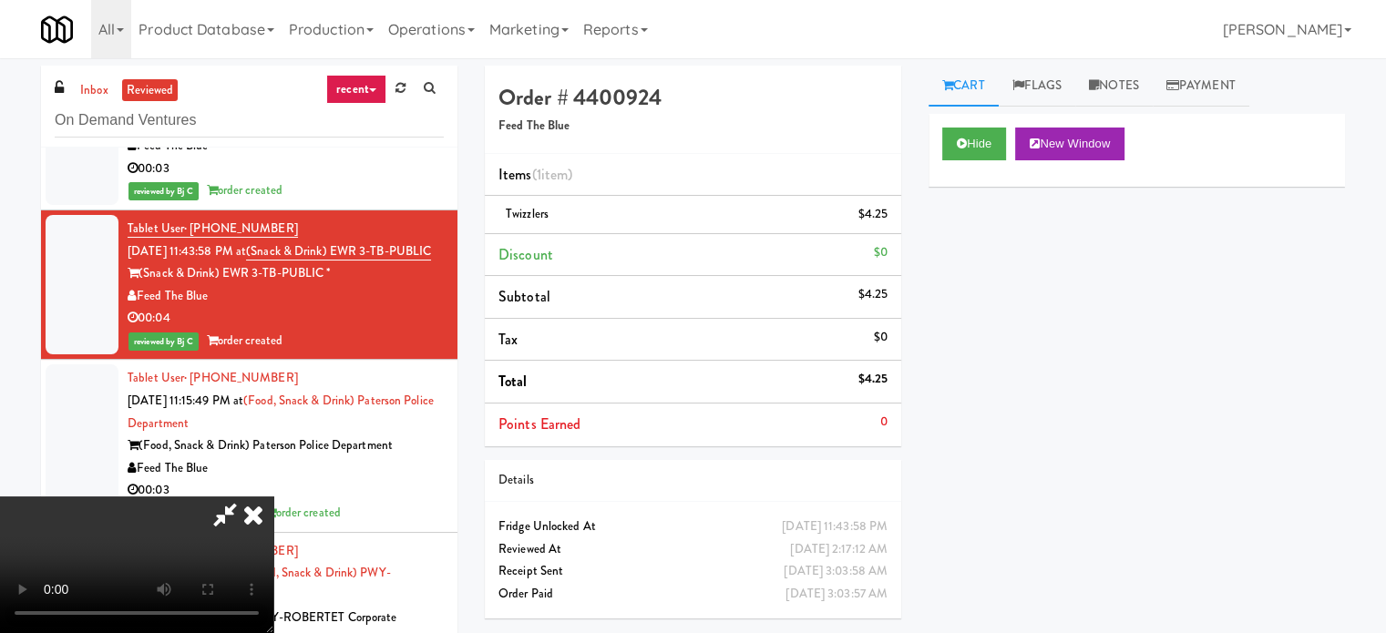
click at [246, 496] on icon at bounding box center [225, 514] width 42 height 36
click at [273, 496] on icon at bounding box center [253, 514] width 40 height 36
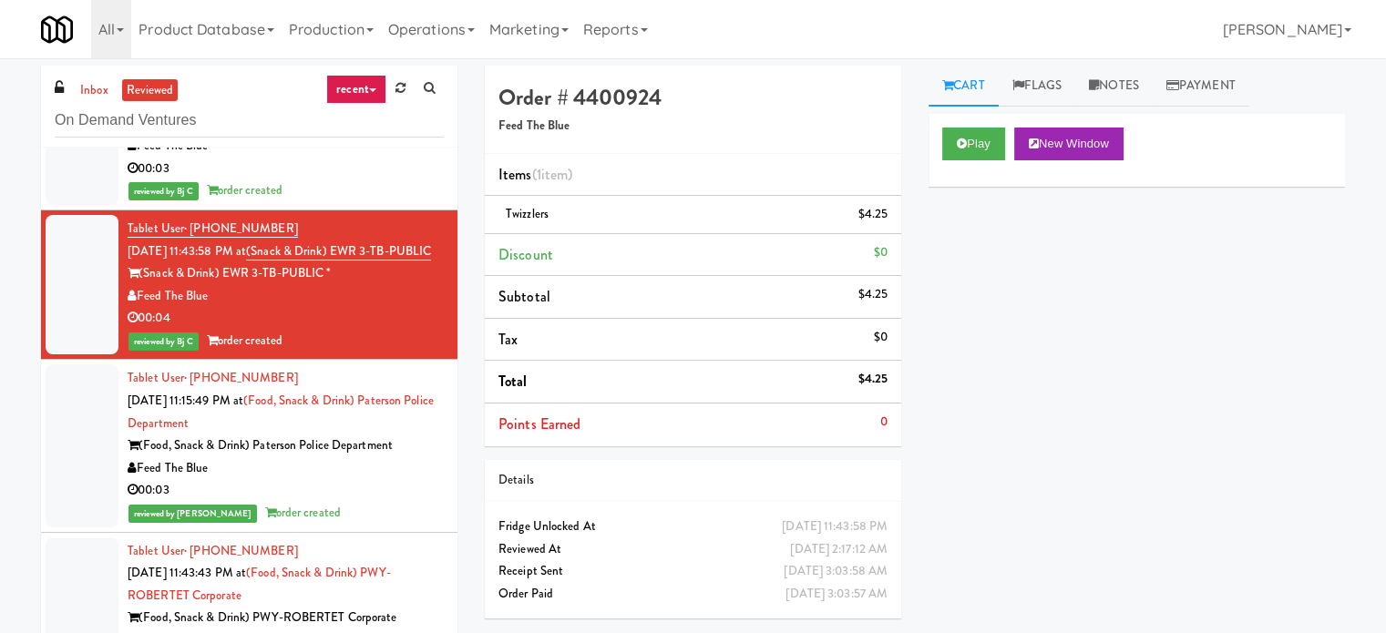
drag, startPoint x: 141, startPoint y: 332, endPoint x: 341, endPoint y: 334, distance: 199.5
click at [341, 285] on div "(Snack & Drink) EWR 3-TB-PUBLIC *" at bounding box center [286, 273] width 316 height 23
click at [346, 180] on div "00:03" at bounding box center [286, 169] width 316 height 23
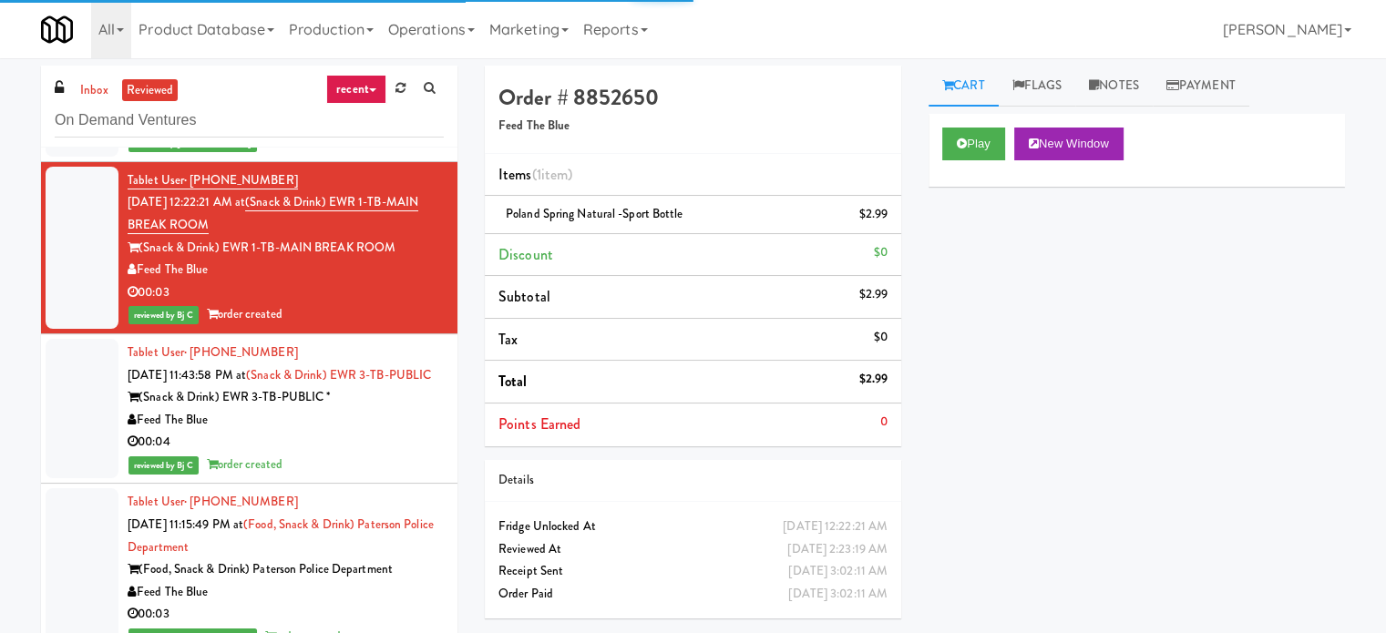
scroll to position [4806, 0]
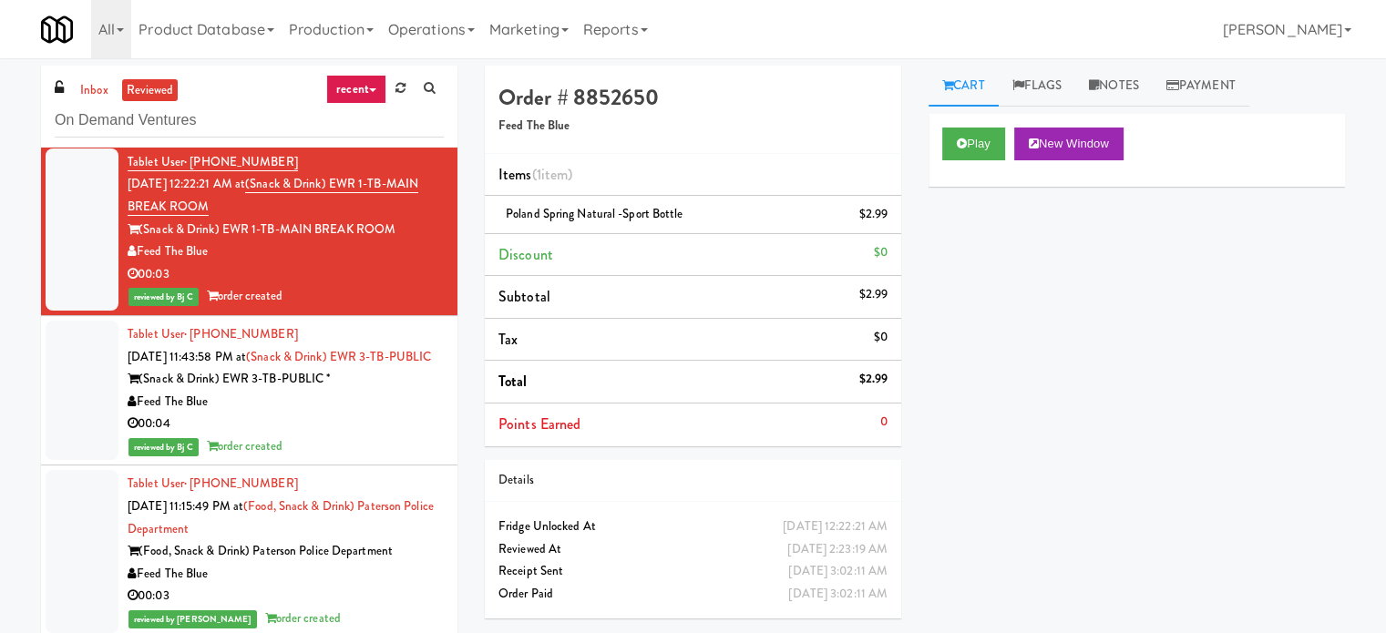
drag, startPoint x: 140, startPoint y: 265, endPoint x: 398, endPoint y: 271, distance: 257.9
click at [398, 241] on div "(Snack & Drink) EWR 1-TB-MAIN BREAK ROOM" at bounding box center [286, 230] width 316 height 23
click at [1076, 305] on div "Play New Window Primary Flag Clear Flag if unable to determine what was taken o…" at bounding box center [1136, 455] width 416 height 683
click at [980, 140] on button "Play" at bounding box center [973, 144] width 63 height 33
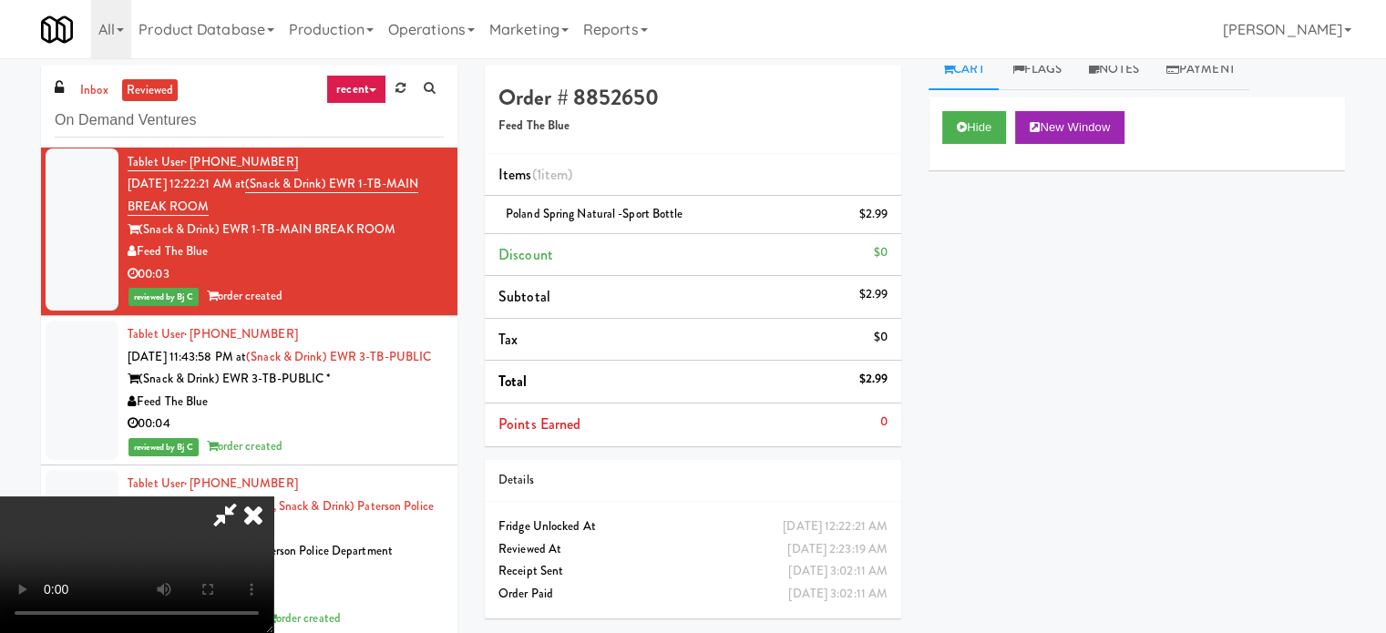
click at [246, 496] on icon at bounding box center [225, 514] width 42 height 36
click at [273, 496] on icon at bounding box center [253, 514] width 40 height 36
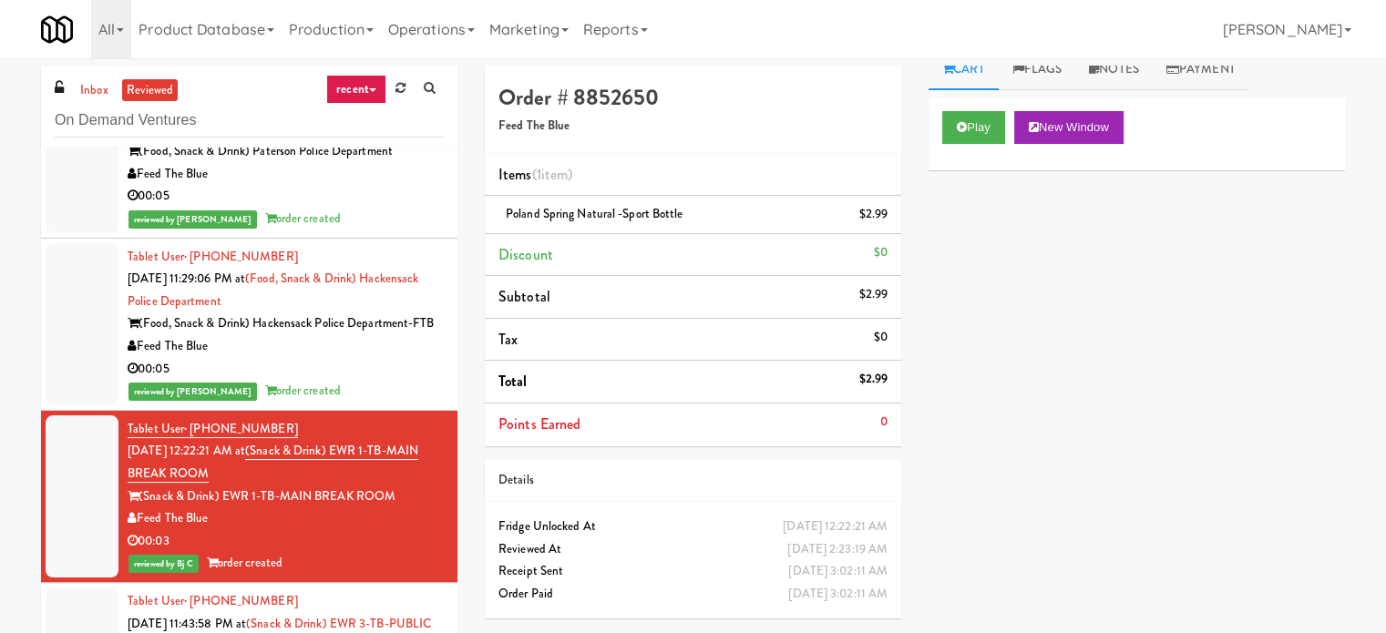
scroll to position [4536, 0]
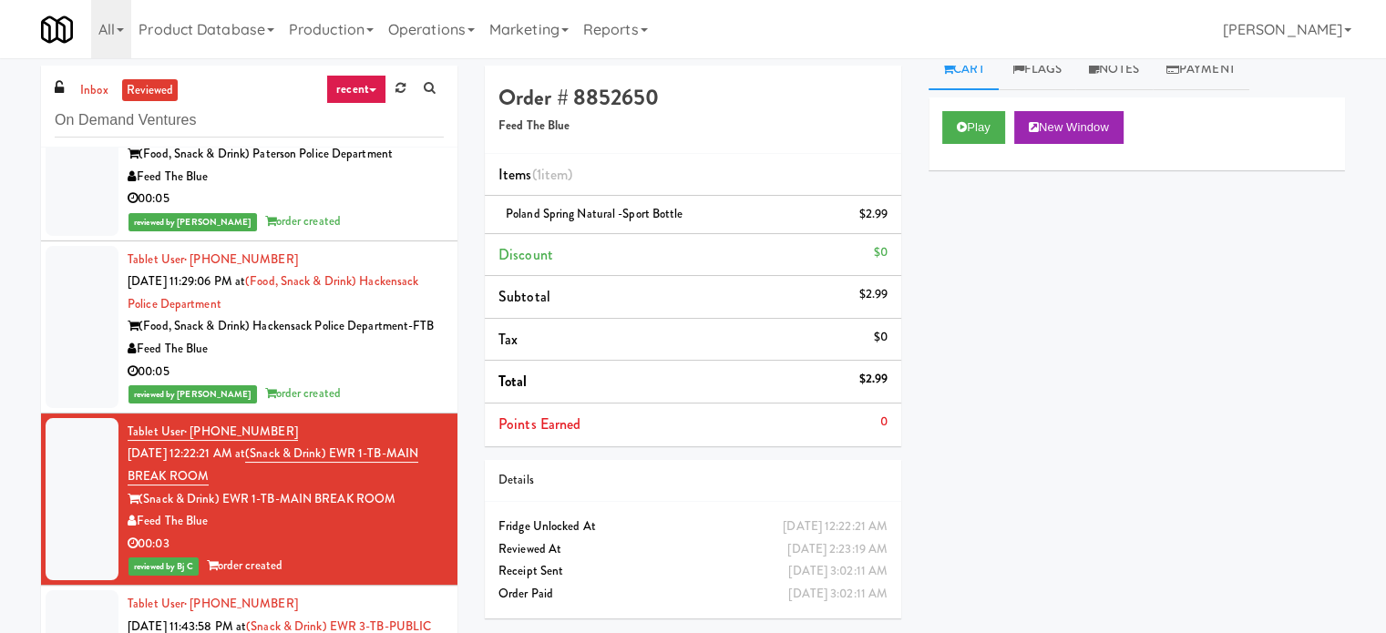
drag, startPoint x: 145, startPoint y: 338, endPoint x: 307, endPoint y: 375, distance: 166.4
click at [307, 338] on div "(Food, Snack & Drink) Hackensack Police Department-FTB" at bounding box center [286, 326] width 316 height 23
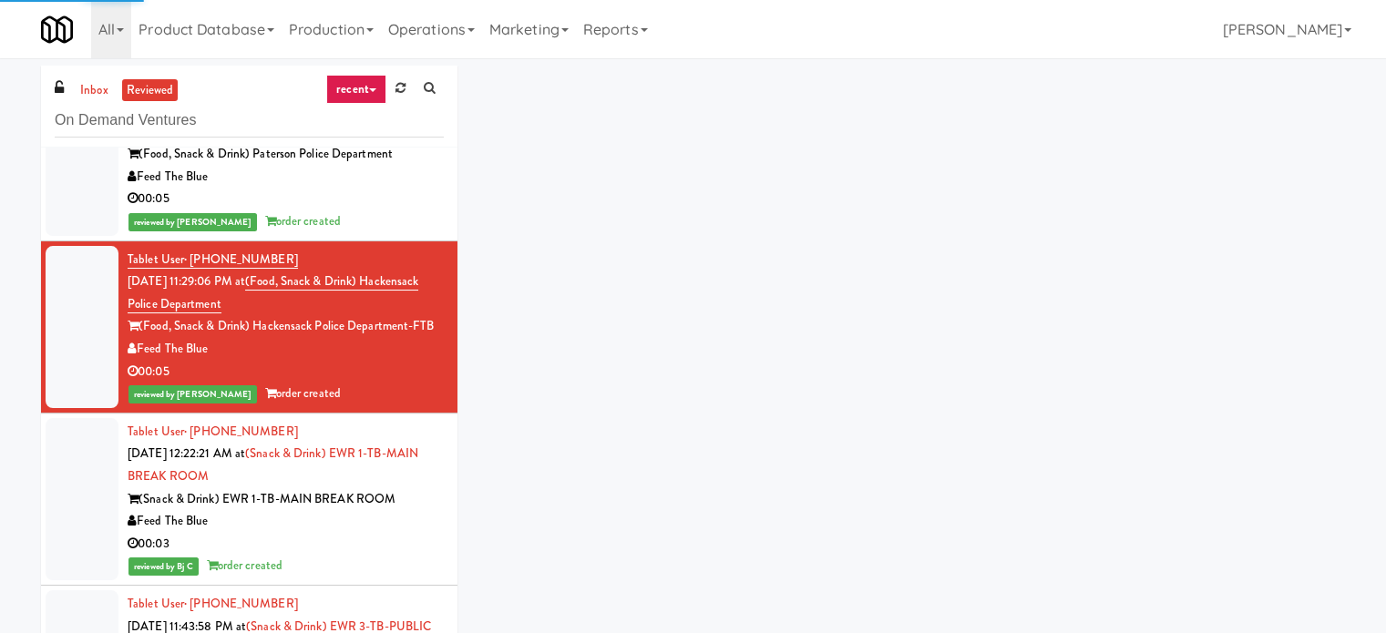
click at [307, 338] on div "(Food, Snack & Drink) Hackensack Police Department-FTB" at bounding box center [286, 326] width 316 height 23
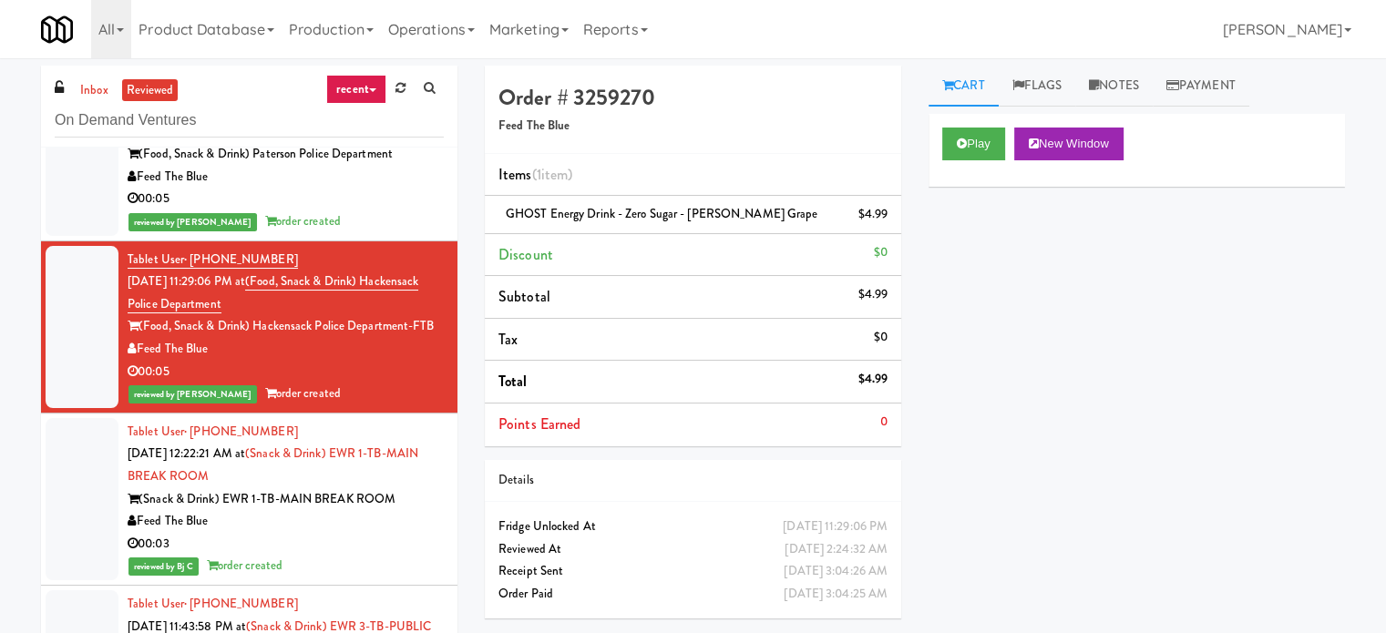
drag, startPoint x: 142, startPoint y: 339, endPoint x: 407, endPoint y: 364, distance: 266.3
click at [407, 338] on div "(Food, Snack & Drink) Hackensack Police Department-FTB" at bounding box center [286, 326] width 316 height 23
click at [964, 148] on icon at bounding box center [961, 144] width 10 height 12
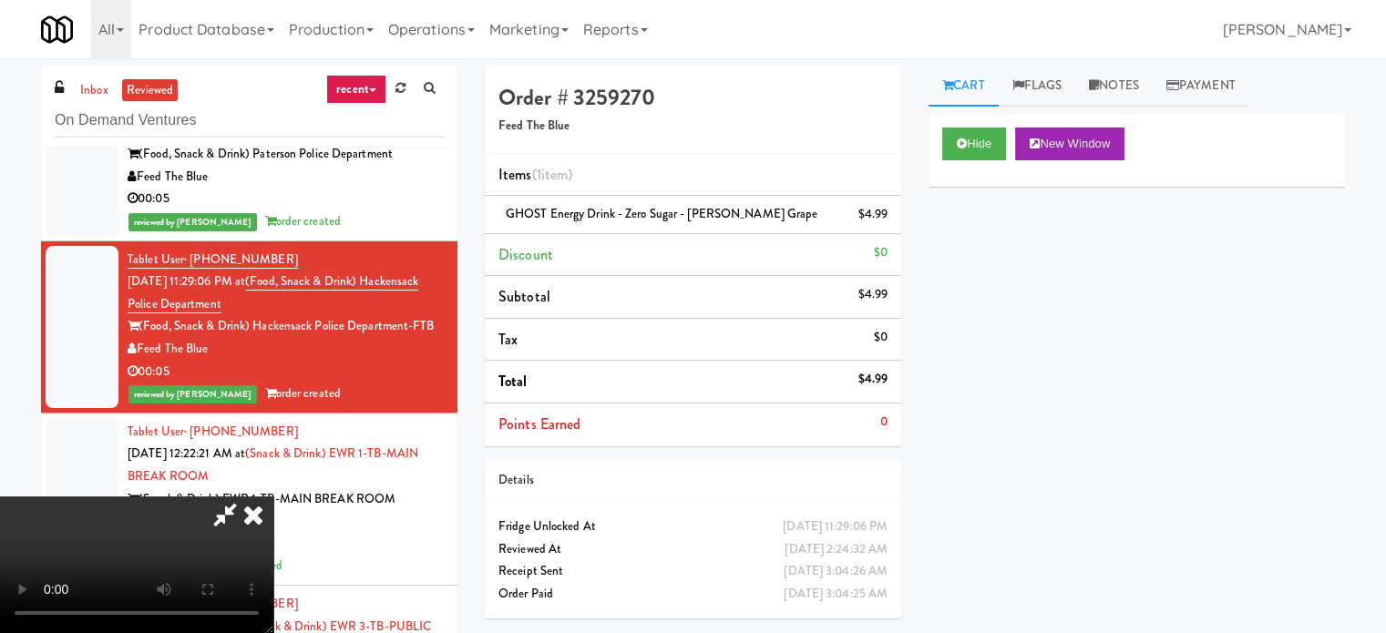
click at [246, 496] on icon at bounding box center [225, 514] width 42 height 36
click at [273, 496] on icon at bounding box center [253, 514] width 40 height 36
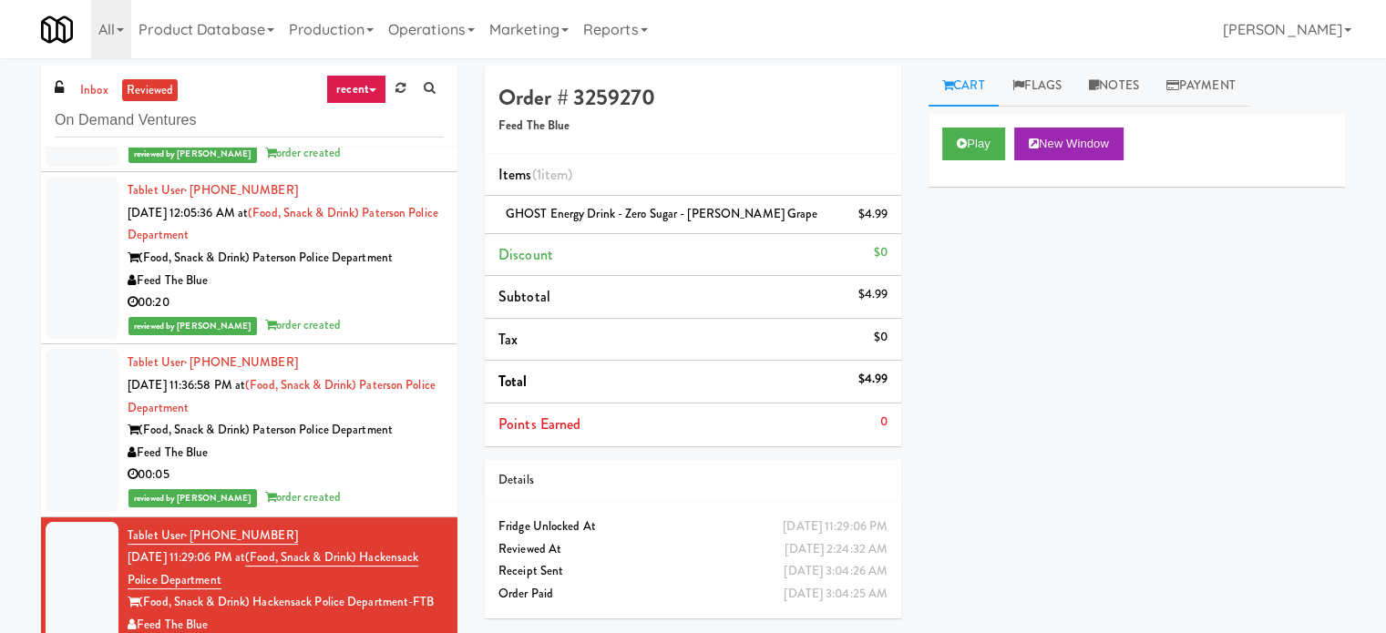
scroll to position [4259, 0]
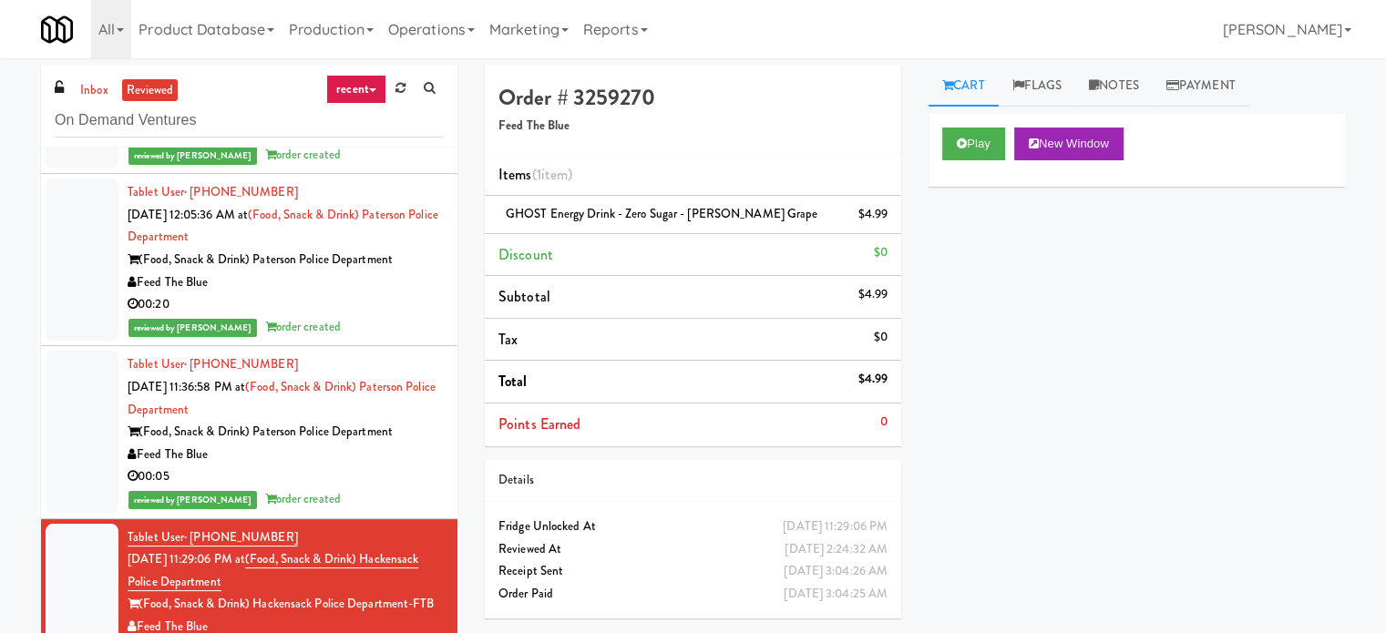
click at [346, 488] on div "00:05" at bounding box center [286, 476] width 316 height 23
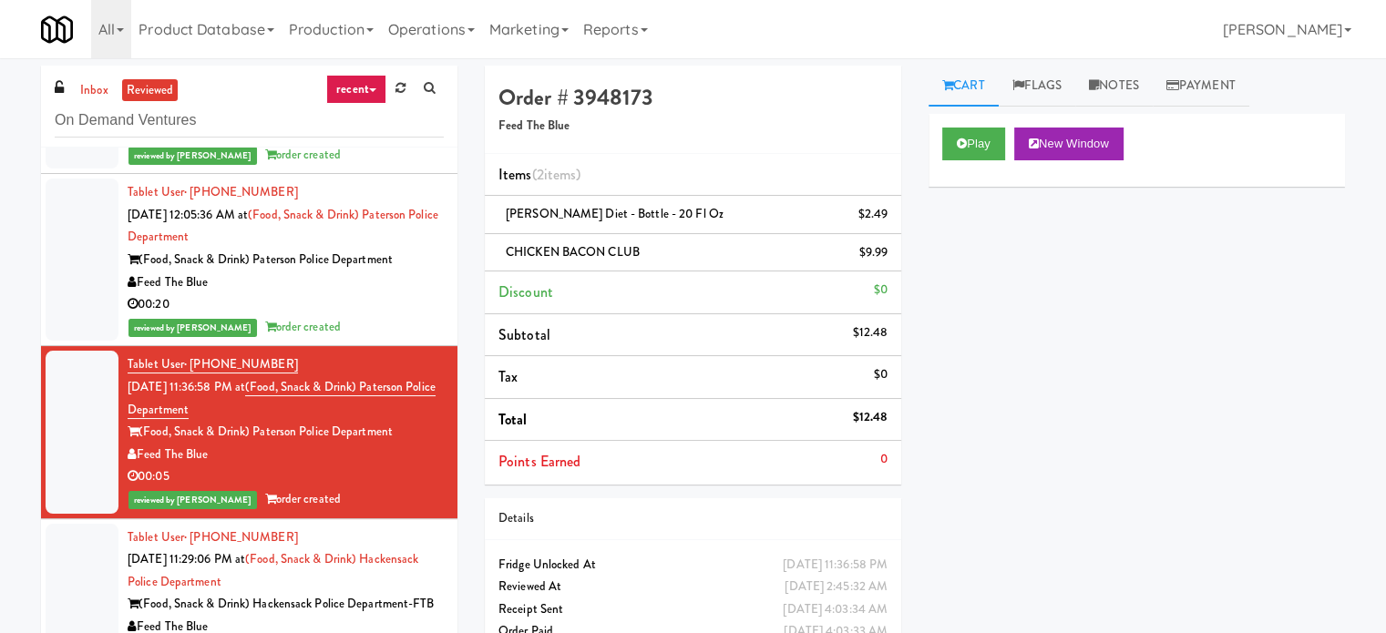
drag, startPoint x: 142, startPoint y: 442, endPoint x: 392, endPoint y: 461, distance: 250.3
click at [392, 444] on div "(Food, Snack & Drink) Paterson Police Department" at bounding box center [286, 432] width 316 height 23
click at [962, 152] on button "Play" at bounding box center [973, 144] width 63 height 33
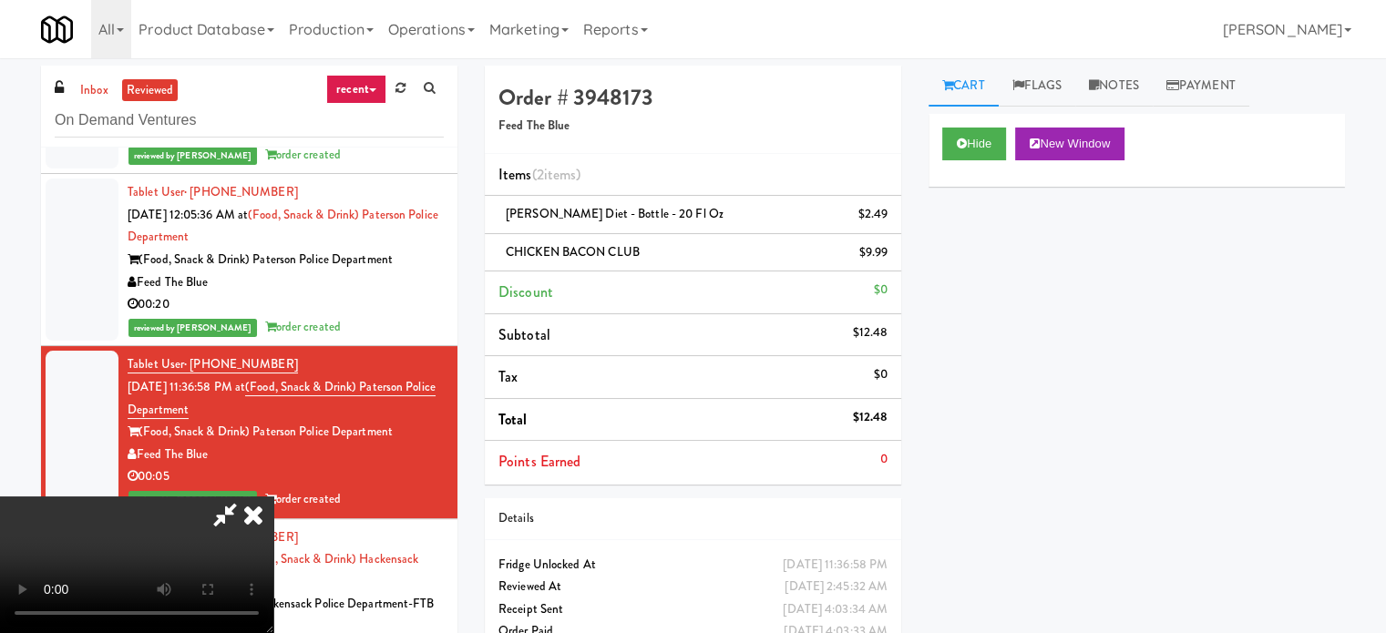
click at [250, 524] on icon at bounding box center [253, 514] width 40 height 36
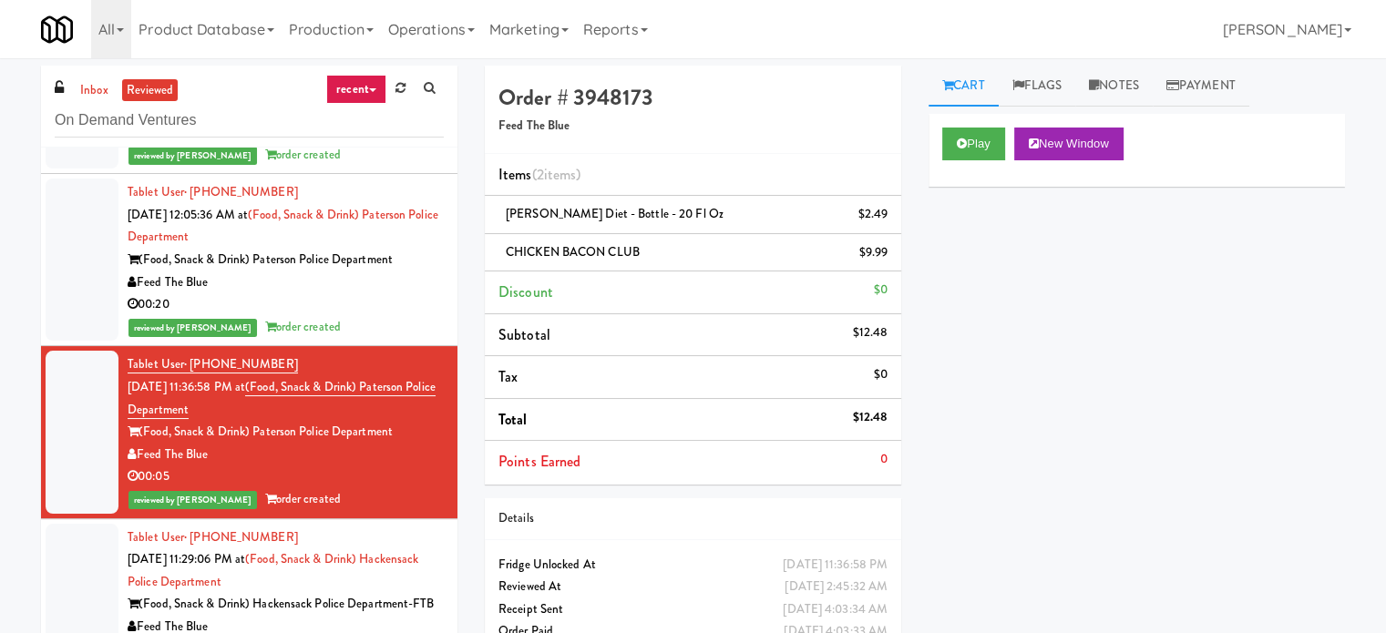
click at [1065, 423] on div "Play New Window Primary Flag Clear Flag if unable to determine what was taken o…" at bounding box center [1136, 455] width 416 height 683
click at [973, 146] on button "Play" at bounding box center [973, 144] width 63 height 33
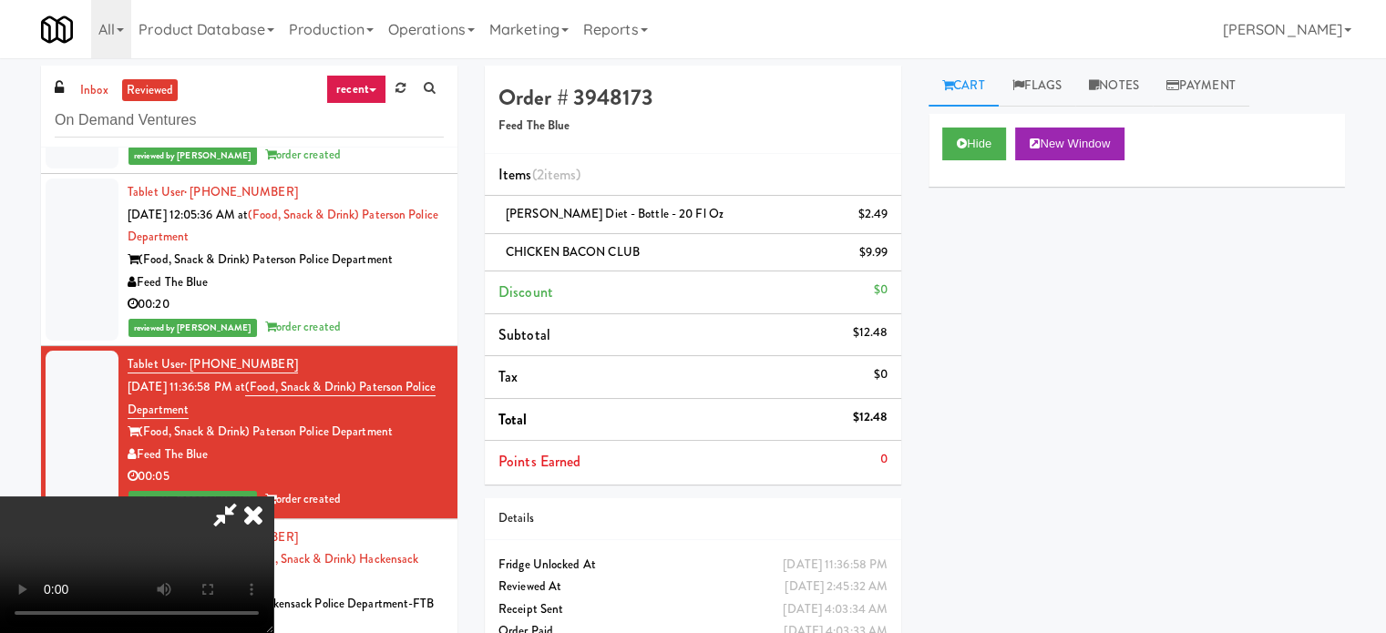
click at [246, 496] on icon at bounding box center [225, 514] width 42 height 36
click at [273, 496] on icon at bounding box center [253, 514] width 40 height 36
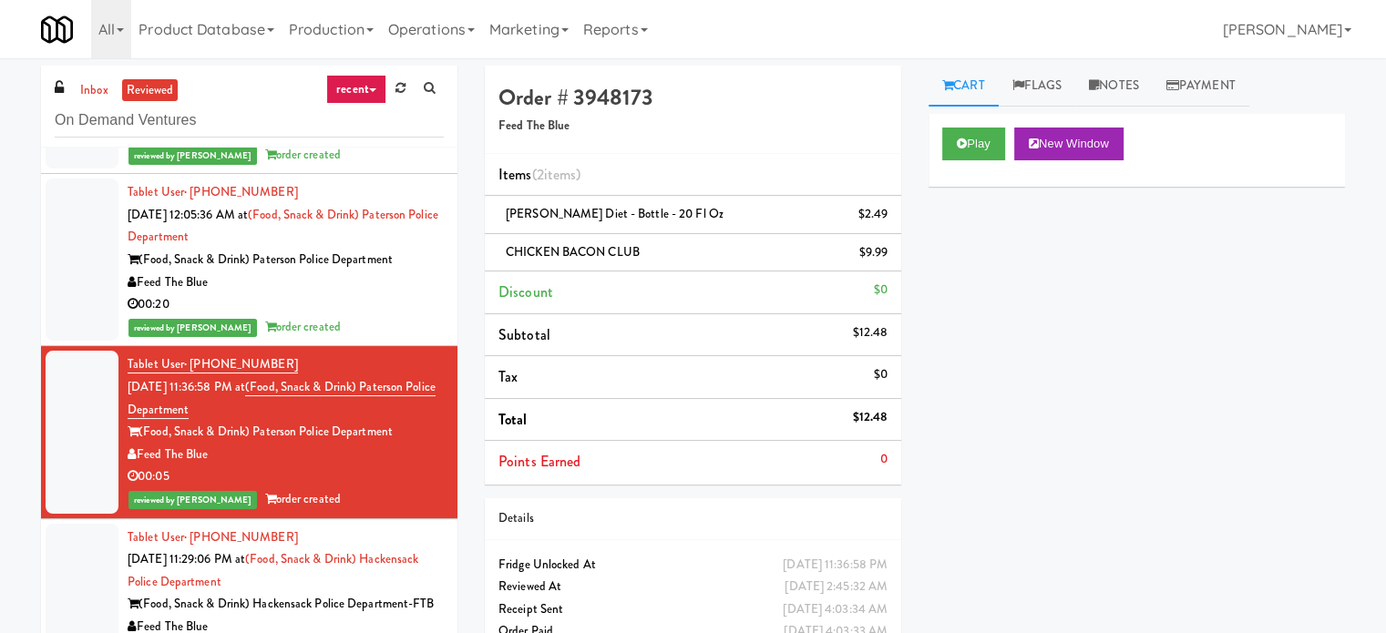
drag, startPoint x: 145, startPoint y: 445, endPoint x: 407, endPoint y: 451, distance: 262.4
click at [407, 444] on div "(Food, Snack & Drink) Paterson Police Department" at bounding box center [286, 432] width 316 height 23
click at [969, 142] on button "Play" at bounding box center [973, 144] width 63 height 33
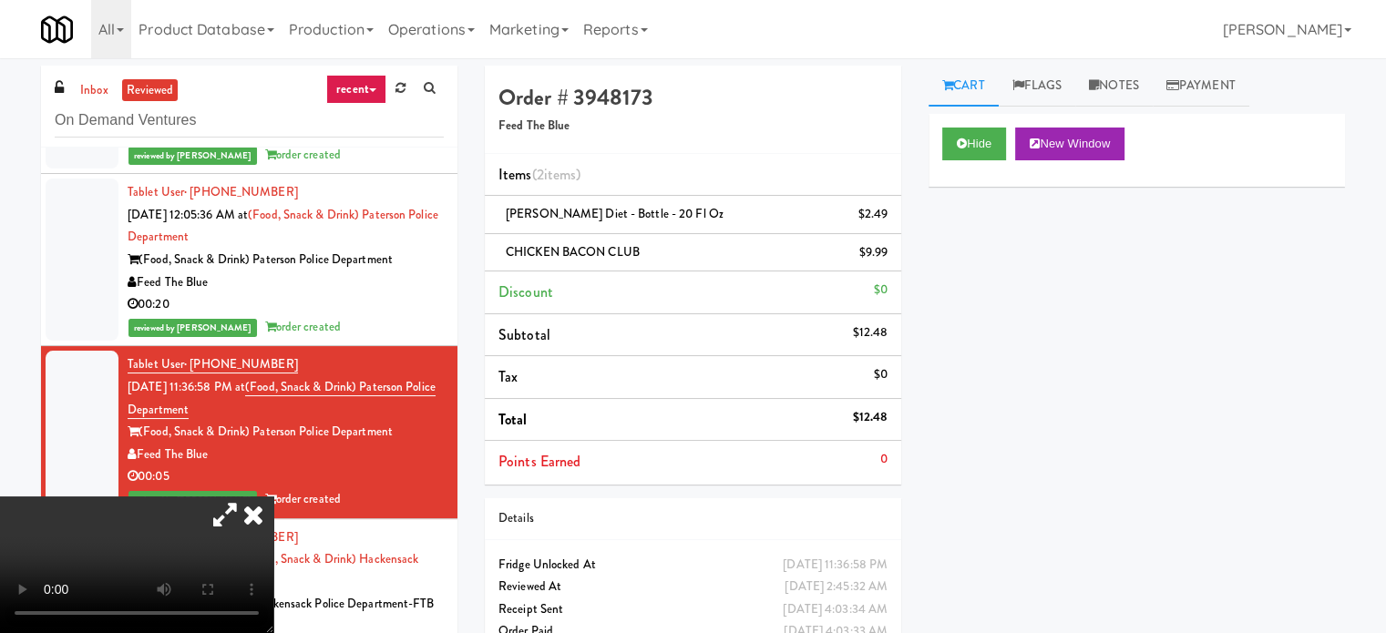
click at [273, 496] on icon at bounding box center [253, 514] width 40 height 36
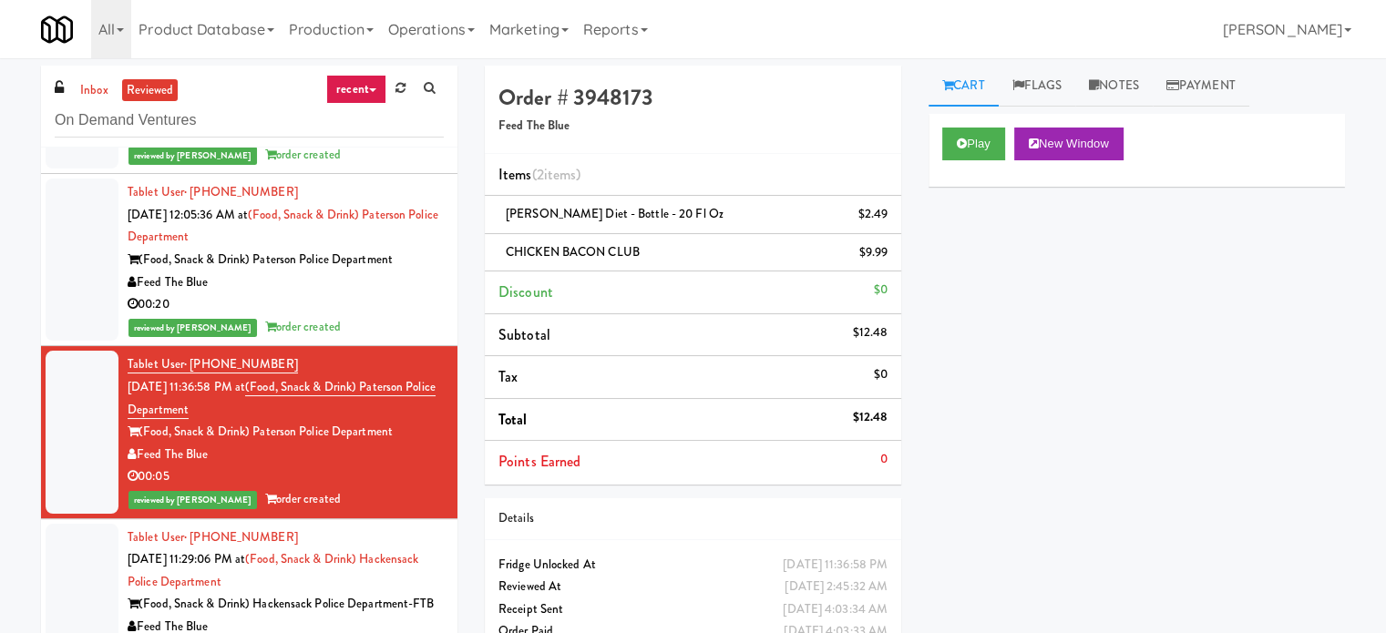
click at [393, 336] on div "reviewed by [PERSON_NAME] order created" at bounding box center [286, 327] width 316 height 23
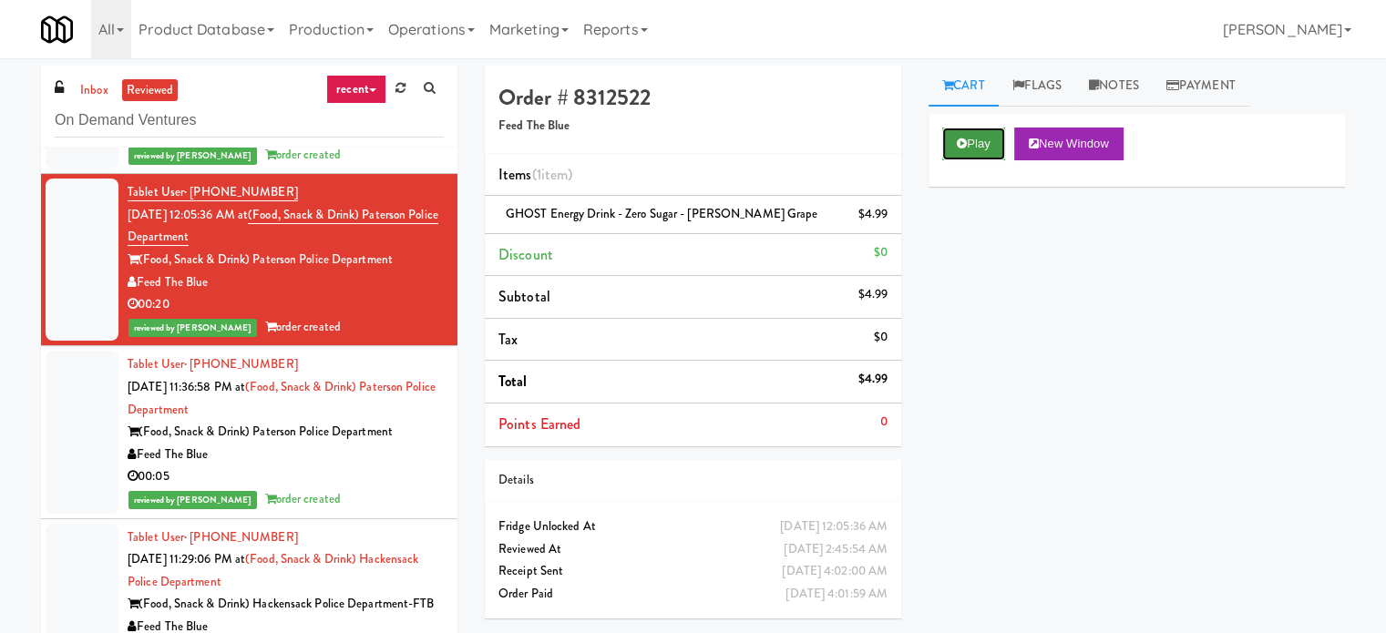
click at [977, 137] on button "Play" at bounding box center [973, 144] width 63 height 33
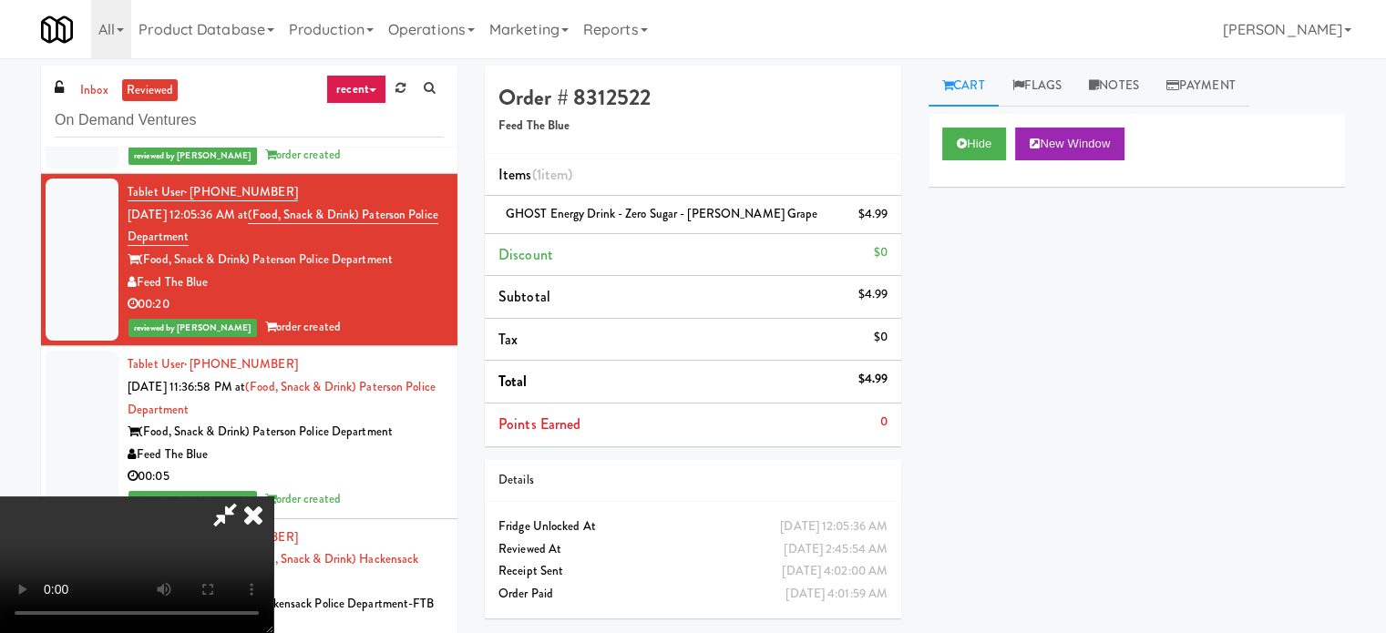
click at [216, 520] on icon at bounding box center [225, 514] width 42 height 36
click at [273, 496] on icon at bounding box center [253, 514] width 40 height 36
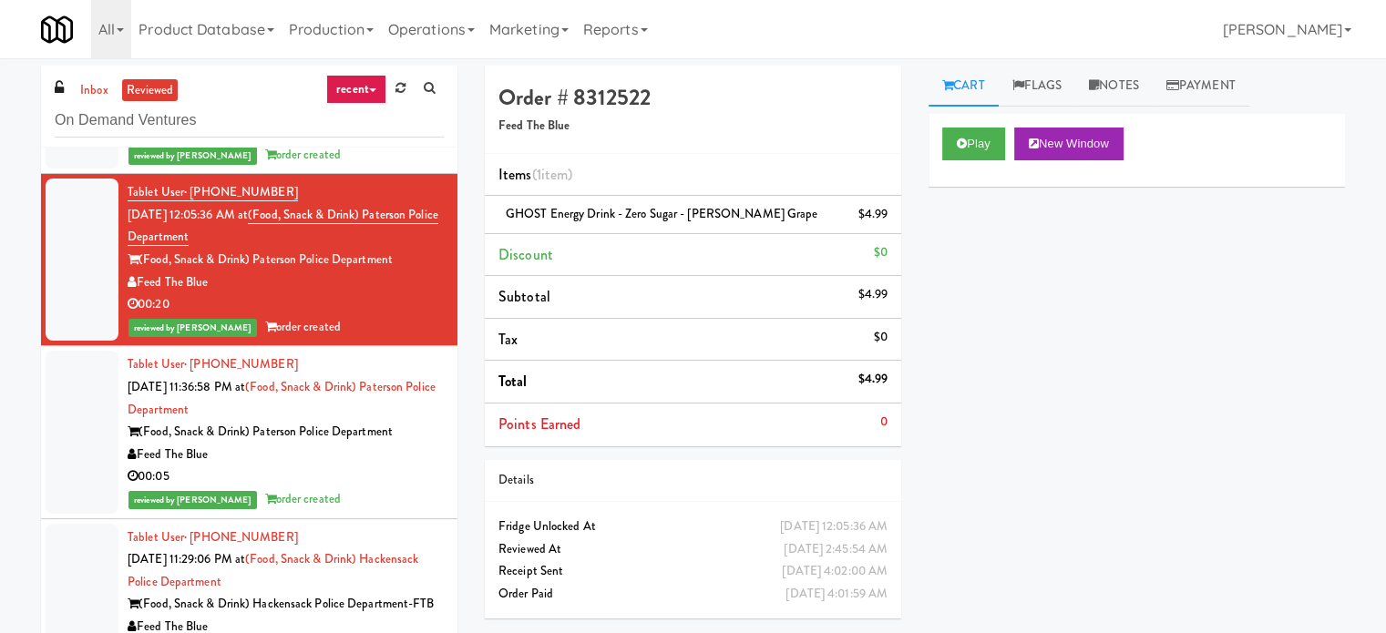
click at [1008, 399] on div "Play New Window Primary Flag Clear Flag if unable to determine what was taken o…" at bounding box center [1136, 455] width 416 height 683
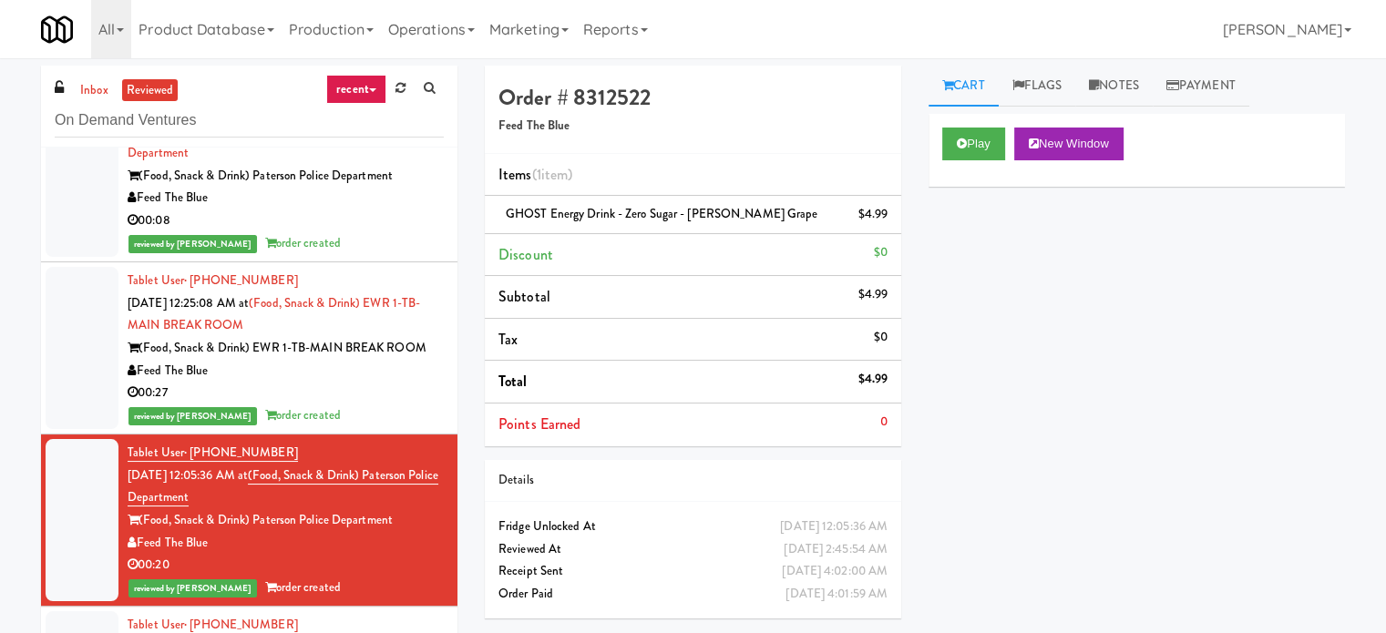
scroll to position [3994, 0]
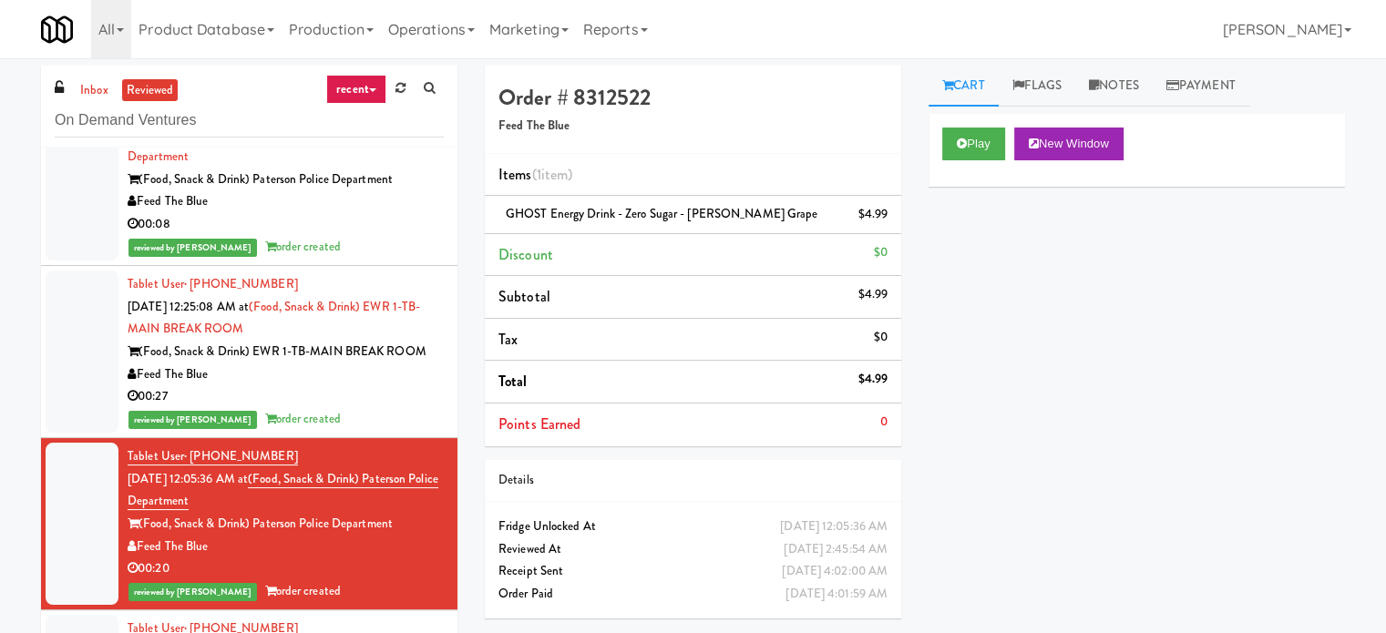
click at [245, 386] on div "Feed The Blue" at bounding box center [286, 374] width 316 height 23
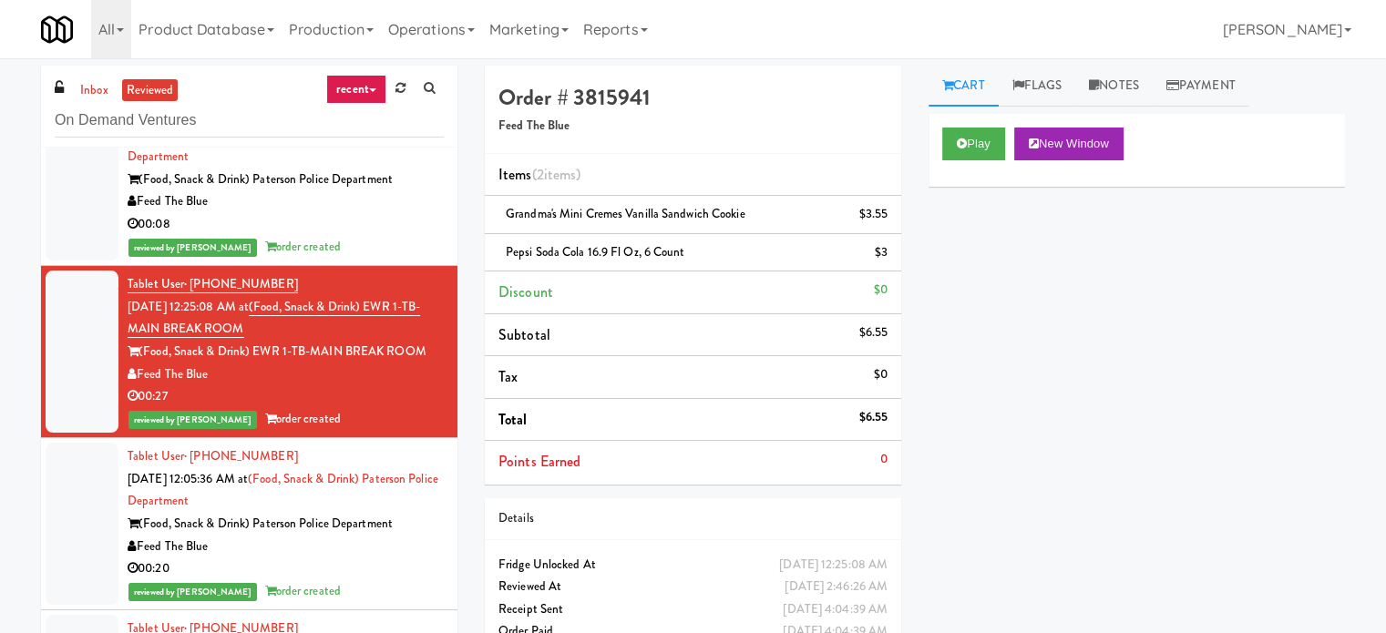
drag, startPoint x: 144, startPoint y: 363, endPoint x: 445, endPoint y: 366, distance: 300.6
click at [445, 366] on div "Tablet User · (617) 929-9507 [DATE] 8:21:33 AM at (Food, Snack & Drink) Piscata…" at bounding box center [249, 421] width 416 height 547
click at [983, 145] on button "Play" at bounding box center [973, 144] width 63 height 33
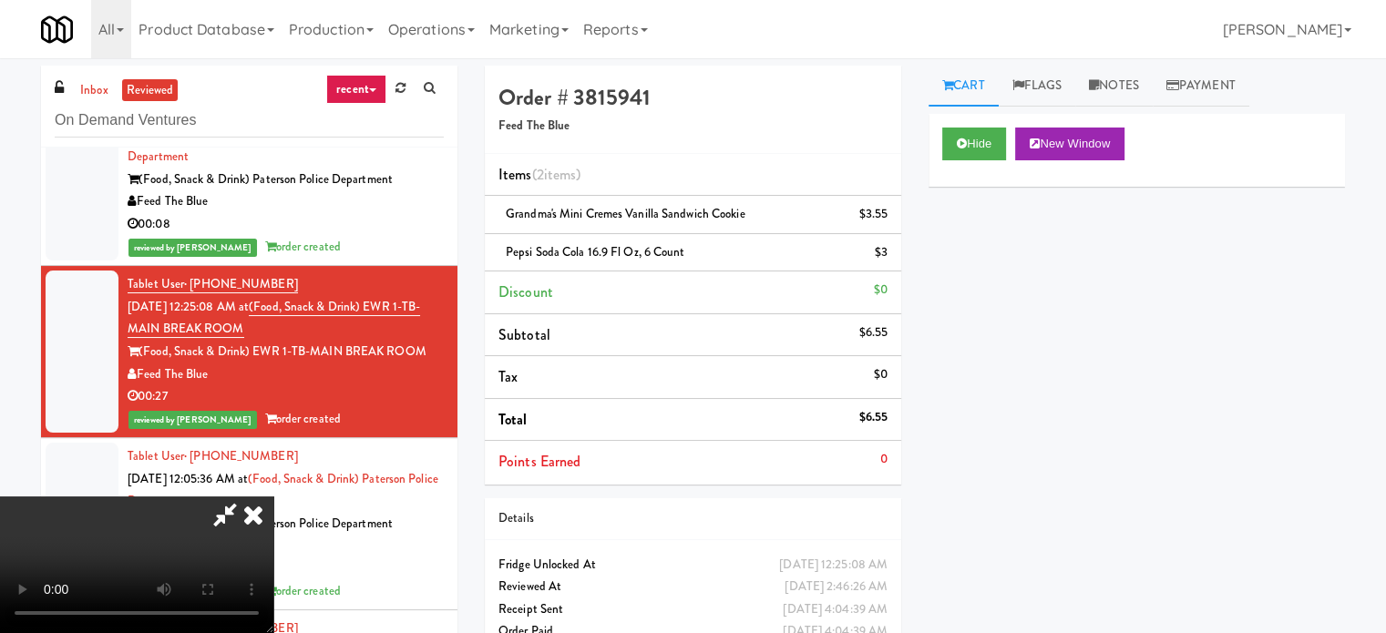
click at [273, 496] on icon at bounding box center [253, 514] width 40 height 36
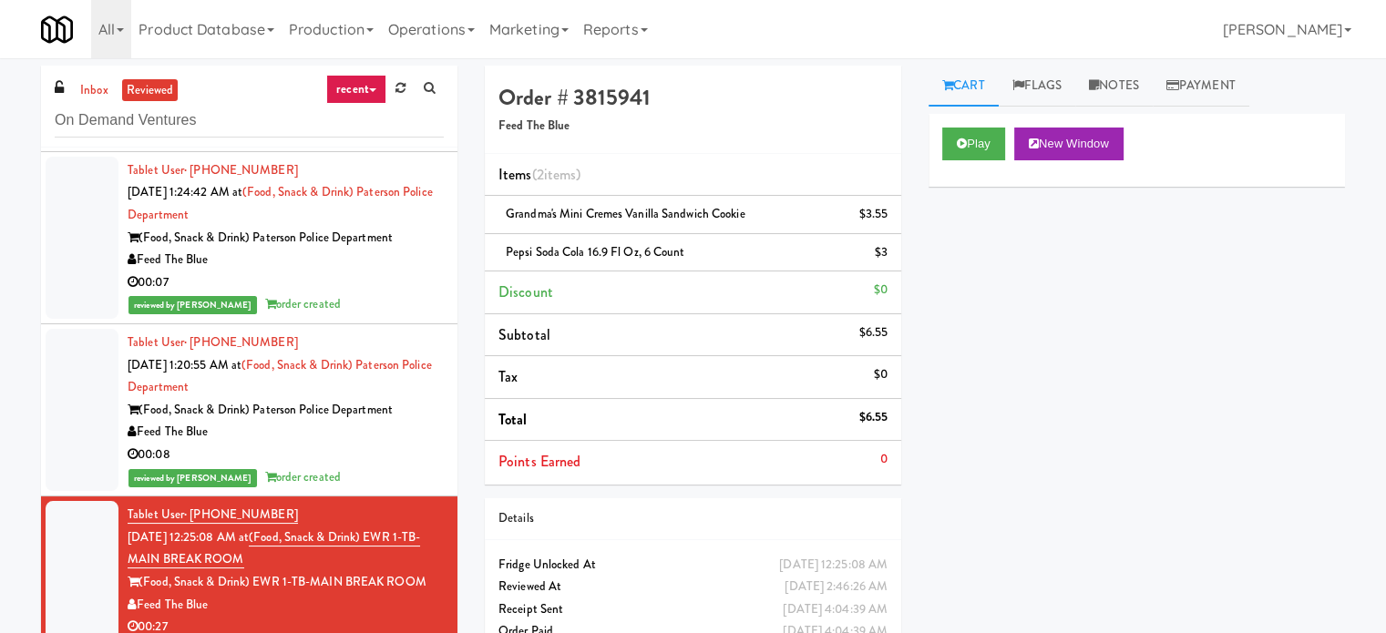
scroll to position [3760, 0]
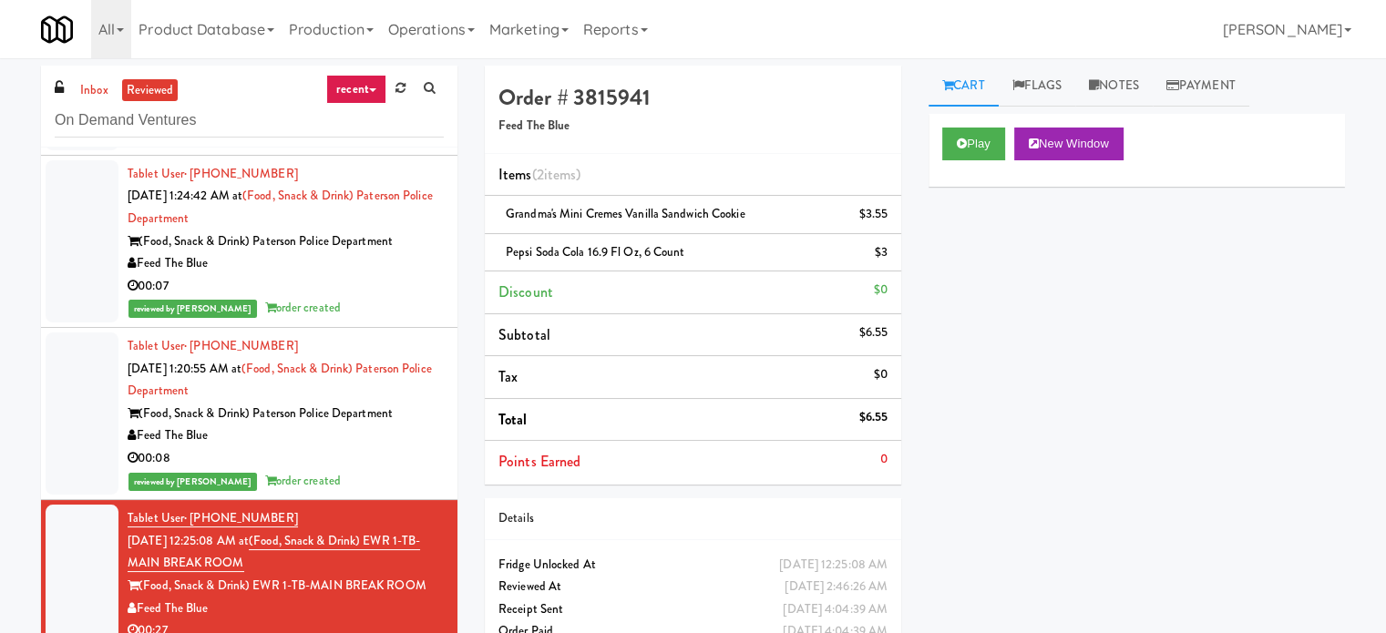
click at [332, 447] on div "Feed The Blue" at bounding box center [286, 435] width 316 height 23
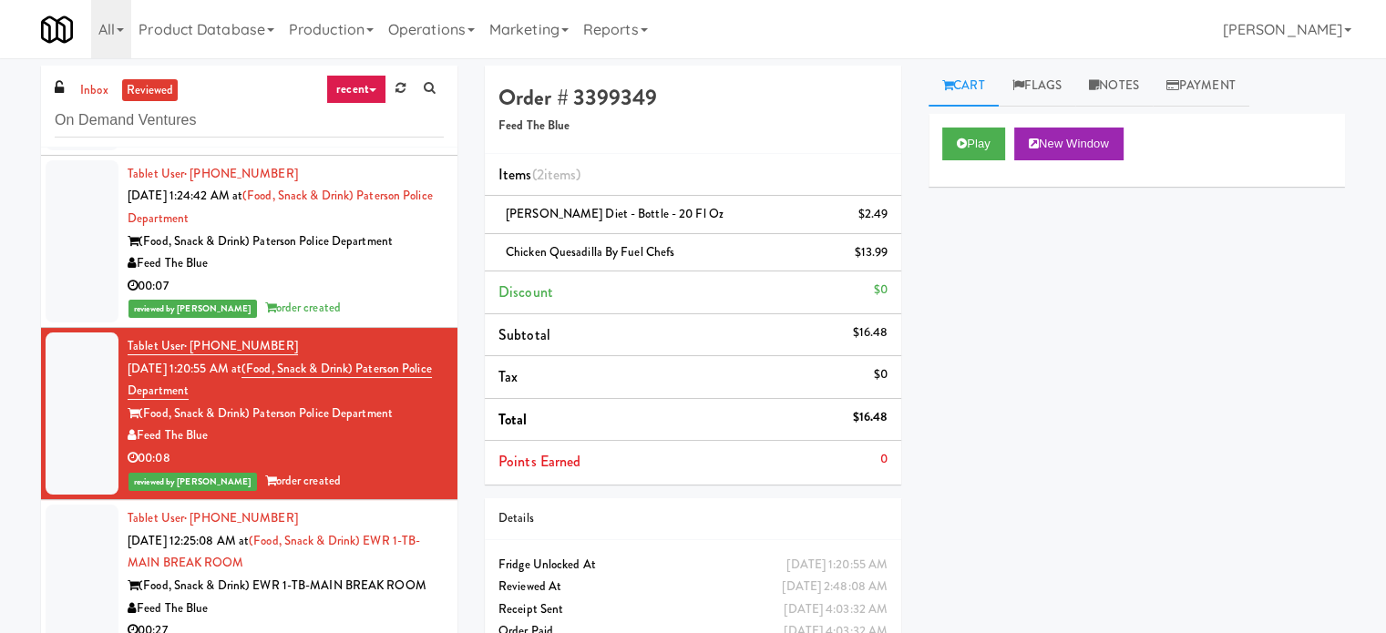
drag, startPoint x: 141, startPoint y: 427, endPoint x: 391, endPoint y: 442, distance: 250.0
click at [391, 425] on div "(Food, Snack & Drink) Paterson Police Department" at bounding box center [286, 414] width 316 height 23
click at [1009, 353] on div "Play New Window Primary Flag Clear Flag if unable to determine what was taken o…" at bounding box center [1136, 455] width 416 height 683
click at [991, 137] on button "Play" at bounding box center [973, 144] width 63 height 33
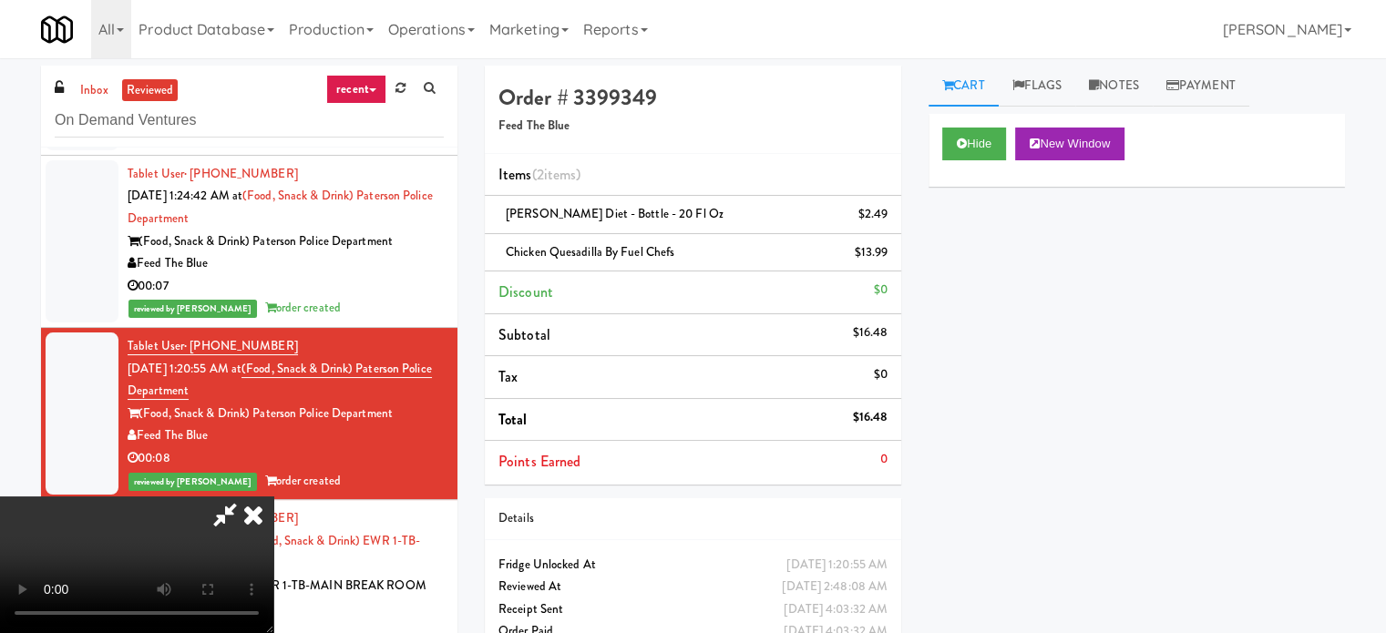
click at [273, 496] on icon at bounding box center [253, 514] width 40 height 36
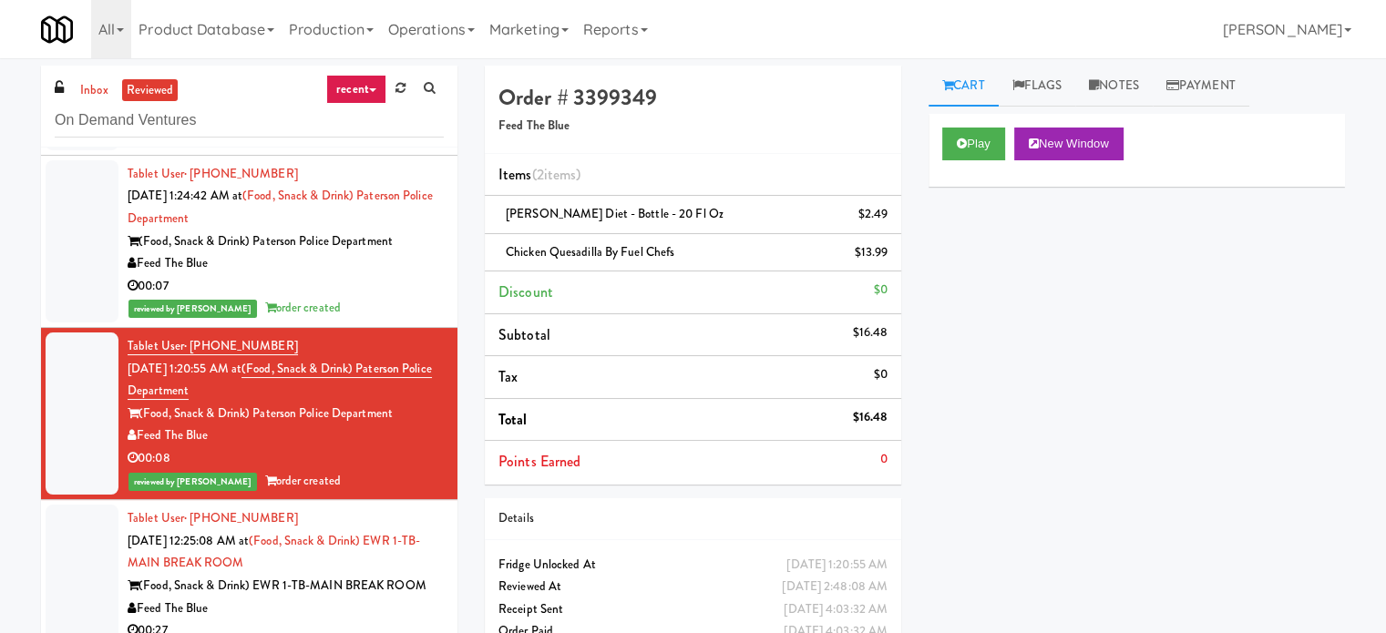
click at [367, 298] on div "00:07" at bounding box center [286, 286] width 316 height 23
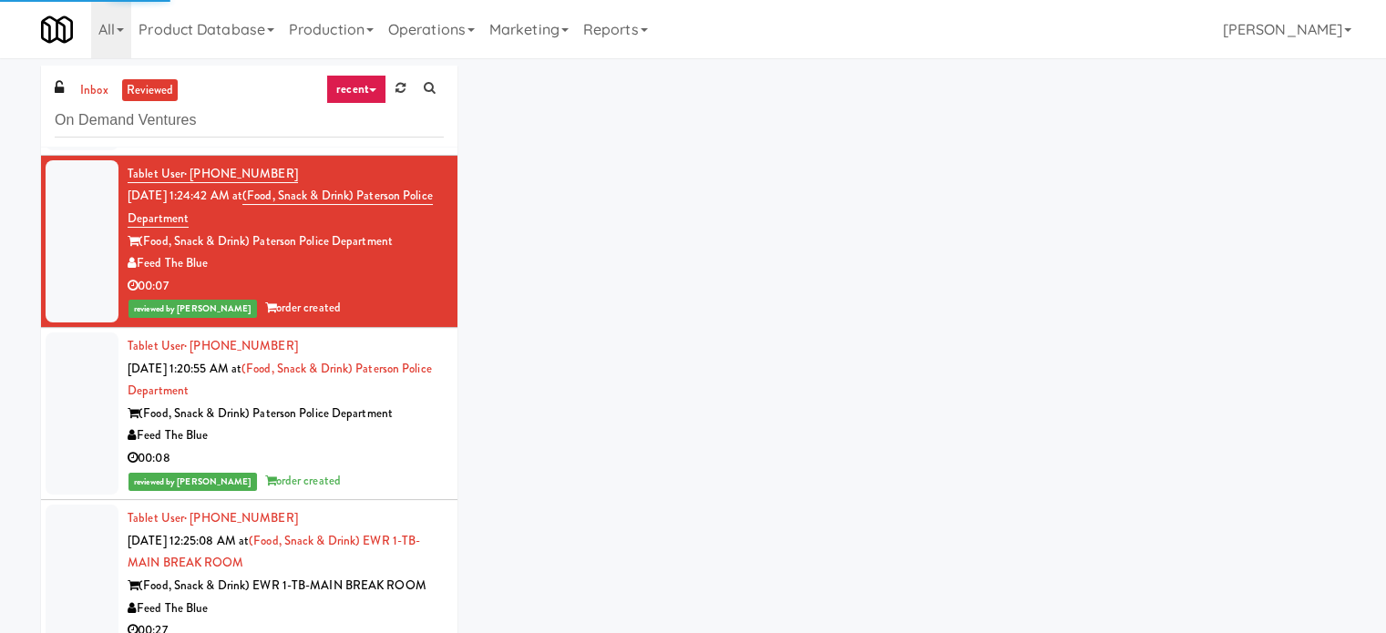
scroll to position [3723, 0]
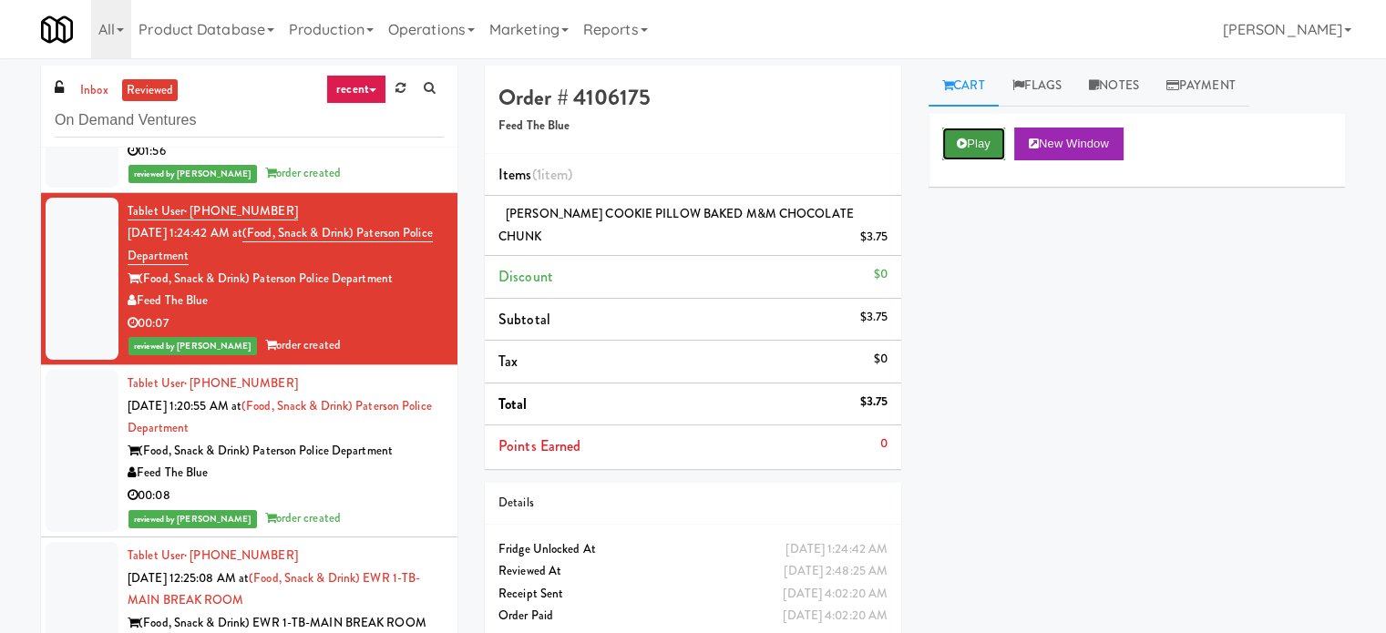
click at [978, 138] on button "Play" at bounding box center [973, 144] width 63 height 33
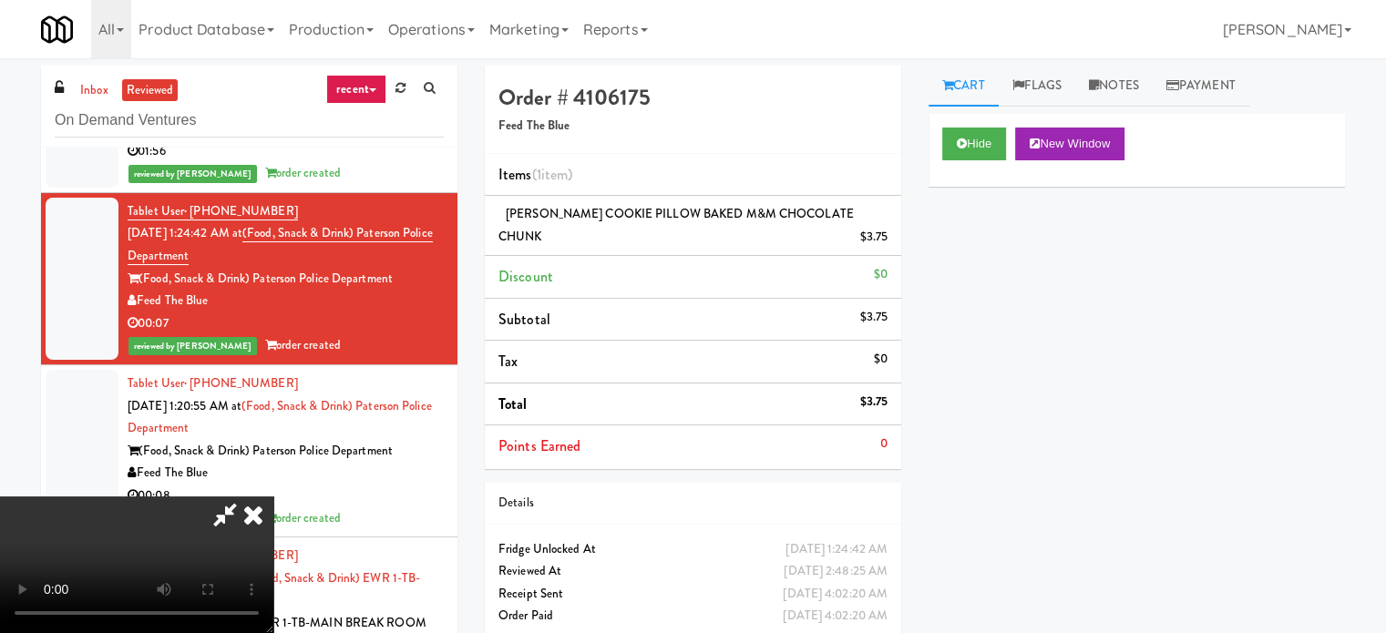
scroll to position [0, 0]
click at [246, 496] on icon at bounding box center [225, 514] width 42 height 36
click at [273, 496] on icon at bounding box center [253, 514] width 40 height 36
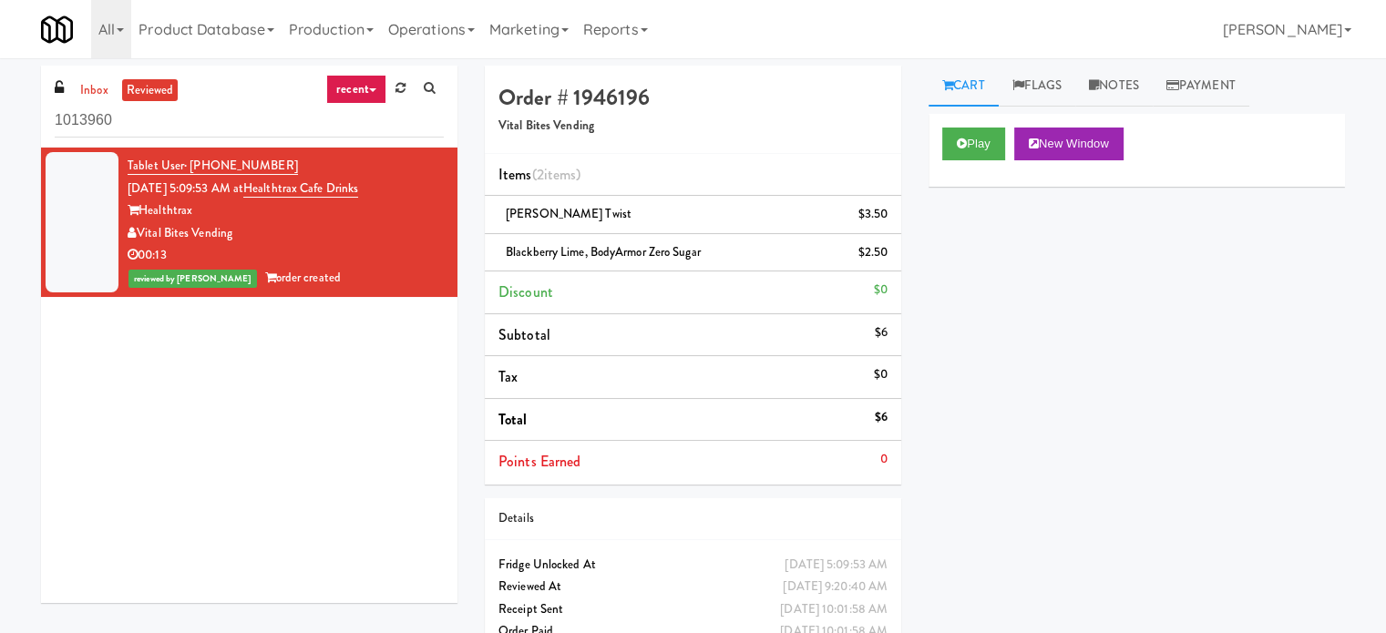
click at [339, 227] on div "Vital Bites Vending" at bounding box center [286, 233] width 316 height 23
click at [1062, 287] on div "Play New Window Primary Flag Clear Flag if unable to determine what was taken o…" at bounding box center [1136, 455] width 416 height 683
click at [982, 138] on button "Play" at bounding box center [973, 144] width 63 height 33
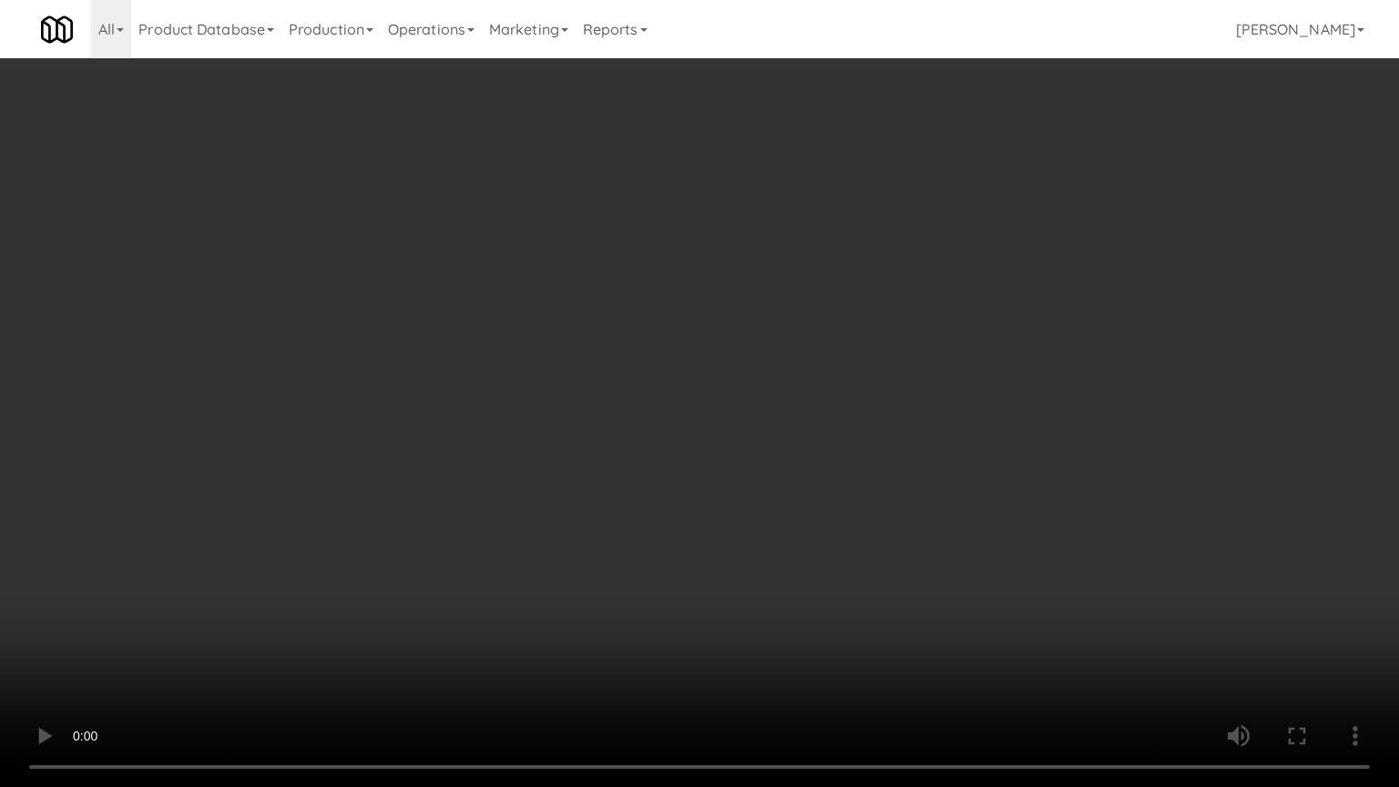
click at [1155, 390] on video at bounding box center [699, 393] width 1399 height 787
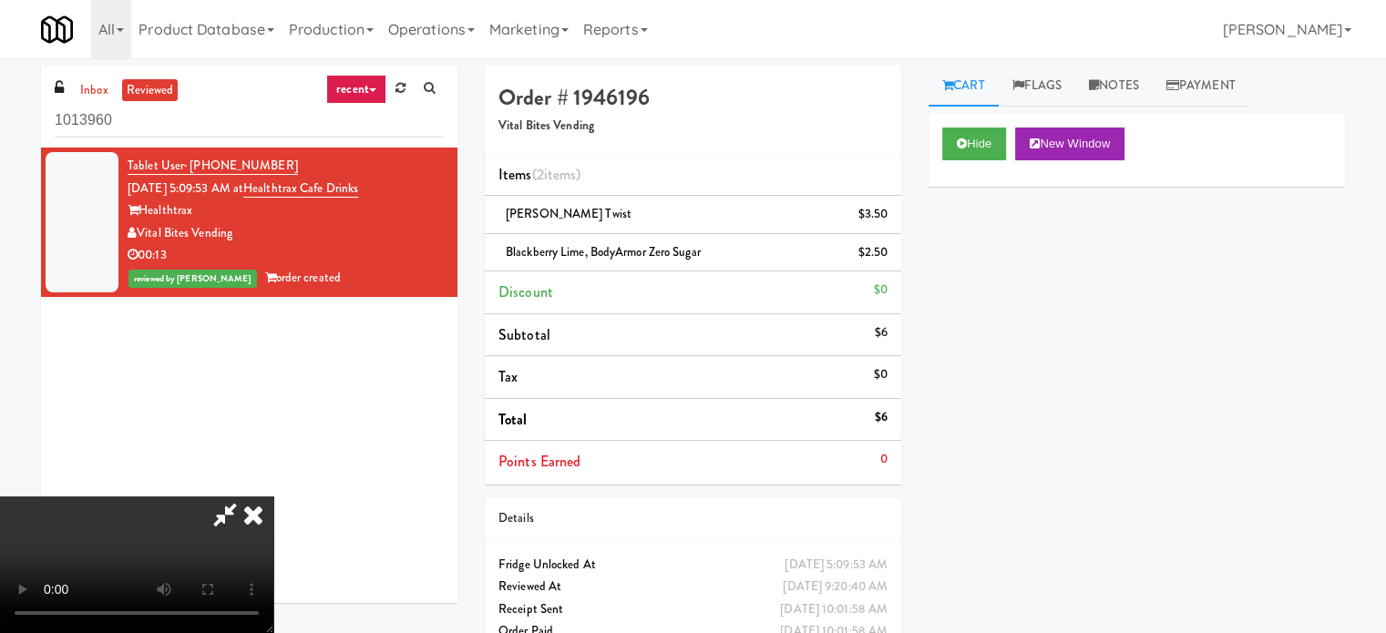
click at [246, 496] on icon at bounding box center [225, 514] width 42 height 36
click at [273, 496] on icon at bounding box center [253, 514] width 40 height 36
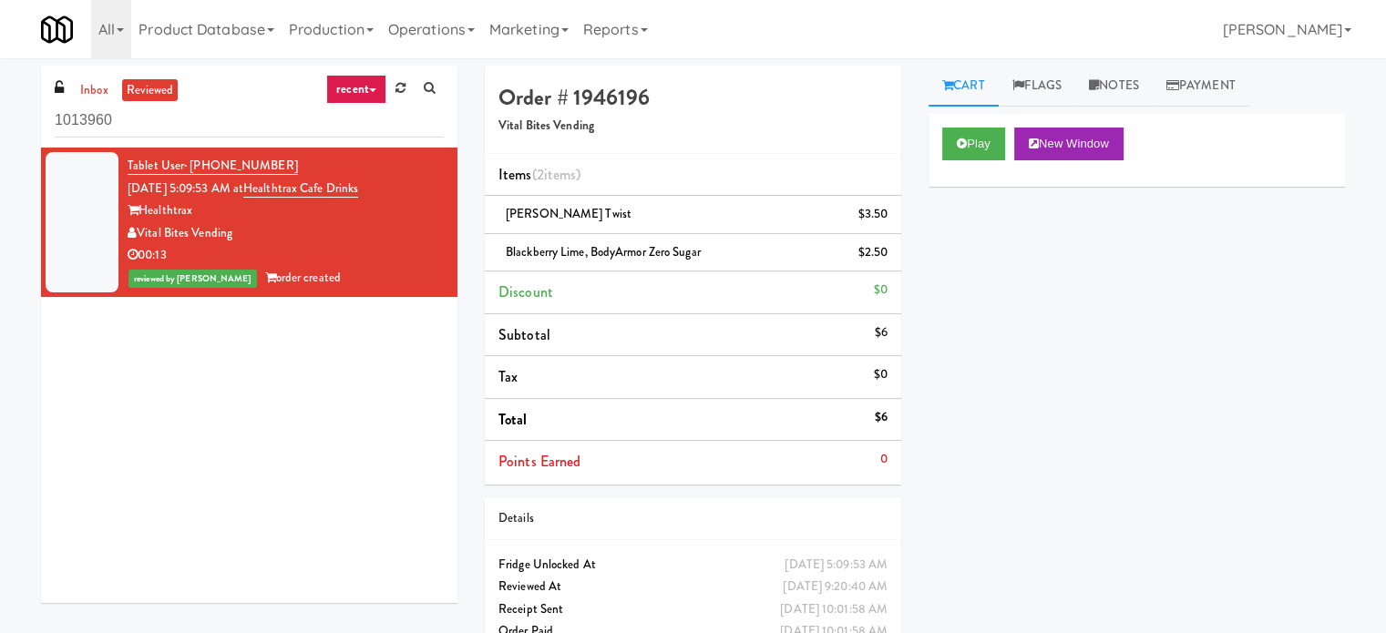
drag, startPoint x: 213, startPoint y: 209, endPoint x: 145, endPoint y: 207, distance: 68.3
click at [145, 207] on div "Healthtrax" at bounding box center [286, 210] width 316 height 23
copy div "Healthtrax"
click at [230, 374] on div "Tablet User · (215) 410-0422 Sep 12, 2025 5:09:53 AM at Healthtrax Cafe Drinks …" at bounding box center [249, 375] width 416 height 455
drag, startPoint x: 270, startPoint y: 178, endPoint x: 386, endPoint y: 187, distance: 117.0
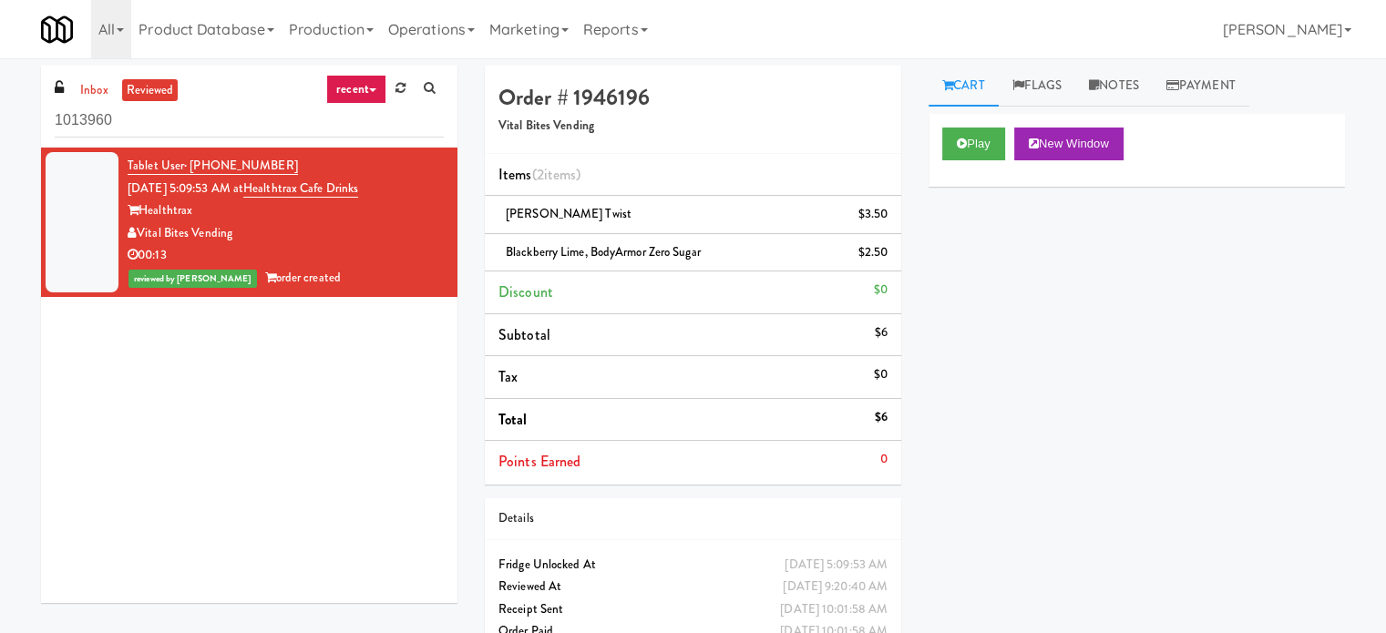
click at [386, 187] on div "Tablet User · (215) 410-0422 Sep 12, 2025 5:09:53 AM at Healthtrax Cafe Drinks …" at bounding box center [286, 222] width 316 height 135
copy span "Healthtrax Cafe Drinks"
click at [256, 241] on div "Vital Bites Vending" at bounding box center [286, 233] width 316 height 23
drag, startPoint x: 140, startPoint y: 231, endPoint x: 237, endPoint y: 226, distance: 96.7
click at [237, 226] on div "Vital Bites Vending" at bounding box center [286, 233] width 316 height 23
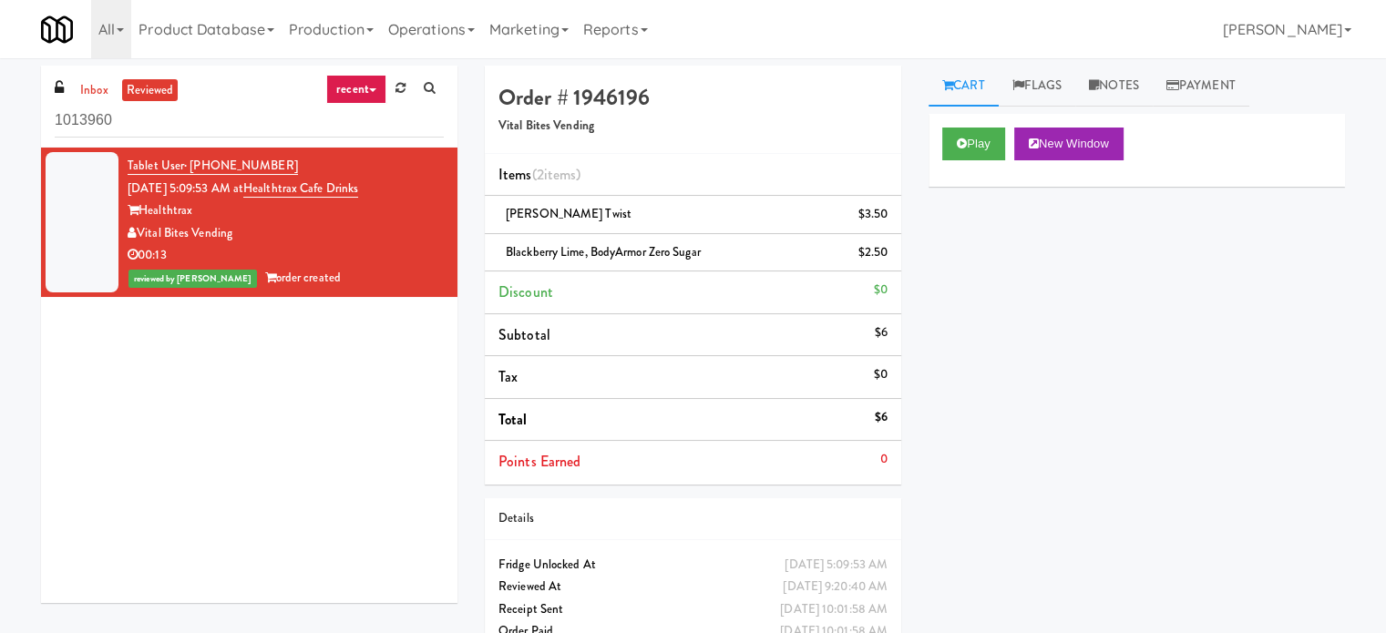
copy div "Vital Bites Vending"
drag, startPoint x: 269, startPoint y: 178, endPoint x: 394, endPoint y: 191, distance: 125.5
click at [394, 191] on div "Tablet User · (215) 410-0422 Sep 12, 2025 5:09:53 AM at Healthtrax Cafe Drinks …" at bounding box center [286, 222] width 316 height 135
copy span "Healthtrax Cafe Drinks"
click at [1110, 401] on div "Play New Window Primary Flag Clear Flag if unable to determine what was taken o…" at bounding box center [1136, 455] width 416 height 683
